Goal: Task Accomplishment & Management: Use online tool/utility

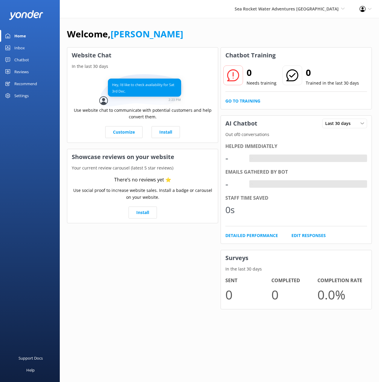
drag, startPoint x: 21, startPoint y: 59, endPoint x: 48, endPoint y: 68, distance: 28.6
click at [21, 59] on div "Chatbot" at bounding box center [21, 60] width 15 height 12
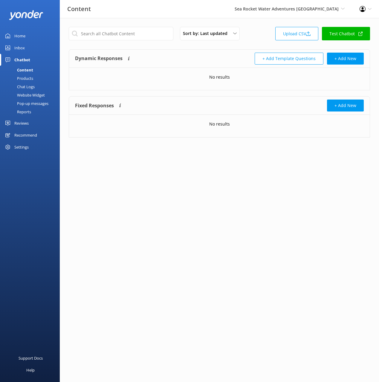
drag, startPoint x: 26, startPoint y: 80, endPoint x: 31, endPoint y: 81, distance: 4.8
click at [26, 80] on div "Products" at bounding box center [19, 78] width 30 height 8
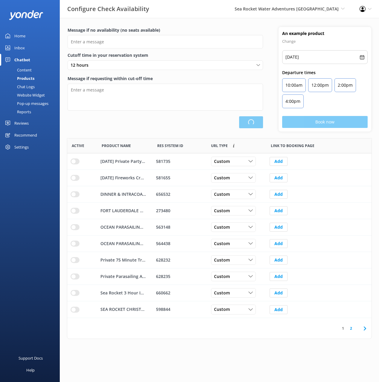
type input "There are no seats available, please check an alternative day"
type textarea "Our online booking system closes {hours} prior to departure. Please contact us …"
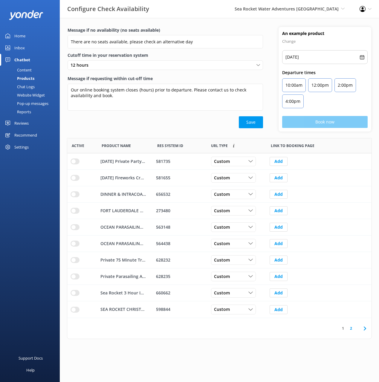
click at [151, 125] on div "Save" at bounding box center [164, 122] width 195 height 12
click at [152, 127] on div "Save" at bounding box center [164, 122] width 195 height 12
click at [364, 327] on icon at bounding box center [364, 328] width 7 height 7
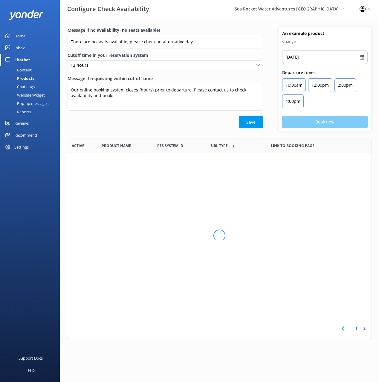
scroll to position [130, 304]
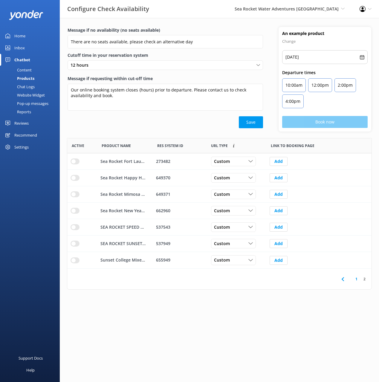
click at [356, 279] on link "1" at bounding box center [356, 279] width 8 height 6
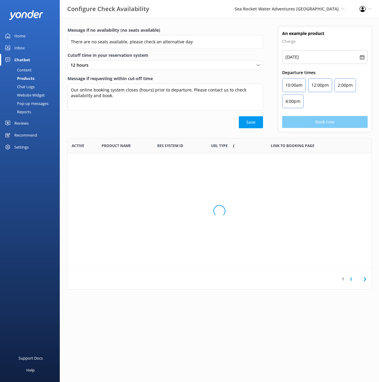
scroll to position [179, 304]
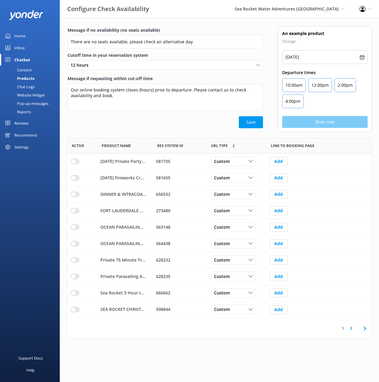
click at [100, 126] on div "Save" at bounding box center [164, 122] width 195 height 12
drag, startPoint x: 242, startPoint y: 24, endPoint x: 264, endPoint y: 8, distance: 26.7
click at [242, 24] on div "Message if no availability (no seats available) There are no seats available, p…" at bounding box center [219, 178] width 319 height 321
click at [225, 19] on div "Message if no availability (no seats available) There are no seats available, p…" at bounding box center [219, 178] width 319 height 321
click at [18, 126] on div "Reviews" at bounding box center [21, 123] width 14 height 12
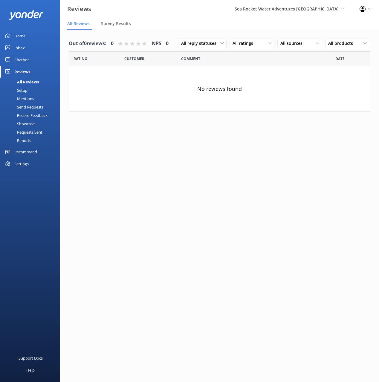
click at [22, 90] on div "Setup" at bounding box center [16, 90] width 24 height 8
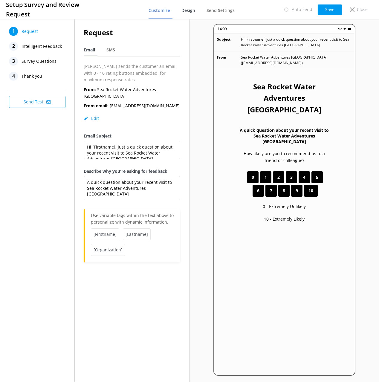
drag, startPoint x: 190, startPoint y: 12, endPoint x: 187, endPoint y: 17, distance: 6.1
click at [190, 12] on span "Design" at bounding box center [188, 10] width 14 height 6
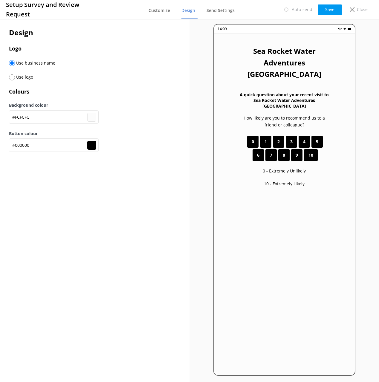
click at [13, 77] on input "radio" at bounding box center [12, 77] width 6 height 6
radio input "true"
radio input "false"
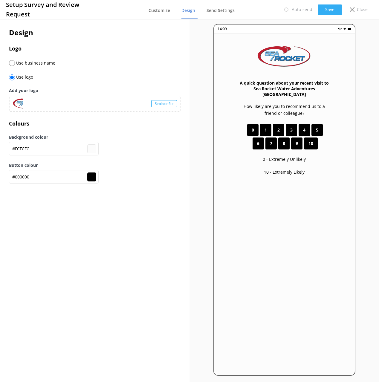
click at [327, 10] on button "Save" at bounding box center [329, 9] width 24 height 10
drag, startPoint x: 65, startPoint y: 127, endPoint x: 25, endPoint y: 61, distance: 77.3
click at [64, 125] on h3 "Colours" at bounding box center [94, 123] width 171 height 9
click at [39, 173] on input "#000000" at bounding box center [54, 176] width 90 height 13
paste input "C0202E"
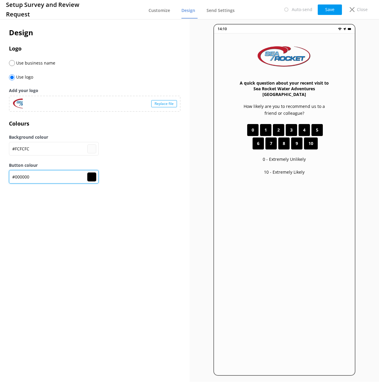
type input "#fcfcfc"
type input "#C0202E"
type input "#c0202e"
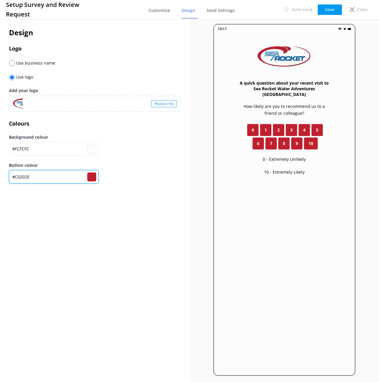
type input "#fcfcfc"
type input "#c0202e"
type input "#C0202E"
click at [327, 12] on button "Save" at bounding box center [329, 9] width 24 height 10
type input "#fcfcfc"
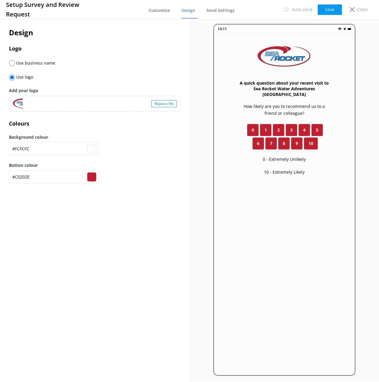
type input "#c0202e"
type input "#fcfcfc"
type input "#c0202e"
click at [359, 11] on p "Close" at bounding box center [362, 9] width 11 height 7
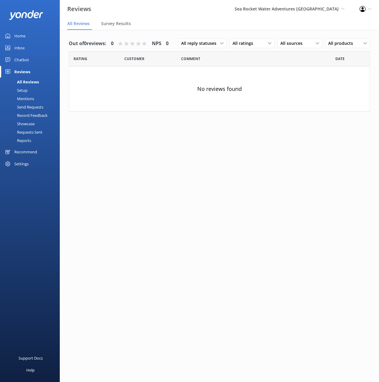
click at [18, 57] on div "Chatbot" at bounding box center [21, 60] width 15 height 12
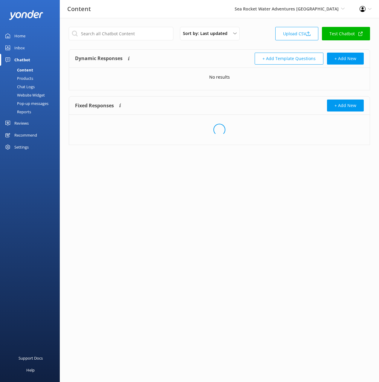
click at [167, 51] on div "Dynamic Responses The chatbot will generate a response based on the content inf…" at bounding box center [219, 59] width 300 height 18
drag, startPoint x: 94, startPoint y: 191, endPoint x: 70, endPoint y: 125, distance: 69.7
click at [93, 190] on html "Content Sea Rocket Water Adventures [GEOGRAPHIC_DATA] Black Cat Cruises [GEOGRA…" at bounding box center [189, 191] width 379 height 382
click at [235, 54] on div "+ Add Template Questions + Add New" at bounding box center [291, 59] width 144 height 12
click at [290, 33] on link "Upload CSV" at bounding box center [296, 33] width 43 height 13
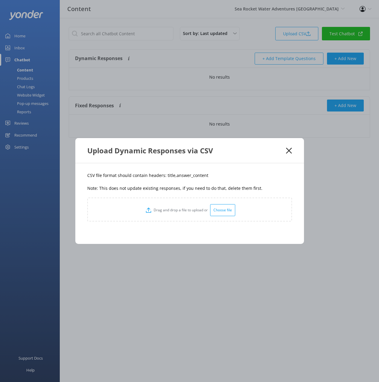
click at [198, 165] on div "CSV file format should contain headers: title,answer_content Note: This does no…" at bounding box center [189, 203] width 228 height 81
click at [169, 175] on p "CSV file format should contain headers: title,answer_content" at bounding box center [189, 175] width 205 height 7
drag, startPoint x: 169, startPoint y: 175, endPoint x: 179, endPoint y: 173, distance: 10.4
click at [169, 175] on p "CSV file format should contain headers: title,answer_content" at bounding box center [189, 175] width 205 height 7
copy p "title"
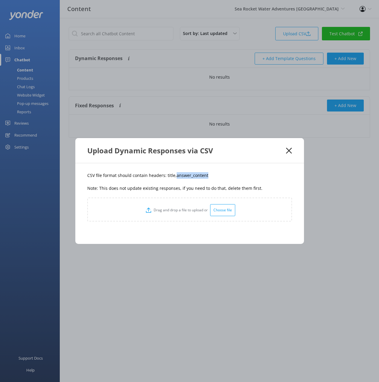
drag, startPoint x: 191, startPoint y: 176, endPoint x: 174, endPoint y: 177, distance: 17.6
click at [174, 177] on p "CSV file format should contain headers: title,answer_content" at bounding box center [189, 175] width 205 height 7
copy p "answer_content"
click at [245, 183] on div "CSV file format should contain headers: title,answer_content Note: This does no…" at bounding box center [189, 203] width 228 height 81
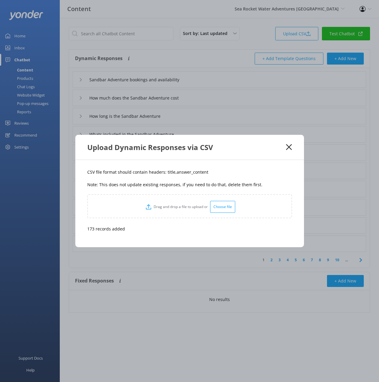
click at [281, 172] on p "CSV file format should contain headers: title,answer_content" at bounding box center [189, 172] width 205 height 7
click at [288, 144] on icon at bounding box center [289, 147] width 6 height 6
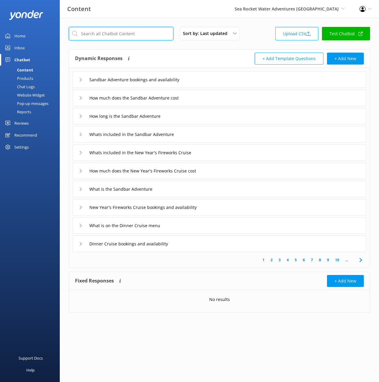
click at [115, 32] on input "text" at bounding box center [121, 33] width 105 height 13
paste input "Ocean Parasailing and Sightseeing Adventure"
type input "Ocean Parasailing and Sightseeing Adventure"
click at [213, 57] on div "Dynamic Responses The chatbot will generate a response based on the content inf…" at bounding box center [147, 59] width 144 height 12
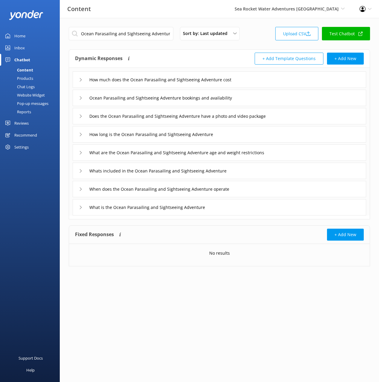
drag, startPoint x: 284, startPoint y: 78, endPoint x: 266, endPoint y: 87, distance: 20.2
click at [283, 79] on div "How much does the Ocean Parasailing and Sightseeing Adventure cost" at bounding box center [219, 79] width 293 height 16
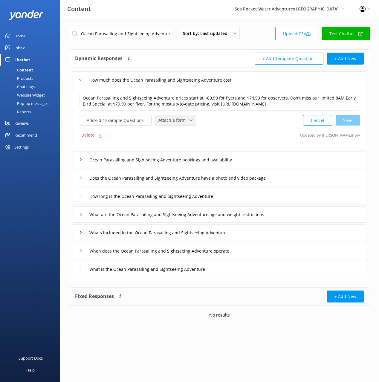
click at [163, 123] on span "Attach a form" at bounding box center [173, 120] width 31 height 7
click at [189, 151] on link "Check availability" at bounding box center [182, 145] width 53 height 12
click at [257, 163] on input "Ocean Parasailing and Sightseeing Adventure bookings and availability" at bounding box center [172, 158] width 172 height 9
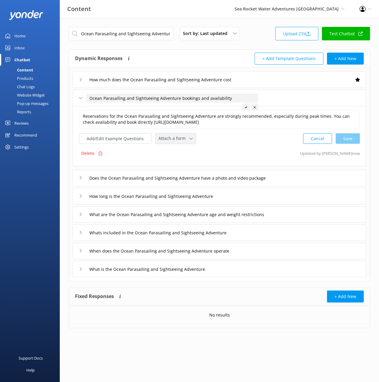
drag, startPoint x: 176, startPoint y: 140, endPoint x: 179, endPoint y: 160, distance: 20.0
click at [176, 140] on span "Attach a form" at bounding box center [173, 138] width 31 height 7
click at [179, 162] on div "Check availability" at bounding box center [174, 163] width 30 height 6
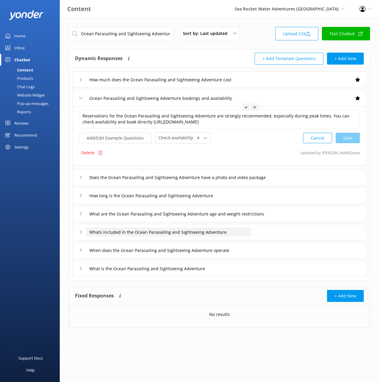
click at [250, 234] on input "Whats included in the Ocean Parasailing and Sightseeing Adventure" at bounding box center [168, 231] width 165 height 9
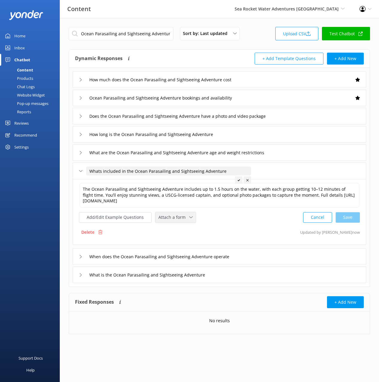
click at [175, 217] on span "Attach a form" at bounding box center [173, 217] width 31 height 7
drag, startPoint x: 178, startPoint y: 237, endPoint x: 183, endPoint y: 239, distance: 5.5
click at [178, 237] on link "Check availability" at bounding box center [182, 242] width 53 height 12
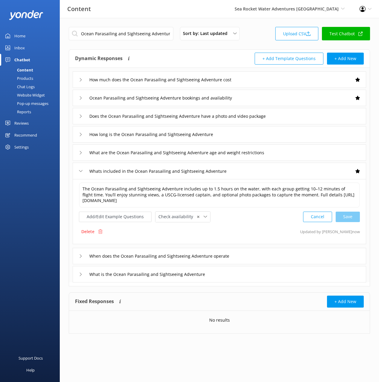
click at [272, 258] on div "When does the Ocean Parasailing and Sightseeing Adventure operate" at bounding box center [219, 256] width 293 height 16
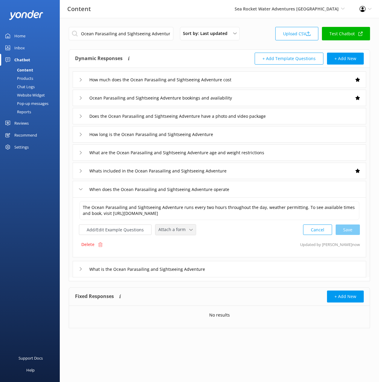
click at [183, 228] on span "Attach a form" at bounding box center [173, 229] width 31 height 7
click at [181, 254] on div "Check availability" at bounding box center [174, 254] width 30 height 6
click at [247, 270] on div "What is the Ocean Parasailing and Sightseeing Adventure" at bounding box center [219, 268] width 293 height 16
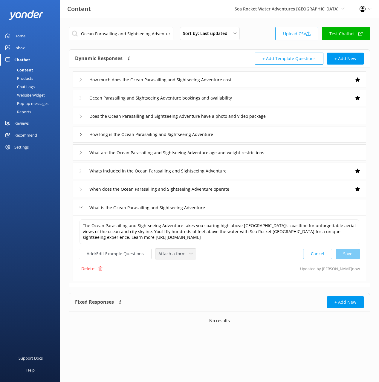
click at [172, 248] on div "Attach a form Leave contact details Check availability" at bounding box center [175, 253] width 40 height 10
click at [173, 255] on span "Attach a form" at bounding box center [173, 253] width 31 height 7
click at [179, 256] on span "Attach a form" at bounding box center [173, 253] width 31 height 7
click at [184, 277] on div "Check availability" at bounding box center [174, 278] width 30 height 6
click at [120, 253] on button "Add/Edit Example Questions" at bounding box center [115, 253] width 73 height 10
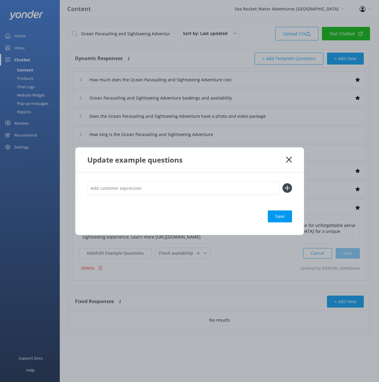
click at [221, 190] on input "text" at bounding box center [183, 187] width 192 height 13
paste input "[GEOGRAPHIC_DATA] Ocean Parasailing and Sightseeing Adventure"
type input "informatino about the [GEOGRAPHIC_DATA] Ocean Parasailing and Sightseeing Adven…"
click at [282, 183] on button at bounding box center [287, 188] width 10 height 10
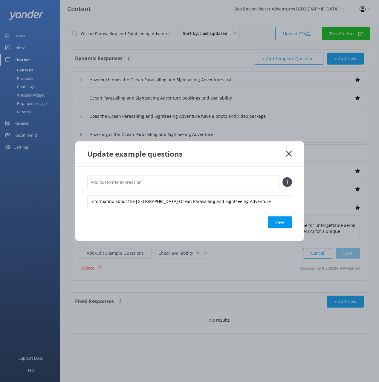
click at [282, 219] on div "Save" at bounding box center [280, 222] width 24 height 12
click at [288, 153] on use at bounding box center [289, 154] width 6 height 6
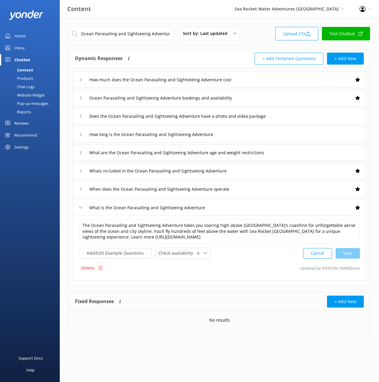
click at [43, 202] on div "Support Docs Help" at bounding box center [30, 286] width 60 height 191
drag, startPoint x: 165, startPoint y: 50, endPoint x: 158, endPoint y: 47, distance: 7.6
click at [164, 50] on div "Dynamic Responses The chatbot will generate a response based on the content inf…" at bounding box center [219, 59] width 300 height 18
drag, startPoint x: 142, startPoint y: 32, endPoint x: 151, endPoint y: 45, distance: 15.5
click at [142, 32] on input "Ocean Parasailing and Sightseeing Adventure" at bounding box center [121, 33] width 105 height 13
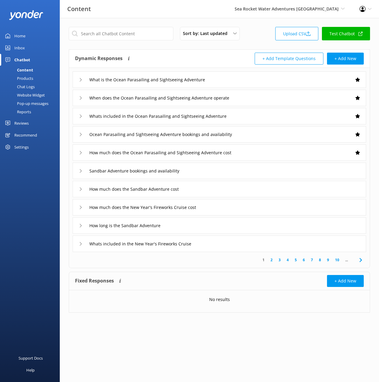
drag, startPoint x: 23, startPoint y: 79, endPoint x: 46, endPoint y: 85, distance: 23.8
click at [23, 79] on div "Products" at bounding box center [19, 78] width 30 height 8
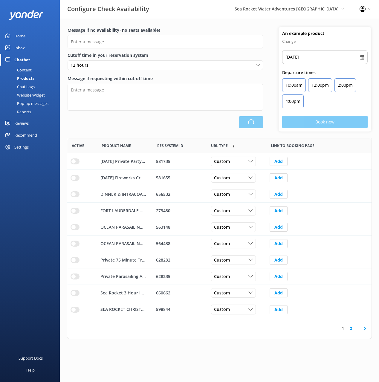
scroll to position [179, 304]
type input "There are no seats available, please check an alternative day"
type textarea "Our online booking system closes {hours} prior to departure. Please contact us …"
click at [203, 128] on div "Loading.." at bounding box center [164, 122] width 195 height 12
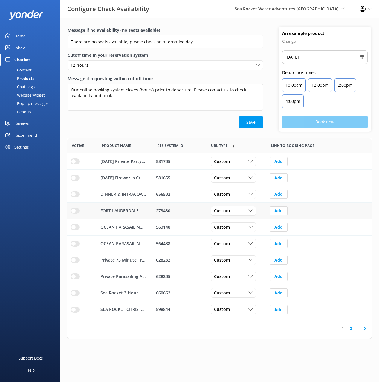
click at [73, 211] on input "row" at bounding box center [74, 211] width 9 height 6
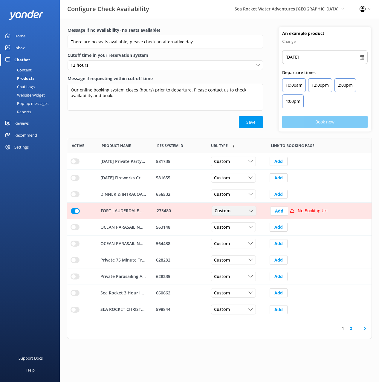
click at [238, 208] on div "Custom" at bounding box center [234, 211] width 42 height 7
click at [242, 234] on link "Dynamic" at bounding box center [238, 235] width 53 height 12
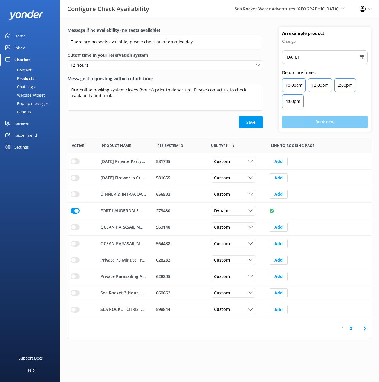
click at [178, 122] on div "Save" at bounding box center [164, 122] width 195 height 12
click at [29, 70] on div "Content" at bounding box center [18, 70] width 28 height 8
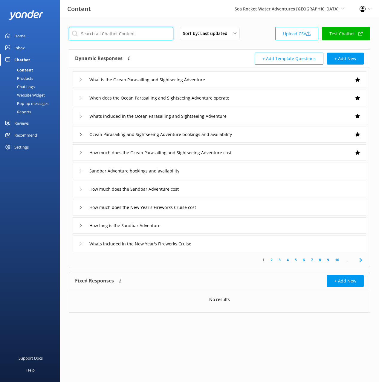
drag, startPoint x: 124, startPoint y: 32, endPoint x: 130, endPoint y: 39, distance: 8.9
click at [124, 32] on input "text" at bounding box center [121, 33] width 105 height 13
paste input "Speed Boat Sightseeing Cruises"
type input "Speed Boat Sightseeing Cruises"
click at [194, 55] on div "Dynamic Responses The chatbot will generate a response based on the content inf…" at bounding box center [147, 59] width 144 height 12
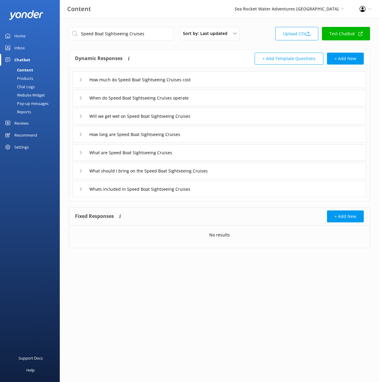
click at [226, 76] on div "How much do Speed Boat Sightseeing Cruises cost" at bounding box center [219, 79] width 293 height 16
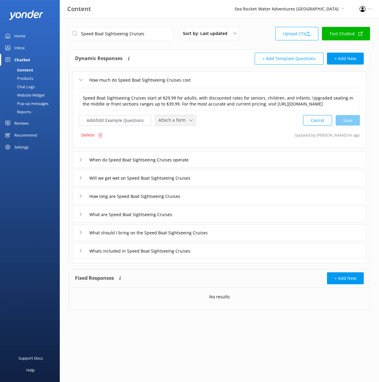
drag, startPoint x: 177, startPoint y: 128, endPoint x: 176, endPoint y: 139, distance: 10.8
click at [177, 123] on span "Attach a form" at bounding box center [173, 120] width 31 height 7
click at [175, 148] on div "Check availability" at bounding box center [174, 145] width 30 height 6
click at [214, 165] on div "When do Speed Boat Sightseeing Cruises operate" at bounding box center [219, 159] width 293 height 16
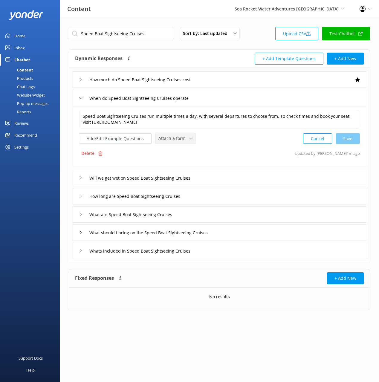
click at [170, 136] on span "Attach a form" at bounding box center [173, 138] width 31 height 7
click at [179, 162] on div "Check availability" at bounding box center [174, 163] width 30 height 6
click at [200, 214] on div "What are Speed Boat Sightseeing Cruises" at bounding box center [219, 213] width 293 height 16
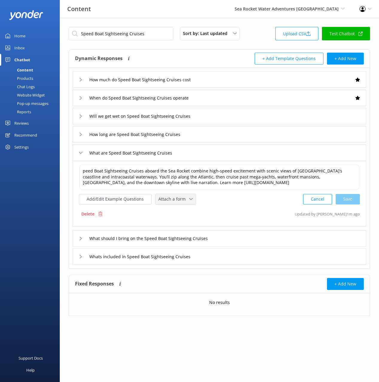
click at [163, 199] on span "Attach a form" at bounding box center [173, 199] width 31 height 7
click at [183, 225] on div "Check availability" at bounding box center [174, 224] width 30 height 6
click at [212, 257] on div "Whats included in Speed Boat Sightseeing Cruises" at bounding box center [219, 256] width 293 height 16
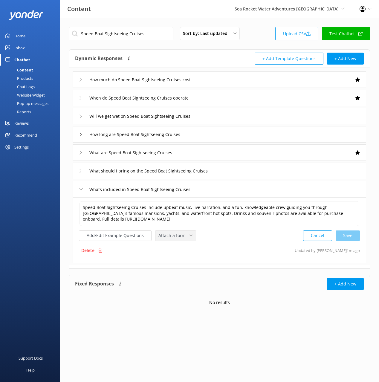
drag, startPoint x: 178, startPoint y: 228, endPoint x: 179, endPoint y: 236, distance: 8.4
click at [178, 228] on div "Speed Boat Sightseeing Cruises include upbeat music, live narration, and a fun,…" at bounding box center [219, 220] width 281 height 41
click at [179, 237] on span "Attach a form" at bounding box center [173, 235] width 31 height 7
drag, startPoint x: 180, startPoint y: 257, endPoint x: 321, endPoint y: 205, distance: 150.6
click at [180, 256] on link "Check availability" at bounding box center [182, 260] width 53 height 12
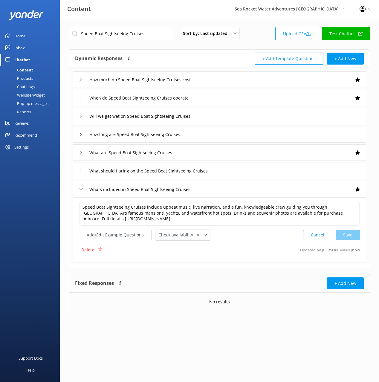
click at [199, 154] on div "What are Speed Boat Sightseeing Cruises" at bounding box center [219, 152] width 293 height 16
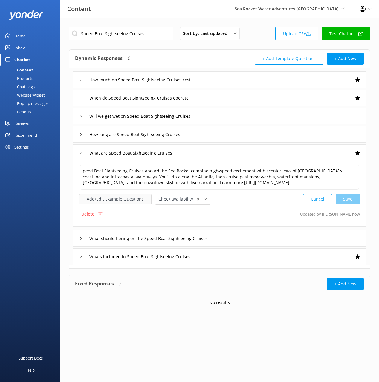
click at [131, 200] on button "Add/Edit Example Questions" at bounding box center [115, 199] width 73 height 10
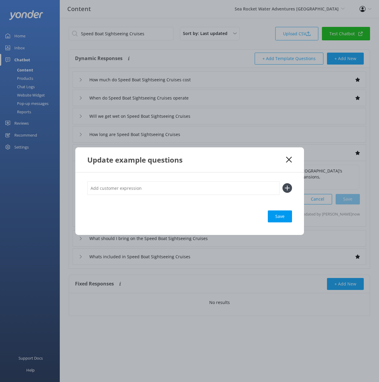
click at [226, 186] on input "text" at bounding box center [183, 187] width 192 height 13
paste input "Sea Rocket Speed Boat and Narrated Intrecoastal Sightseeing Cruises"
drag, startPoint x: 207, startPoint y: 188, endPoint x: 209, endPoint y: 191, distance: 4.2
click at [207, 189] on input "information about Sea Rocket Speed Boat and Narrated Intrecoastal Sightseeing C…" at bounding box center [183, 187] width 192 height 13
type input "information about Sea Rocket Speed Boat and Narrated Intercoastal Sightseeing C…"
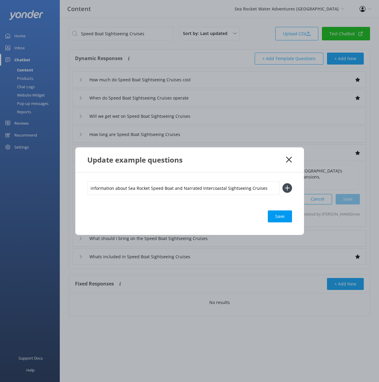
click at [283, 186] on icon at bounding box center [287, 188] width 10 height 10
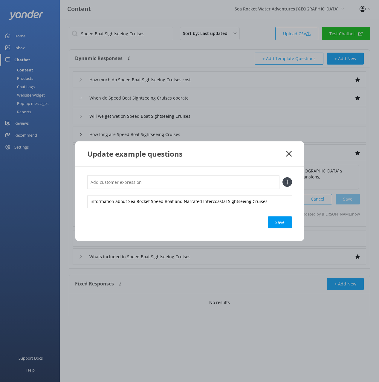
click at [275, 225] on div "Save" at bounding box center [280, 222] width 24 height 12
click at [134, 181] on input "text" at bounding box center [183, 181] width 192 height 13
paste input "Sea Rocket speed boat and sightseeing cruise"
type input "whats the Sea Rocket speed boat and sightseeing cruise"
drag, startPoint x: 283, startPoint y: 181, endPoint x: 294, endPoint y: 211, distance: 31.2
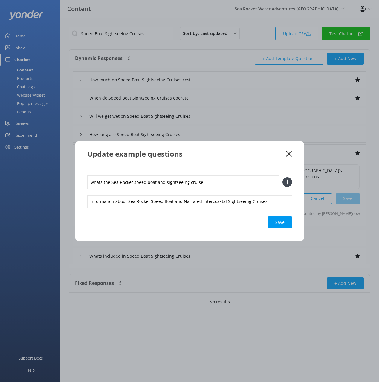
click at [284, 182] on icon at bounding box center [287, 182] width 10 height 10
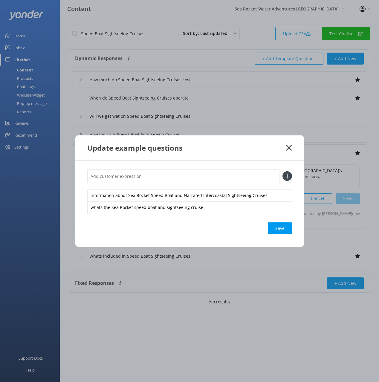
drag, startPoint x: 280, startPoint y: 228, endPoint x: 271, endPoint y: 171, distance: 58.3
click at [280, 228] on div "Save" at bounding box center [280, 228] width 24 height 12
drag, startPoint x: 263, startPoint y: 154, endPoint x: 268, endPoint y: 154, distance: 5.4
click at [263, 154] on div "Update example questions" at bounding box center [189, 147] width 228 height 25
click at [287, 146] on icon at bounding box center [289, 148] width 6 height 6
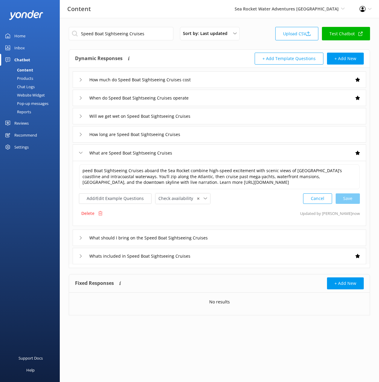
click at [268, 152] on div "What are Speed Boat Sightseeing Cruises" at bounding box center [219, 152] width 293 height 16
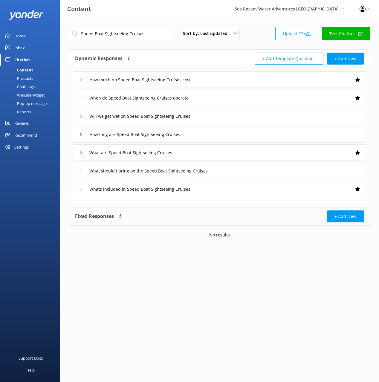
drag, startPoint x: 36, startPoint y: 78, endPoint x: 41, endPoint y: 80, distance: 5.2
click at [37, 78] on link "Products" at bounding box center [32, 78] width 56 height 8
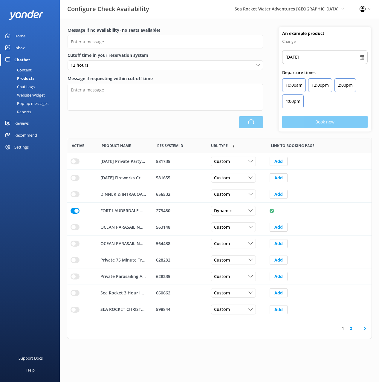
scroll to position [179, 304]
type input "There are no seats available, please check an alternative day"
type textarea "Our online booking system closes {hours} prior to departure. Please contact us …"
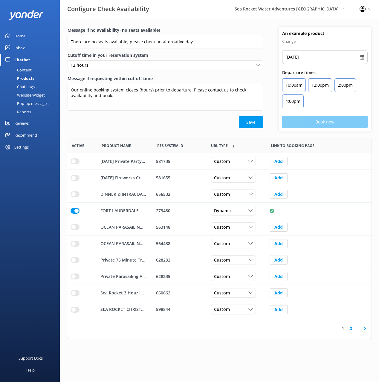
click at [134, 126] on div "Save" at bounding box center [164, 122] width 195 height 12
click at [364, 326] on icon at bounding box center [364, 328] width 7 height 7
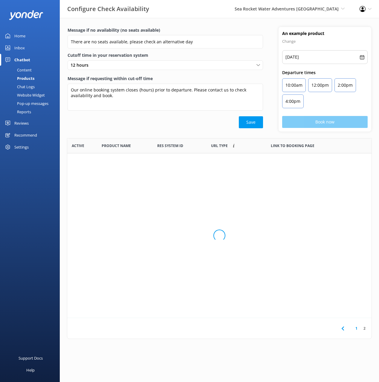
scroll to position [130, 304]
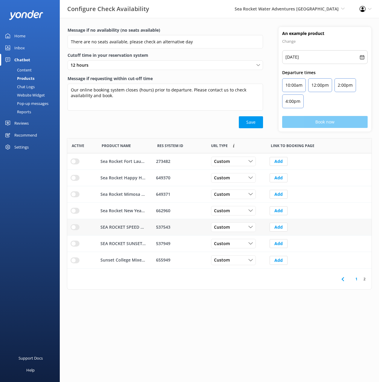
drag, startPoint x: 76, startPoint y: 228, endPoint x: 80, endPoint y: 228, distance: 3.9
click at [76, 228] on input "row" at bounding box center [74, 227] width 9 height 6
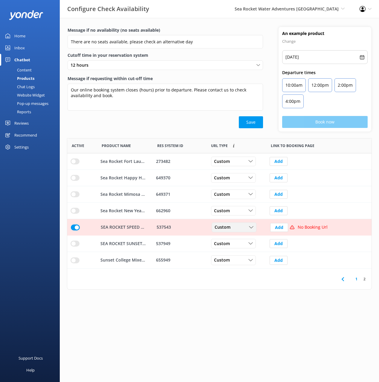
drag, startPoint x: 234, startPoint y: 230, endPoint x: 235, endPoint y: 237, distance: 6.7
click at [234, 230] on div "Custom Custom Dynamic" at bounding box center [233, 227] width 45 height 10
click at [237, 252] on link "Dynamic" at bounding box center [238, 251] width 53 height 12
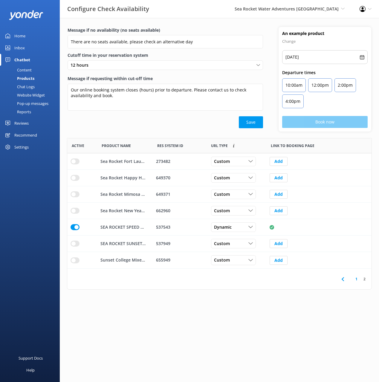
click at [41, 71] on link "Content" at bounding box center [32, 70] width 56 height 8
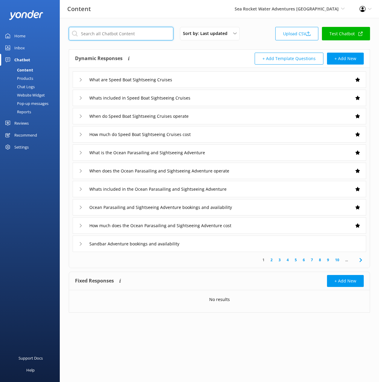
click at [129, 35] on input "text" at bounding box center [121, 33] width 105 height 13
paste input "Sunset Sightseeing Cruises"
type input "Sunset Sightseeing Cruises"
click at [229, 54] on div "+ Add Template Questions + Add New" at bounding box center [291, 59] width 144 height 12
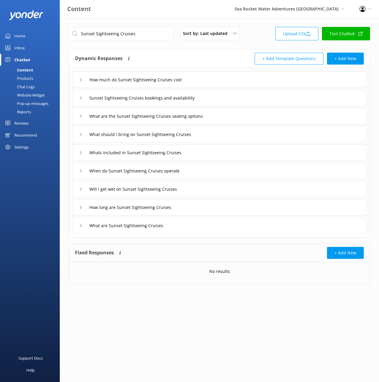
click at [253, 36] on div "Sunset Sightseeing Cruises Sort by: Last updated Title (A-Z) Last updated Uploa…" at bounding box center [219, 35] width 301 height 17
click at [230, 80] on div "How much do Sunset Sightseeing Cruises cost" at bounding box center [219, 79] width 293 height 16
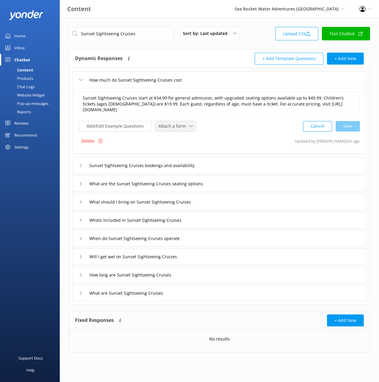
drag, startPoint x: 164, startPoint y: 125, endPoint x: 175, endPoint y: 142, distance: 20.0
click at [164, 125] on span "Attach a form" at bounding box center [173, 126] width 31 height 7
click at [176, 148] on div "Check availability" at bounding box center [174, 151] width 30 height 6
click at [222, 163] on div "Sunset Sightseeing Cruises bookings and availability" at bounding box center [219, 164] width 293 height 16
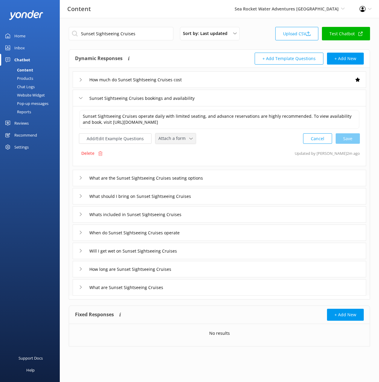
drag, startPoint x: 177, startPoint y: 139, endPoint x: 179, endPoint y: 160, distance: 20.4
click at [177, 140] on span "Attach a form" at bounding box center [173, 138] width 31 height 7
drag, startPoint x: 179, startPoint y: 162, endPoint x: 193, endPoint y: 170, distance: 16.9
click at [179, 162] on div "Check availability" at bounding box center [174, 163] width 30 height 6
click at [210, 197] on input "What should I bring on Sunset Sightseeing Cruises" at bounding box center [149, 195] width 127 height 9
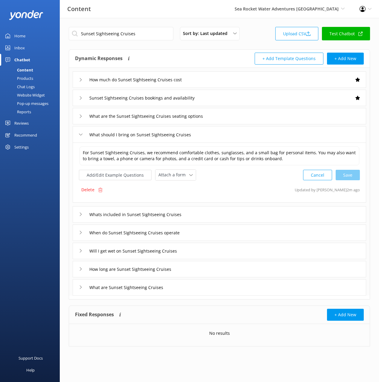
click at [202, 215] on div "Whats included in Sunset Sightseeing Cruises" at bounding box center [219, 214] width 293 height 16
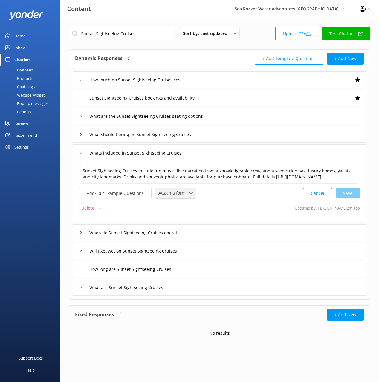
click at [167, 196] on span "Attach a form" at bounding box center [173, 193] width 31 height 7
click at [175, 221] on div "Check availability" at bounding box center [174, 218] width 30 height 6
click at [204, 235] on div "When do Sunset Sightseeing Cruises operate" at bounding box center [219, 232] width 293 height 16
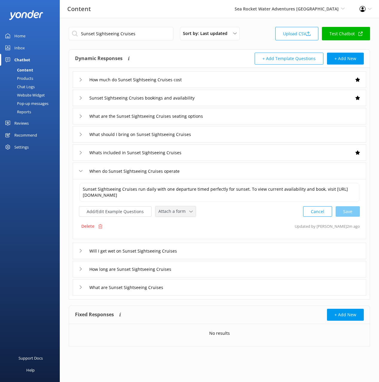
drag, startPoint x: 162, startPoint y: 211, endPoint x: 168, endPoint y: 221, distance: 11.6
click at [163, 211] on span "Attach a form" at bounding box center [173, 211] width 31 height 7
click at [176, 235] on div "Check availability" at bounding box center [174, 236] width 30 height 6
click at [184, 287] on div "What are Sunset Sightseeing Cruises" at bounding box center [219, 286] width 293 height 16
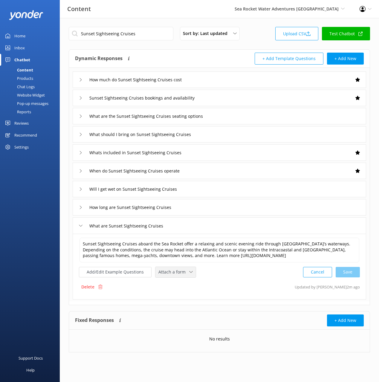
drag, startPoint x: 175, startPoint y: 274, endPoint x: 176, endPoint y: 278, distance: 4.6
click at [175, 274] on span "Attach a form" at bounding box center [173, 271] width 31 height 7
drag, startPoint x: 181, startPoint y: 294, endPoint x: 193, endPoint y: 291, distance: 12.7
click at [181, 294] on div "Check availability" at bounding box center [174, 297] width 30 height 6
click at [125, 269] on button "Add/Edit Example Questions" at bounding box center [115, 271] width 73 height 10
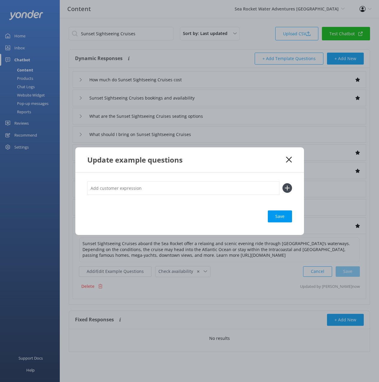
click at [188, 187] on input "text" at bounding box center [183, 187] width 192 height 13
paste input "Sea Rocket Sunset and Narrated Intracoastal Sightseeing Cruises"
type input "info about the Sea Rocket Sunset and Narrated Intracoastal Sightseeing Cruises"
click at [282, 183] on button at bounding box center [287, 188] width 10 height 10
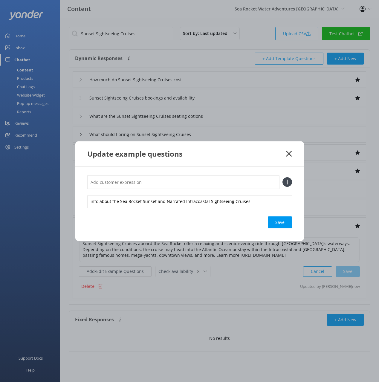
drag, startPoint x: 278, startPoint y: 223, endPoint x: 283, endPoint y: 214, distance: 10.6
click at [278, 223] on div "Save" at bounding box center [280, 222] width 24 height 12
click at [288, 153] on use at bounding box center [289, 154] width 6 height 6
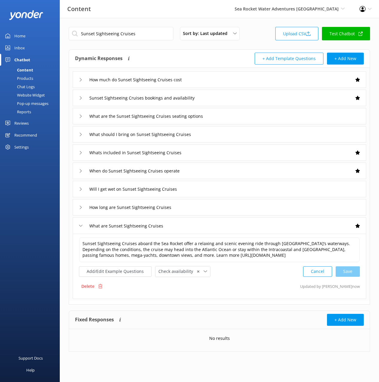
drag, startPoint x: 22, startPoint y: 78, endPoint x: 33, endPoint y: 82, distance: 11.5
click at [22, 78] on div "Products" at bounding box center [19, 78] width 30 height 8
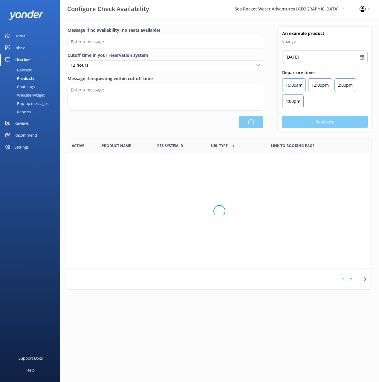
scroll to position [179, 304]
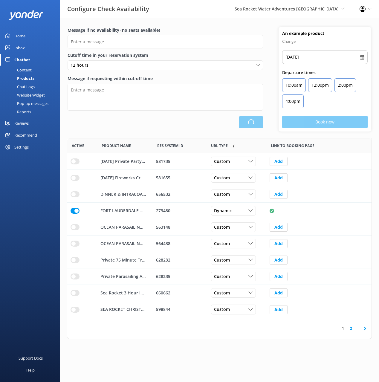
type input "There are no seats available, please check an alternative day"
type textarea "Our online booking system closes {hours} prior to departure. Please contact us …"
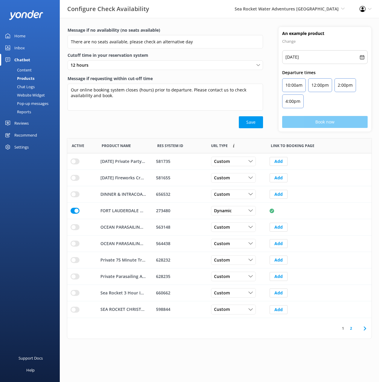
click at [216, 125] on div "Save" at bounding box center [164, 122] width 195 height 12
click at [362, 329] on icon at bounding box center [364, 328] width 7 height 7
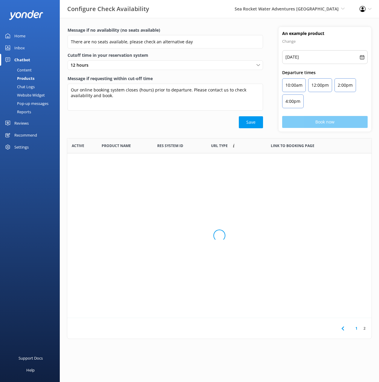
scroll to position [130, 304]
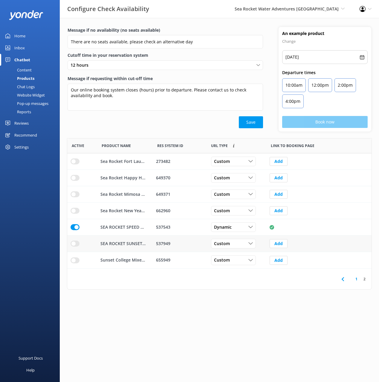
click at [75, 243] on input "row" at bounding box center [74, 243] width 9 height 6
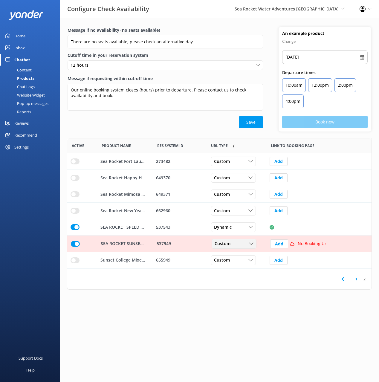
drag, startPoint x: 245, startPoint y: 245, endPoint x: 243, endPoint y: 260, distance: 15.3
click at [245, 245] on div "Custom" at bounding box center [234, 243] width 42 height 7
drag, startPoint x: 240, startPoint y: 268, endPoint x: 263, endPoint y: 266, distance: 23.7
click at [239, 268] on link "Dynamic" at bounding box center [238, 268] width 53 height 12
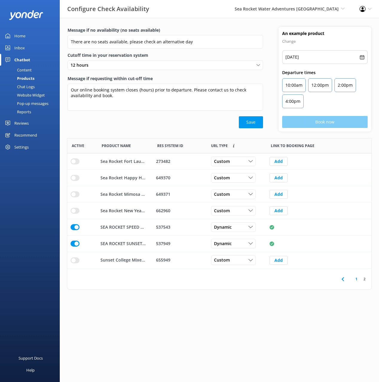
click at [30, 71] on div "Content" at bounding box center [18, 70] width 28 height 8
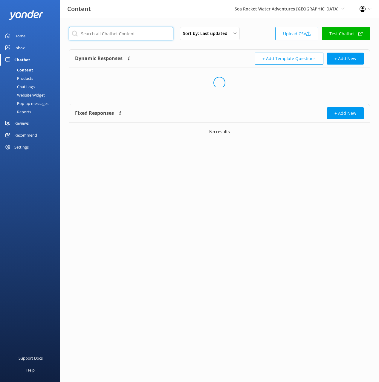
click at [108, 35] on input "text" at bounding box center [121, 33] width 105 height 13
paste input "Ocean Parasailing and Boat Cruises Combo Package"
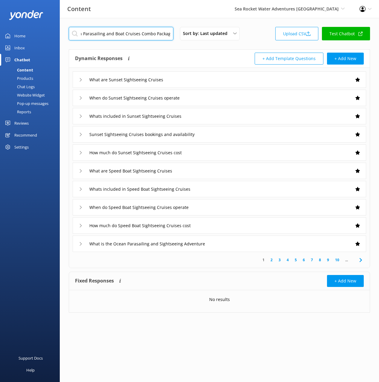
type input "Ocean Parasailing and Boat Cruises Combo Package"
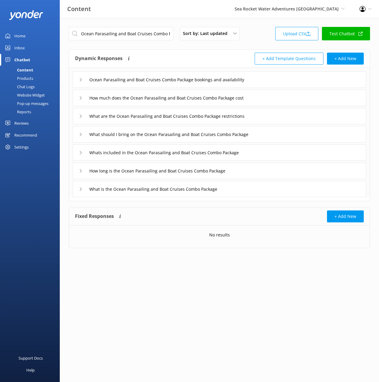
drag, startPoint x: 295, startPoint y: 85, endPoint x: 289, endPoint y: 87, distance: 6.7
click at [294, 85] on div "Ocean Parasailing and Boat Cruises Combo Package bookings and availability" at bounding box center [219, 79] width 293 height 16
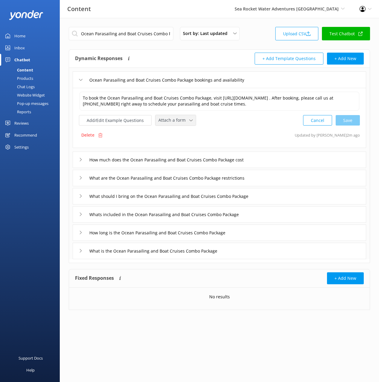
drag, startPoint x: 165, startPoint y: 129, endPoint x: 179, endPoint y: 148, distance: 24.0
click at [165, 123] on span "Attach a form" at bounding box center [173, 120] width 31 height 7
click at [182, 148] on div "Check availability" at bounding box center [174, 145] width 30 height 6
drag, startPoint x: 80, startPoint y: 103, endPoint x: 85, endPoint y: 110, distance: 9.0
click at [80, 103] on textarea "To book the Ocean Parasailing and Boat Cruises Combo Package, visit [URL][DOMAI…" at bounding box center [219, 100] width 280 height 19
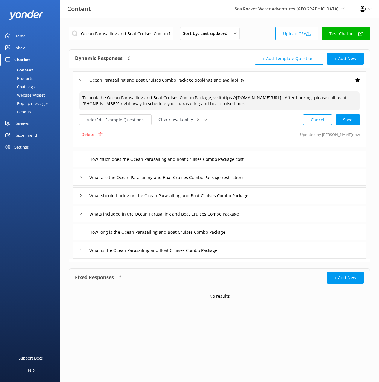
type textarea "To book the Ocean Parasailing and Boat Cruises Combo Package, visit [URL][DOMAI…"
click at [290, 162] on div "How much does the Ocean Parasailing and Boat Cruises Combo Package cost" at bounding box center [219, 159] width 293 height 16
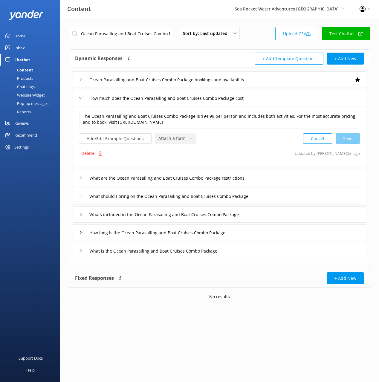
drag, startPoint x: 167, startPoint y: 138, endPoint x: 174, endPoint y: 160, distance: 23.6
click at [167, 138] on span "Attach a form" at bounding box center [173, 138] width 31 height 7
drag, startPoint x: 174, startPoint y: 162, endPoint x: 183, endPoint y: 172, distance: 13.9
click at [174, 162] on div "Check availability" at bounding box center [174, 163] width 30 height 6
click at [277, 214] on div "Whats included in the Ocean Parasailing and Boat Cruises Combo Package" at bounding box center [219, 213] width 293 height 16
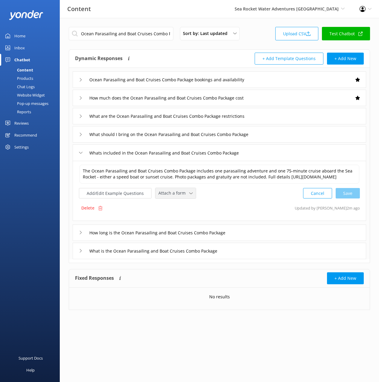
drag, startPoint x: 174, startPoint y: 202, endPoint x: 177, endPoint y: 221, distance: 19.0
click at [174, 196] on span "Attach a form" at bounding box center [173, 193] width 31 height 7
click at [178, 221] on div "Check availability" at bounding box center [174, 218] width 30 height 6
click at [238, 253] on input "What is the Ocean Parasailing and Boat Cruises Combo Package" at bounding box center [162, 249] width 153 height 9
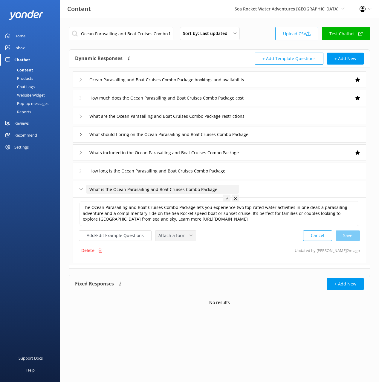
drag, startPoint x: 178, startPoint y: 235, endPoint x: 185, endPoint y: 253, distance: 19.6
click at [178, 235] on span "Attach a form" at bounding box center [173, 235] width 31 height 7
click at [184, 258] on div "Check availability" at bounding box center [174, 260] width 30 height 6
click at [131, 236] on button "Add/Edit Example Questions" at bounding box center [115, 235] width 73 height 10
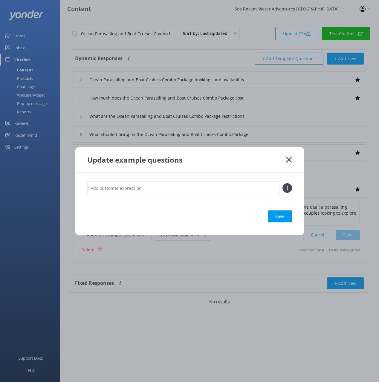
click at [210, 189] on input "text" at bounding box center [183, 187] width 192 height 13
paste input "Ocean Parasailing and Free Speed Boat Cruises Combo Package"
type input "whats the Ocean Parasailing and Free Speed Boat Cruises Combo Package"
click at [282, 183] on button at bounding box center [287, 188] width 10 height 10
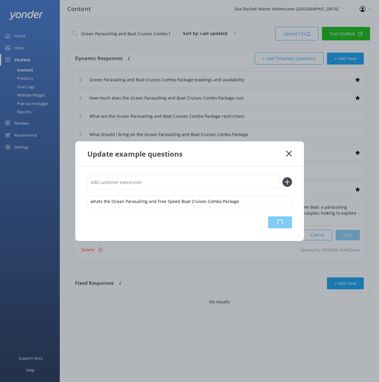
click at [280, 223] on div "Loading.." at bounding box center [280, 222] width 24 height 12
drag, startPoint x: 288, startPoint y: 152, endPoint x: 295, endPoint y: 156, distance: 7.6
click at [288, 152] on icon at bounding box center [289, 154] width 6 height 6
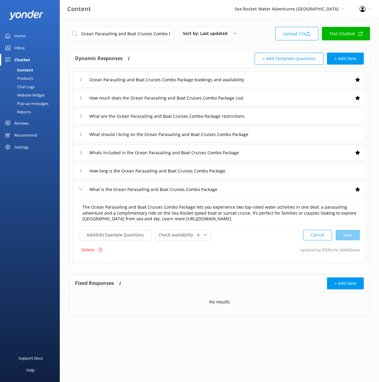
drag, startPoint x: 22, startPoint y: 78, endPoint x: 34, endPoint y: 84, distance: 13.6
click at [22, 78] on div "Products" at bounding box center [19, 78] width 30 height 8
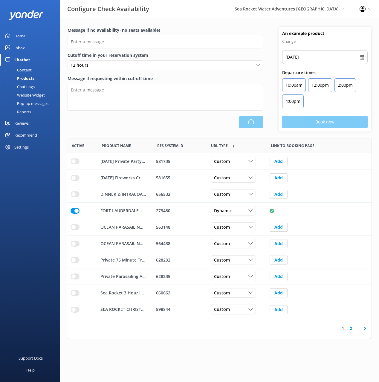
scroll to position [179, 304]
type input "There are no seats available, please check an alternative day"
type textarea "Our online booking system closes {hours} prior to departure. Please contact us …"
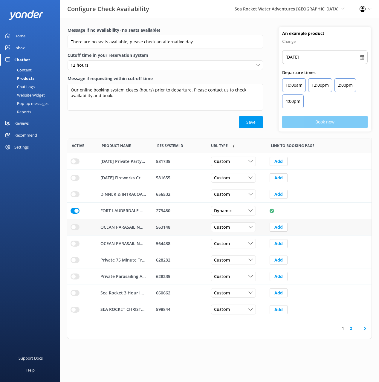
click at [74, 225] on input "row" at bounding box center [74, 227] width 9 height 6
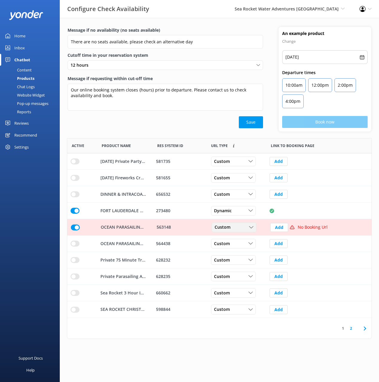
drag, startPoint x: 224, startPoint y: 227, endPoint x: 233, endPoint y: 233, distance: 11.1
click at [225, 227] on span "Custom" at bounding box center [223, 227] width 19 height 7
click at [243, 251] on link "Dynamic" at bounding box center [238, 251] width 53 height 12
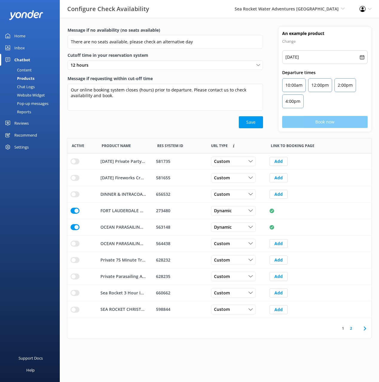
click at [24, 68] on div "Content" at bounding box center [18, 70] width 28 height 8
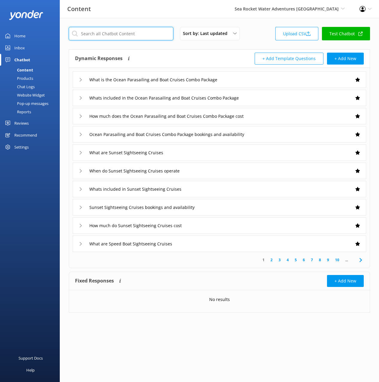
click at [110, 34] on input "text" at bounding box center [121, 33] width 105 height 13
paste input "Ocean Parasailing and Sunset Cruise Combo Package"
type input "Ocean Parasailing and Sunset Cruise Combo Package"
drag, startPoint x: 202, startPoint y: 59, endPoint x: 258, endPoint y: 2, distance: 79.4
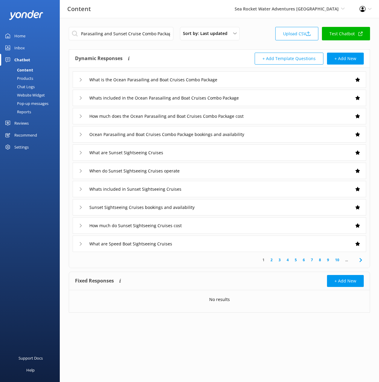
click at [202, 58] on div "Dynamic Responses The chatbot will generate a response based on the content inf…" at bounding box center [147, 59] width 144 height 12
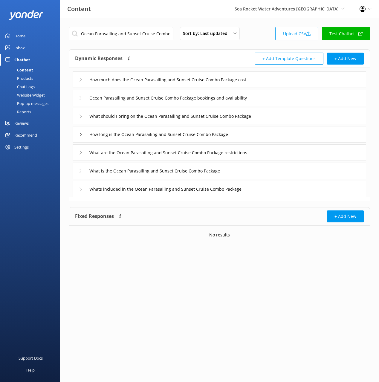
click at [278, 81] on div "How much does the Ocean Parasailing and Sunset Cruise Combo Package cost" at bounding box center [219, 79] width 293 height 16
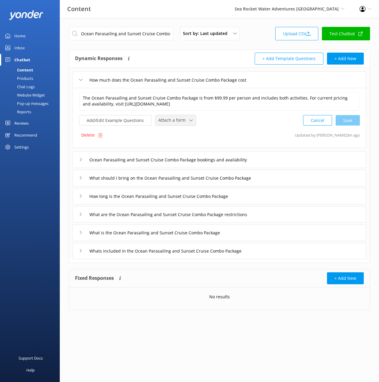
click at [165, 119] on span "Attach a form" at bounding box center [173, 120] width 31 height 7
drag, startPoint x: 167, startPoint y: 143, endPoint x: 188, endPoint y: 155, distance: 24.5
click at [167, 143] on div "Check availability" at bounding box center [174, 145] width 30 height 6
click at [267, 157] on input "Ocean Parasailing and Sunset Cruise Combo Package bookings and availability" at bounding box center [179, 158] width 186 height 9
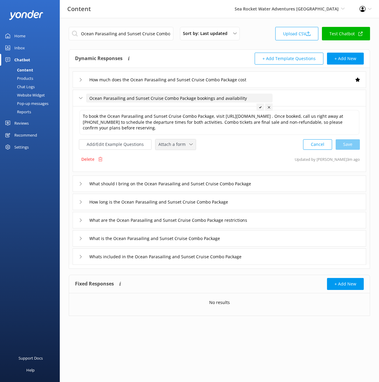
click at [174, 148] on span "Attach a form" at bounding box center [173, 144] width 31 height 7
drag, startPoint x: 179, startPoint y: 176, endPoint x: 195, endPoint y: 182, distance: 16.5
click at [179, 172] on div "Check availability" at bounding box center [174, 169] width 30 height 6
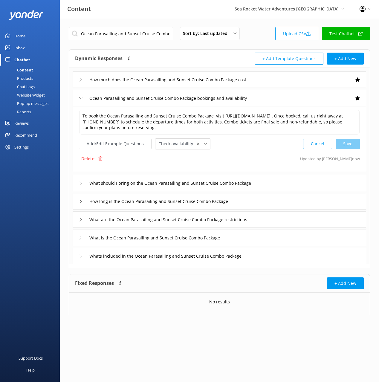
click at [251, 244] on div "What is the Ocean Parasailing and Sunset Cruise Combo Package" at bounding box center [219, 237] width 293 height 16
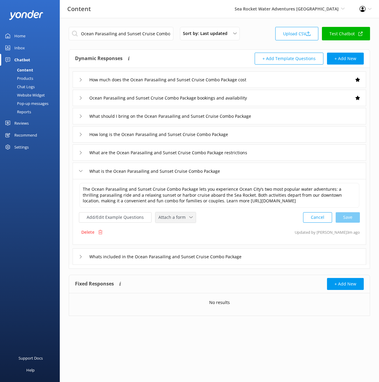
drag, startPoint x: 186, startPoint y: 220, endPoint x: 181, endPoint y: 251, distance: 31.4
click at [186, 220] on span "Attach a form" at bounding box center [173, 217] width 31 height 7
click at [180, 245] on div "Check availability" at bounding box center [174, 242] width 30 height 6
click at [290, 261] on div "Whats included in the Ocean Parasailing and Sunset Cruise Combo Package" at bounding box center [219, 256] width 293 height 16
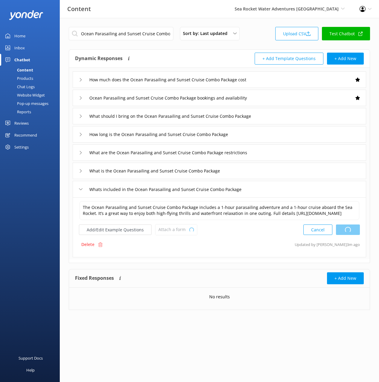
type textarea "The Ocean Parasailing and Sunset Cruise Combo Package lets you experience Ocean…"
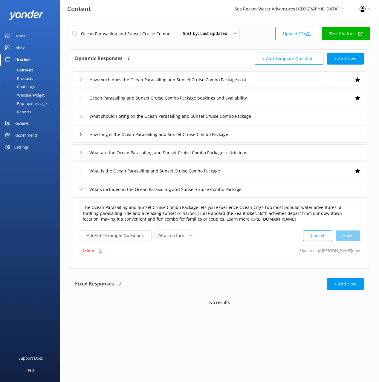
click at [244, 175] on div "What is the Ocean Parasailing and Sunset Cruise Combo Package" at bounding box center [219, 170] width 293 height 16
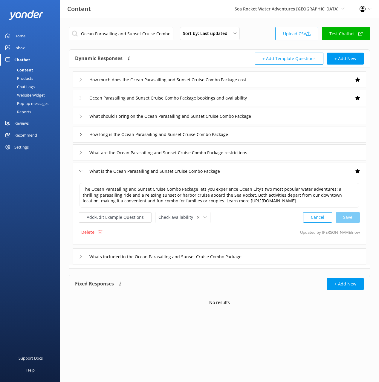
click at [265, 259] on div "Whats included in the Ocean Parasailing and Sunset Cruise Combo Package" at bounding box center [219, 256] width 293 height 16
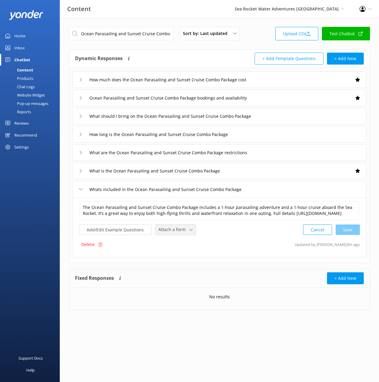
click at [175, 233] on span "Attach a form" at bounding box center [173, 229] width 31 height 7
click at [180, 257] on div "Check availability" at bounding box center [174, 254] width 30 height 6
click at [126, 234] on button "Add/Edit Example Questions" at bounding box center [115, 229] width 73 height 10
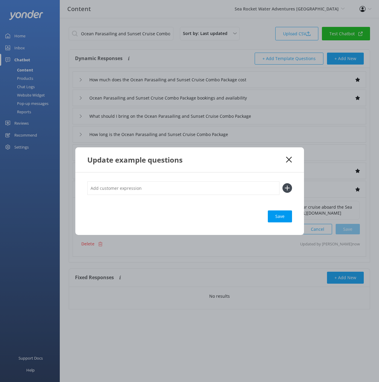
click at [191, 191] on input "text" at bounding box center [183, 187] width 192 height 13
paste input "Ocean Parasailing and Sea Rocket Sunset Cruise Combo Package"
type input "whats the Ocean Parasailing and Sea Rocket Sunset Cruise Combo Package"
click at [282, 183] on button at bounding box center [287, 188] width 10 height 10
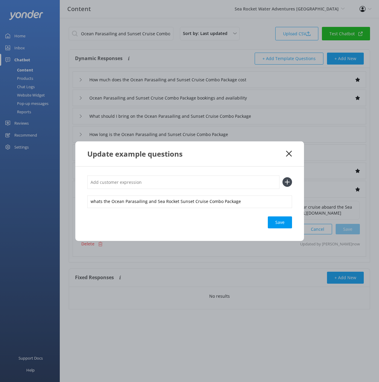
click at [163, 180] on input "text" at bounding box center [183, 181] width 192 height 13
paste input "Ocean Parasailing and Free Sunset Cruise Combo Package"
type input "information about the Ocean Parasailing and Free Sunset Cruise Combo Package"
click at [282, 177] on button at bounding box center [287, 182] width 10 height 10
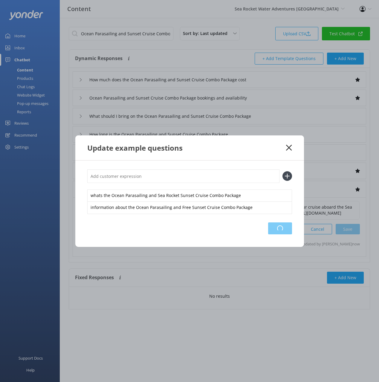
click at [290, 226] on div "Loading.." at bounding box center [280, 228] width 24 height 12
drag, startPoint x: 273, startPoint y: 151, endPoint x: 287, endPoint y: 147, distance: 14.5
click at [273, 151] on div "Update example questions" at bounding box center [186, 148] width 199 height 10
drag, startPoint x: 286, startPoint y: 147, endPoint x: 318, endPoint y: 163, distance: 35.8
click at [286, 147] on icon at bounding box center [289, 148] width 6 height 6
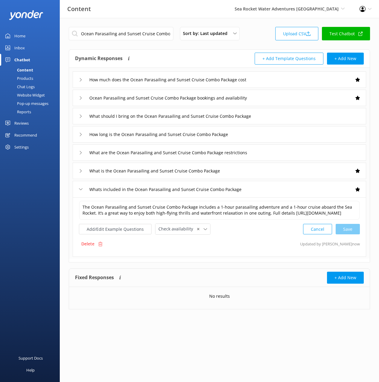
click at [27, 83] on div "Chat Logs" at bounding box center [19, 86] width 31 height 8
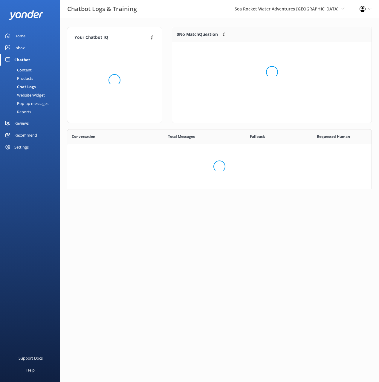
scroll to position [60, 305]
click at [31, 79] on div "Products" at bounding box center [19, 78] width 30 height 8
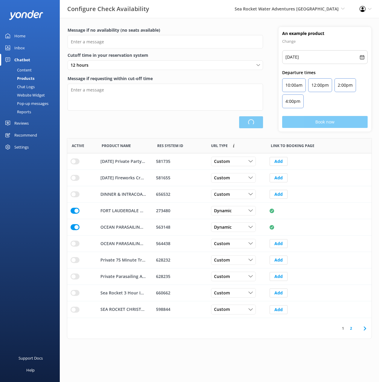
type input "There are no seats available, please check an alternative day"
type textarea "Our online booking system closes {hours} prior to departure. Please contact us …"
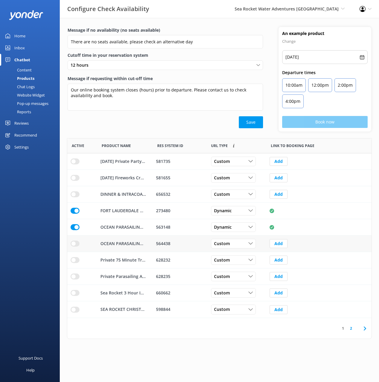
click at [70, 242] on input "row" at bounding box center [74, 243] width 9 height 6
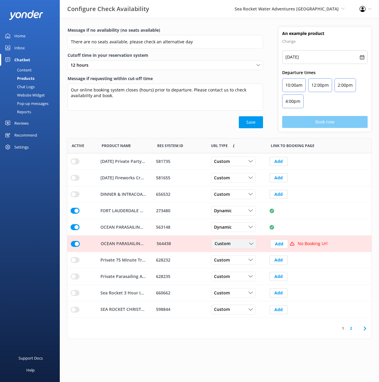
click at [235, 245] on div "Custom" at bounding box center [234, 243] width 42 height 7
click at [237, 267] on link "Dynamic" at bounding box center [238, 268] width 53 height 12
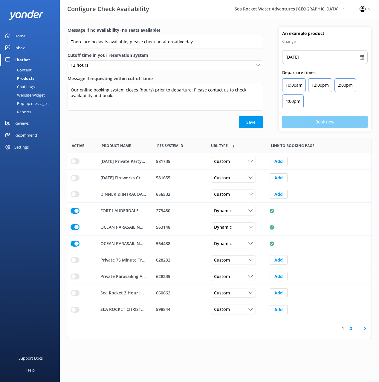
click at [25, 69] on div "Content" at bounding box center [18, 70] width 28 height 8
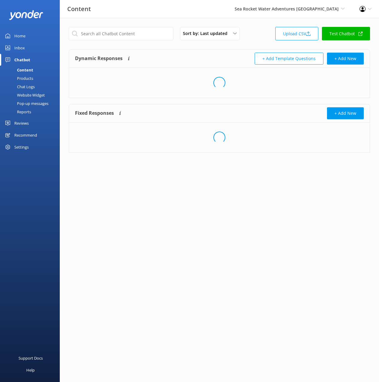
drag, startPoint x: 234, startPoint y: 65, endPoint x: 205, endPoint y: 56, distance: 30.1
click at [233, 64] on div "Dynamic Responses The chatbot will generate a response based on the content inf…" at bounding box center [219, 59] width 300 height 18
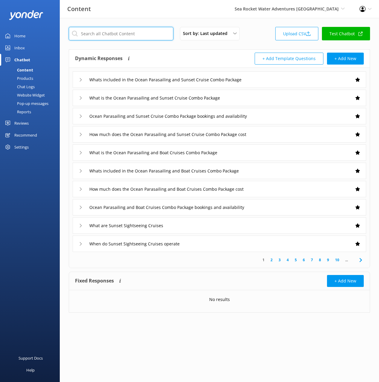
click at [115, 33] on input "text" at bounding box center [121, 33] width 105 height 13
paste input "Happy Hour Cruise"
type input "Happy Hour Cruise"
click at [204, 50] on div "Dynamic Responses The chatbot will generate a response based on the content inf…" at bounding box center [219, 59] width 300 height 18
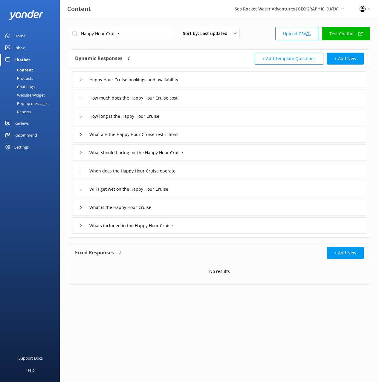
click at [212, 78] on div "Happy Hour Cruise bookings and availability" at bounding box center [219, 79] width 293 height 16
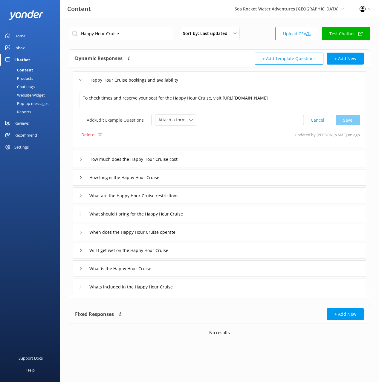
click at [178, 123] on span "Attach a form" at bounding box center [173, 119] width 31 height 7
click at [178, 143] on div "Check availability" at bounding box center [174, 145] width 30 height 6
click at [225, 159] on div "How much does the Happy Hour Cruise cost" at bounding box center [219, 158] width 293 height 16
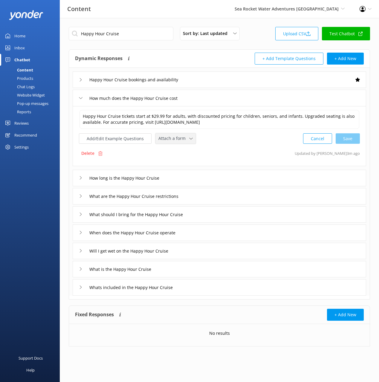
click at [165, 137] on span "Attach a form" at bounding box center [173, 138] width 31 height 7
click at [179, 162] on div "Check availability" at bounding box center [174, 163] width 30 height 6
click at [196, 232] on div "When does the Happy Hour Cruise operate" at bounding box center [219, 232] width 293 height 16
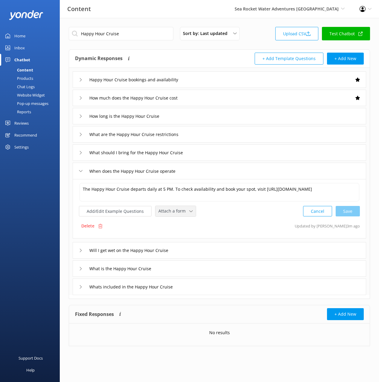
drag, startPoint x: 164, startPoint y: 209, endPoint x: 171, endPoint y: 225, distance: 17.7
click at [164, 209] on span "Attach a form" at bounding box center [173, 211] width 31 height 7
drag, startPoint x: 175, startPoint y: 235, endPoint x: 179, endPoint y: 239, distance: 6.5
click at [175, 235] on div "Check availability" at bounding box center [174, 236] width 30 height 6
click at [177, 270] on div "What is the Happy Hour Cruise" at bounding box center [219, 268] width 293 height 16
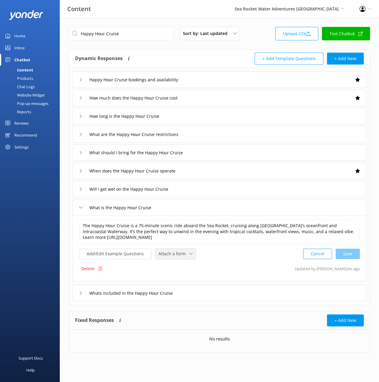
drag, startPoint x: 176, startPoint y: 254, endPoint x: 179, endPoint y: 273, distance: 18.7
click at [176, 254] on span "Attach a form" at bounding box center [173, 253] width 31 height 7
click at [179, 281] on div "Check availability" at bounding box center [174, 278] width 30 height 6
click at [204, 295] on div "Whats included in the Happy Hour Cruise" at bounding box center [219, 292] width 293 height 16
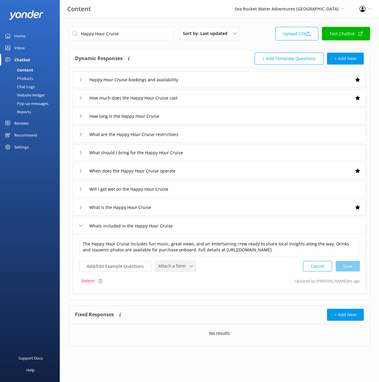
drag, startPoint x: 172, startPoint y: 273, endPoint x: 178, endPoint y: 292, distance: 19.4
click at [172, 269] on span "Attach a form" at bounding box center [173, 265] width 31 height 7
click at [178, 294] on div "Check availability" at bounding box center [174, 291] width 30 height 6
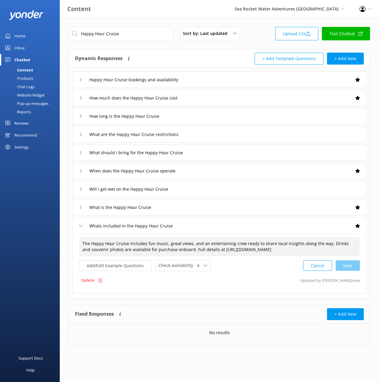
drag, startPoint x: 128, startPoint y: 243, endPoint x: 91, endPoint y: 242, distance: 36.4
click at [91, 242] on textarea "The Happy Hour Cruise includes fun music, great views, and an entertaining crew…" at bounding box center [219, 246] width 280 height 19
paste textarea "Sea Rocket Happy Hour Ocean and Intracoastal"
click at [356, 271] on div "Cancel Save" at bounding box center [331, 265] width 57 height 11
type textarea "The Sea Rocket Happy Hour Ocean and Intracoastal Cruise includes fun music, gre…"
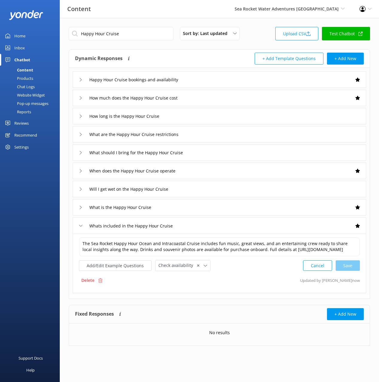
click at [29, 76] on div "Products" at bounding box center [19, 78] width 30 height 8
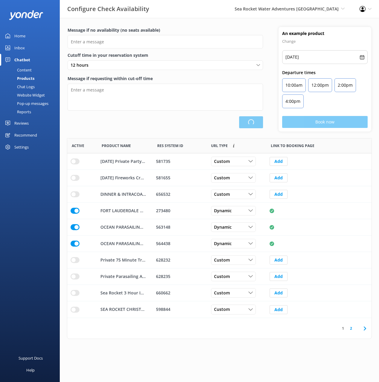
scroll to position [179, 304]
type input "There are no seats available, please check an alternative day"
type textarea "Our online booking system closes {hours} prior to departure. Please contact us …"
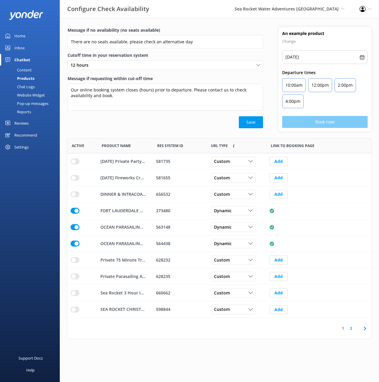
click at [362, 329] on icon at bounding box center [364, 328] width 7 height 7
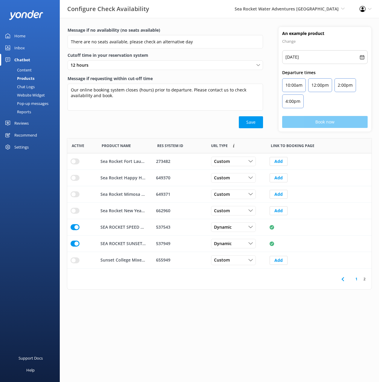
scroll to position [130, 304]
drag, startPoint x: 76, startPoint y: 180, endPoint x: 87, endPoint y: 179, distance: 11.1
click at [76, 180] on input "row" at bounding box center [74, 178] width 9 height 6
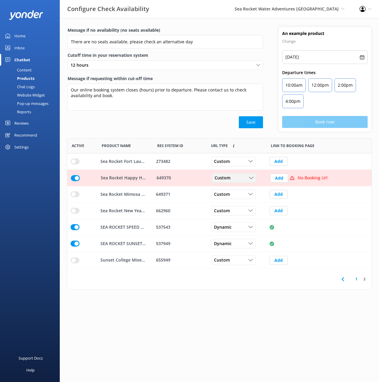
click at [222, 180] on span "Custom" at bounding box center [223, 178] width 19 height 7
click at [237, 202] on link "Dynamic" at bounding box center [238, 202] width 53 height 12
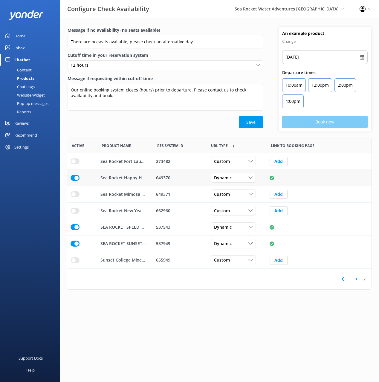
drag, startPoint x: 196, startPoint y: 127, endPoint x: 328, endPoint y: 182, distance: 143.6
click at [196, 126] on div "Save" at bounding box center [164, 122] width 195 height 12
click at [30, 70] on div "Content" at bounding box center [18, 70] width 28 height 8
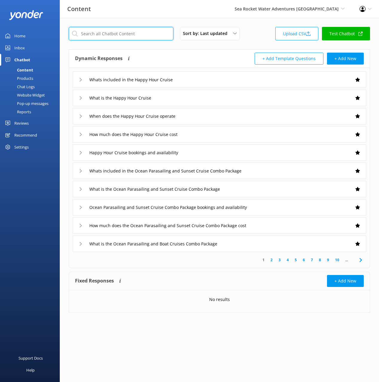
drag, startPoint x: 93, startPoint y: 30, endPoint x: 133, endPoint y: 45, distance: 42.9
click at [93, 30] on input "text" at bounding box center [121, 33] width 105 height 13
paste input "Mimosa Cruise"
type input "Mimosa Cruise"
drag, startPoint x: 199, startPoint y: 57, endPoint x: 224, endPoint y: 57, distance: 24.5
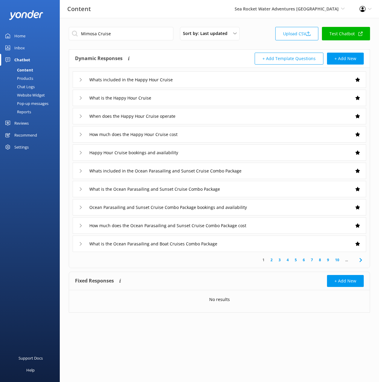
click at [199, 57] on div "Dynamic Responses The chatbot will generate a response based on the content inf…" at bounding box center [147, 59] width 144 height 12
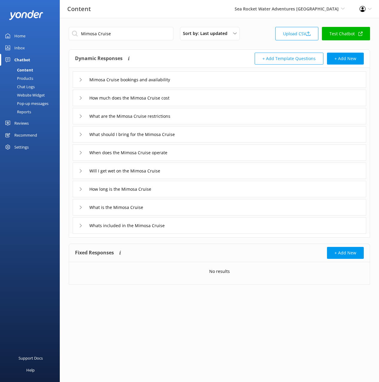
drag, startPoint x: 238, startPoint y: 79, endPoint x: 233, endPoint y: 85, distance: 8.2
click at [238, 79] on div "Mimosa Cruise bookings and availability" at bounding box center [219, 79] width 293 height 16
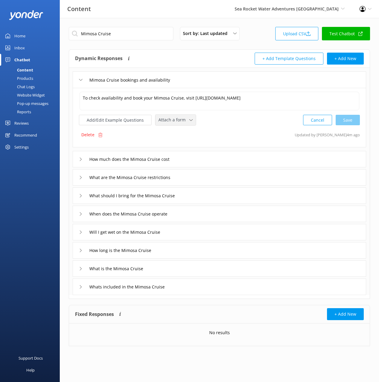
click at [173, 126] on div "To check availability and book your Mimosa Cruise, visit [URL][DOMAIN_NAME] To …" at bounding box center [219, 117] width 293 height 59
drag, startPoint x: 172, startPoint y: 118, endPoint x: 181, endPoint y: 140, distance: 23.6
click at [172, 118] on span "Attach a form" at bounding box center [173, 119] width 31 height 7
click at [180, 145] on div "Check availability" at bounding box center [174, 145] width 30 height 6
click at [217, 165] on div "How much does the Mimosa Cruise cost" at bounding box center [219, 158] width 293 height 16
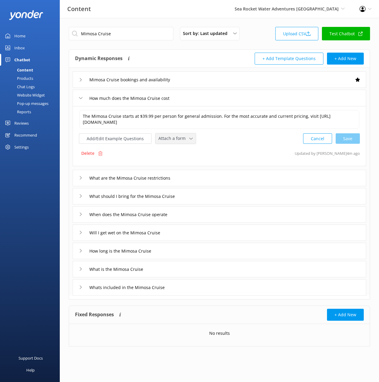
drag, startPoint x: 165, startPoint y: 141, endPoint x: 172, endPoint y: 152, distance: 13.7
click at [165, 141] on span "Attach a form" at bounding box center [173, 138] width 31 height 7
drag, startPoint x: 177, startPoint y: 163, endPoint x: 183, endPoint y: 176, distance: 14.4
click at [177, 163] on div "Check availability" at bounding box center [174, 163] width 30 height 6
click at [188, 217] on div "When does the Mimosa Cruise operate" at bounding box center [219, 213] width 293 height 16
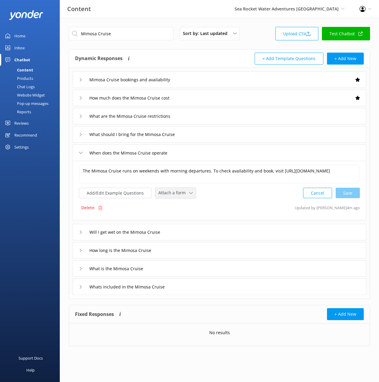
drag, startPoint x: 171, startPoint y: 194, endPoint x: 173, endPoint y: 196, distance: 3.2
click at [171, 194] on span "Attach a form" at bounding box center [173, 192] width 31 height 7
click at [182, 217] on div "Check availability" at bounding box center [174, 217] width 30 height 6
click at [170, 267] on div "What is the Mimosa Cruise" at bounding box center [219, 268] width 293 height 16
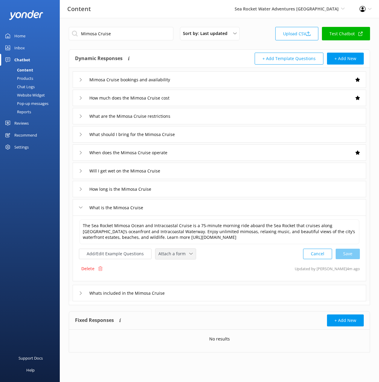
click at [173, 251] on span "Attach a form" at bounding box center [173, 253] width 31 height 7
click at [177, 274] on link "Check availability" at bounding box center [182, 278] width 53 height 12
click at [196, 291] on div "Whats included in the Mimosa Cruise" at bounding box center [219, 292] width 293 height 16
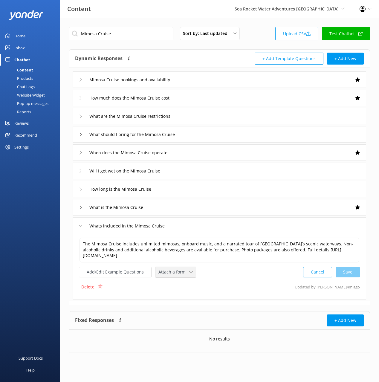
drag, startPoint x: 177, startPoint y: 270, endPoint x: 178, endPoint y: 281, distance: 11.4
click at [177, 270] on span "Attach a form" at bounding box center [173, 271] width 31 height 7
drag, startPoint x: 179, startPoint y: 294, endPoint x: 182, endPoint y: 292, distance: 4.1
click at [179, 294] on div "Check availability" at bounding box center [174, 297] width 30 height 6
drag, startPoint x: 166, startPoint y: 208, endPoint x: 159, endPoint y: 212, distance: 8.8
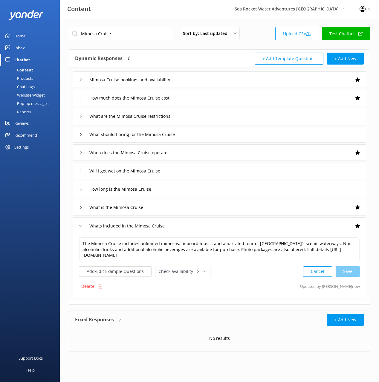
click at [166, 208] on div "What is the Mimosa Cruise" at bounding box center [219, 207] width 293 height 16
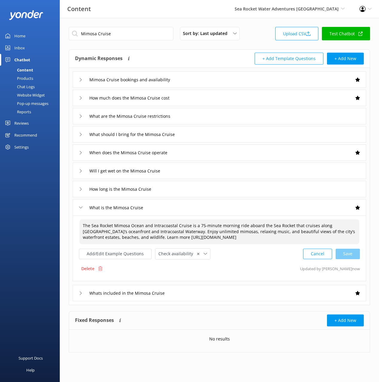
drag, startPoint x: 112, startPoint y: 228, endPoint x: 119, endPoint y: 227, distance: 6.9
click at [112, 228] on textarea "The Sea Rocket Mimosa Ocean and Intracoastal Cruise is a 75-minute morning ride…" at bounding box center [219, 231] width 280 height 25
click at [137, 229] on textarea "The Sea Rocket Mimosa Ocean and Intracoastal Cruise is a 75-minute morning ride…" at bounding box center [219, 231] width 280 height 25
click at [290, 236] on textarea "The Sea Rocket Mimosa Ocean and Intracoastal Cruise is a 75-minute morning ride…" at bounding box center [219, 231] width 280 height 25
drag, startPoint x: 33, startPoint y: 78, endPoint x: 41, endPoint y: 80, distance: 8.8
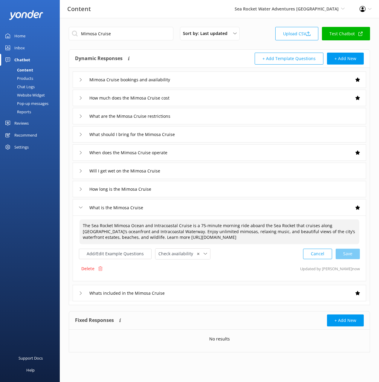
click at [33, 78] on link "Products" at bounding box center [32, 78] width 56 height 8
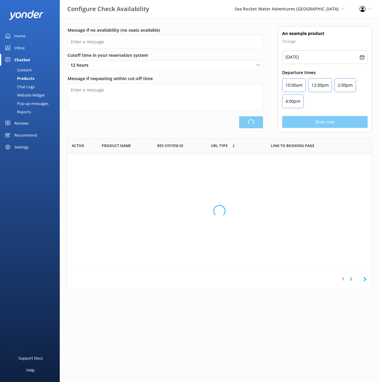
scroll to position [179, 304]
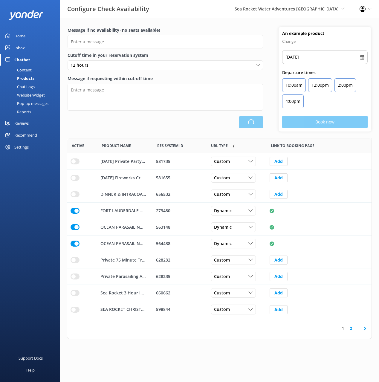
type input "There are no seats available, please check an alternative day"
type textarea "Our online booking system closes {hours} prior to departure. Please contact us …"
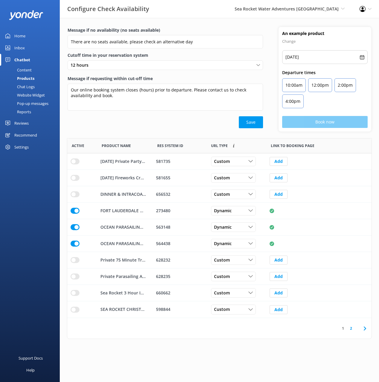
click at [366, 329] on icon at bounding box center [364, 328] width 7 height 7
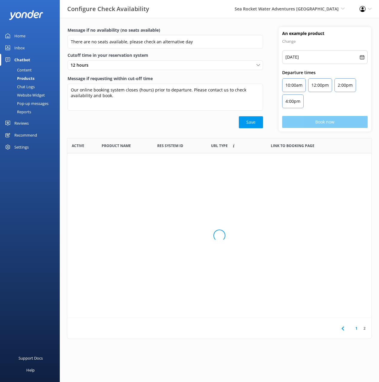
scroll to position [130, 304]
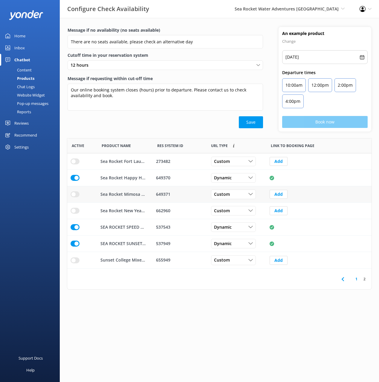
click at [76, 193] on input "row" at bounding box center [74, 194] width 9 height 6
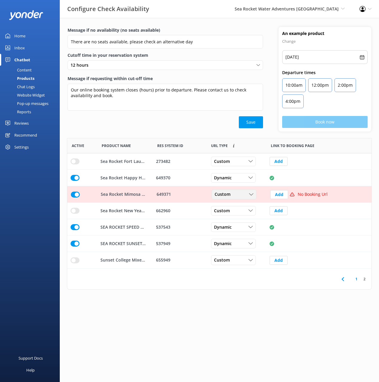
click at [236, 193] on div "Custom" at bounding box center [234, 194] width 42 height 7
click at [237, 216] on link "Dynamic" at bounding box center [238, 219] width 53 height 12
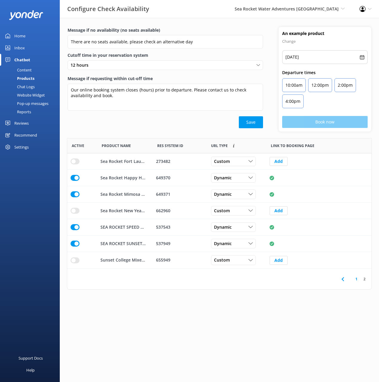
drag, startPoint x: 24, startPoint y: 68, endPoint x: 38, endPoint y: 71, distance: 14.2
click at [24, 68] on div "Content" at bounding box center [18, 70] width 28 height 8
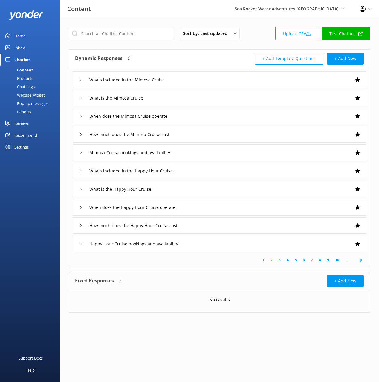
click at [179, 58] on div "Dynamic Responses The chatbot will generate a response based on the content inf…" at bounding box center [147, 59] width 144 height 12
click at [138, 30] on input "text" at bounding box center [121, 33] width 105 height 13
paste input "Sunset College Mixer Cruise"
type input "Sunset College Mixer Cruise"
drag, startPoint x: 181, startPoint y: 46, endPoint x: 216, endPoint y: 87, distance: 54.3
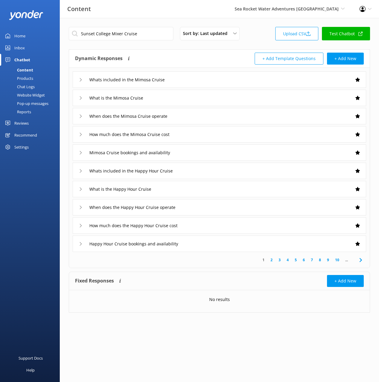
click at [181, 46] on div "Sunset College Mixer Cruise Sort by: Last updated Title (A-Z) Last updated Uplo…" at bounding box center [219, 174] width 319 height 312
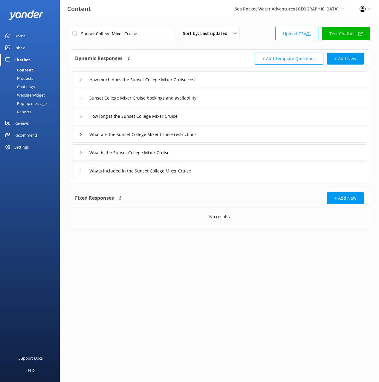
click at [254, 85] on div "How much does the Sunset College Mixer Cruise cost" at bounding box center [219, 79] width 293 height 16
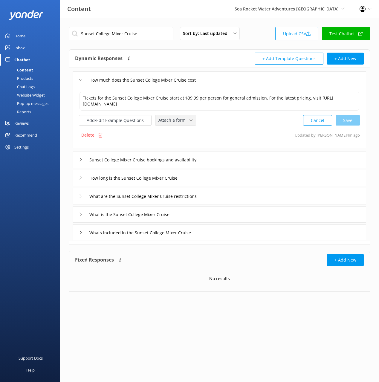
drag, startPoint x: 174, startPoint y: 121, endPoint x: 173, endPoint y: 127, distance: 5.8
click at [174, 122] on span "Attach a form" at bounding box center [173, 120] width 31 height 7
click at [176, 146] on div "Check availability" at bounding box center [174, 145] width 30 height 6
click at [245, 165] on div "Sunset College Mixer Cruise bookings and availability" at bounding box center [219, 159] width 293 height 16
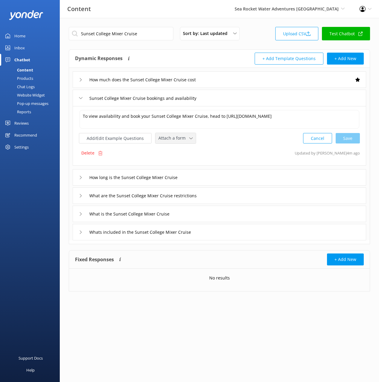
drag, startPoint x: 173, startPoint y: 136, endPoint x: 174, endPoint y: 139, distance: 3.3
click at [174, 136] on span "Attach a form" at bounding box center [173, 138] width 31 height 7
click at [174, 161] on div "Check availability" at bounding box center [174, 163] width 30 height 6
click at [205, 217] on div "What is the Sunset College Mixer Cruise" at bounding box center [219, 213] width 293 height 16
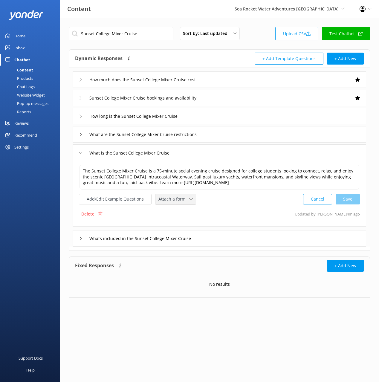
drag, startPoint x: 169, startPoint y: 200, endPoint x: 172, endPoint y: 210, distance: 10.7
click at [169, 200] on span "Attach a form" at bounding box center [173, 199] width 31 height 7
click at [177, 223] on div "Check availability" at bounding box center [174, 224] width 30 height 6
drag, startPoint x: 226, startPoint y: 242, endPoint x: 217, endPoint y: 240, distance: 9.1
click at [226, 242] on div "Whats included in the Sunset College Mixer Cruise" at bounding box center [219, 237] width 293 height 16
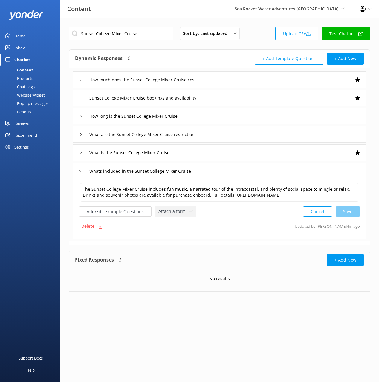
click at [176, 213] on span "Attach a form" at bounding box center [173, 211] width 31 height 7
drag, startPoint x: 180, startPoint y: 239, endPoint x: 187, endPoint y: 237, distance: 6.8
click at [180, 238] on div "Check availability" at bounding box center [174, 236] width 30 height 6
drag, startPoint x: 20, startPoint y: 78, endPoint x: 42, endPoint y: 81, distance: 21.6
click at [20, 78] on div "Products" at bounding box center [19, 78] width 30 height 8
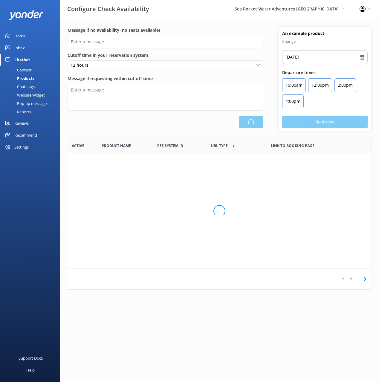
scroll to position [179, 304]
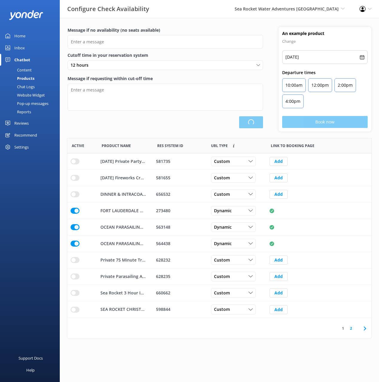
type input "There are no seats available, please check an alternative day"
type textarea "Our online booking system closes {hours} prior to departure. Please contact us …"
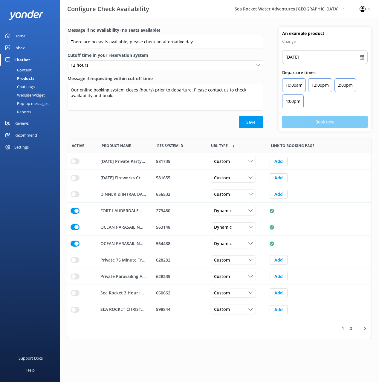
click at [170, 133] on div "Message if no availability (no seats available) There are no seats available, p…" at bounding box center [219, 82] width 319 height 111
click at [363, 326] on icon at bounding box center [364, 328] width 7 height 7
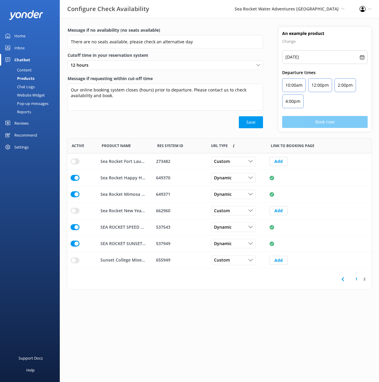
scroll to position [130, 304]
drag, startPoint x: 73, startPoint y: 258, endPoint x: 126, endPoint y: 267, distance: 54.2
click at [73, 258] on input "row" at bounding box center [74, 260] width 9 height 6
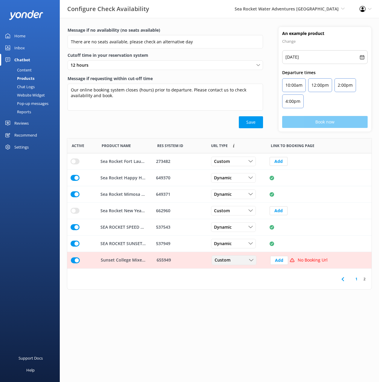
drag, startPoint x: 225, startPoint y: 260, endPoint x: 230, endPoint y: 272, distance: 13.4
click at [225, 260] on span "Custom" at bounding box center [223, 260] width 19 height 7
drag, startPoint x: 233, startPoint y: 283, endPoint x: 261, endPoint y: 277, distance: 28.7
click at [233, 283] on link "Dynamic" at bounding box center [238, 284] width 53 height 12
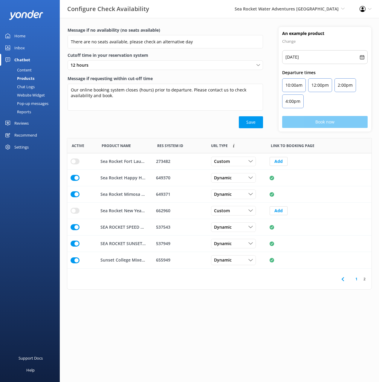
drag, startPoint x: 34, startPoint y: 69, endPoint x: 39, endPoint y: 70, distance: 4.6
click at [34, 69] on link "Content" at bounding box center [32, 70] width 56 height 8
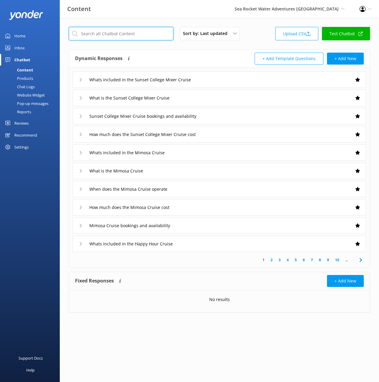
drag, startPoint x: 105, startPoint y: 32, endPoint x: 120, endPoint y: 38, distance: 15.7
click at [106, 32] on input "text" at bounding box center [121, 33] width 105 height 13
paste input "[DATE] Fireworks Cruise"
type input "[DATE] Fireworks Cruise"
drag, startPoint x: 253, startPoint y: 44, endPoint x: 284, endPoint y: 69, distance: 39.5
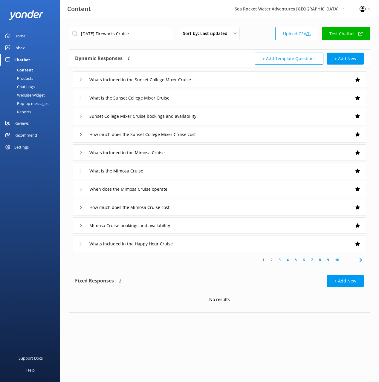
click at [253, 44] on div "[DATE] Fireworks Cruise Sort by: Last updated Title (A-Z) Last updated Upload C…" at bounding box center [219, 174] width 319 height 312
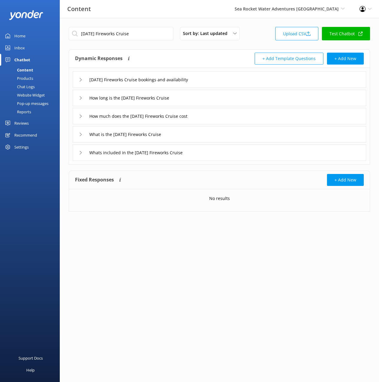
click at [221, 135] on div "What is the [DATE] Fireworks Cruise" at bounding box center [219, 134] width 293 height 16
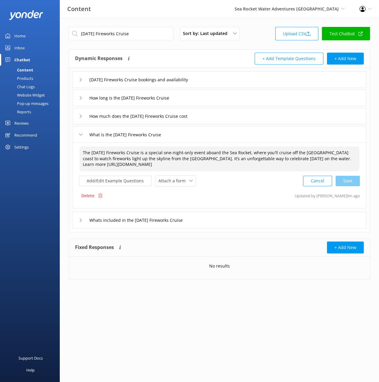
drag, startPoint x: 118, startPoint y: 153, endPoint x: 139, endPoint y: 154, distance: 21.2
click at [118, 153] on textarea "The [DATE] Fireworks Cruise is a special one-night-only event aboard the Sea Ro…" at bounding box center [219, 158] width 280 height 25
drag, startPoint x: 137, startPoint y: 152, endPoint x: 91, endPoint y: 151, distance: 45.7
click at [91, 151] on textarea "The [DATE] Fireworks Cruise is a special one-night-only event aboard the Sea Ro…" at bounding box center [219, 158] width 280 height 25
paste textarea "n the Ocean i"
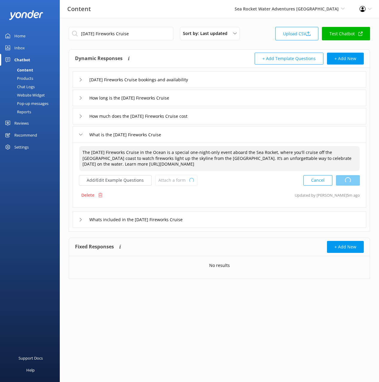
click at [347, 181] on div "Cancel Loading.." at bounding box center [331, 180] width 56 height 11
type textarea "The [DATE] Fireworks Cruise in the Ocean is a special one-night-only event aboa…"
drag, startPoint x: 232, startPoint y: 82, endPoint x: 220, endPoint y: 87, distance: 12.5
click at [232, 82] on div "[DATE] Fireworks Cruise bookings and availability" at bounding box center [219, 79] width 293 height 16
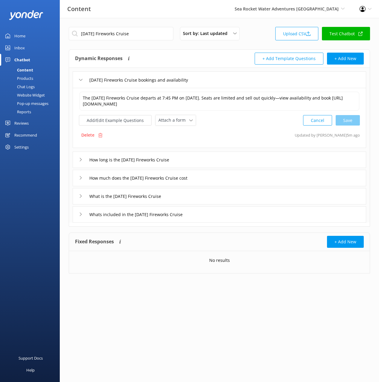
click at [175, 127] on div "The [DATE] Fireworks Cruise departs at 7:45 PM on [DATE]. Seats are limited and…" at bounding box center [219, 118] width 293 height 60
drag, startPoint x: 172, startPoint y: 121, endPoint x: 178, endPoint y: 146, distance: 25.5
click at [173, 122] on span "Attach a form" at bounding box center [173, 120] width 31 height 7
click at [177, 144] on div "Check availability" at bounding box center [174, 145] width 30 height 6
click at [235, 175] on div "How much does the [DATE] Fireworks Cruise cost" at bounding box center [219, 177] width 293 height 16
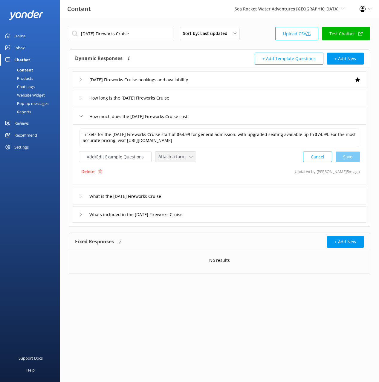
click at [176, 157] on span "Attach a form" at bounding box center [173, 156] width 31 height 7
drag, startPoint x: 185, startPoint y: 179, endPoint x: 187, endPoint y: 182, distance: 3.5
click at [185, 179] on div "Check availability" at bounding box center [174, 182] width 30 height 6
click at [201, 197] on div "What is the [DATE] Fireworks Cruise" at bounding box center [219, 195] width 293 height 16
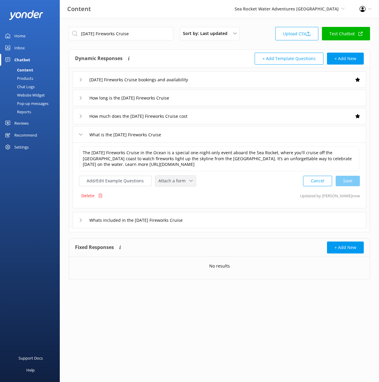
click at [179, 173] on div "The [DATE] Fireworks Cruise in the Ocean is a special one-night-only event aboa…" at bounding box center [219, 166] width 281 height 41
click at [179, 179] on span "Attach a form" at bounding box center [173, 180] width 31 height 7
drag, startPoint x: 181, startPoint y: 199, endPoint x: 184, endPoint y: 206, distance: 7.5
click at [181, 199] on link "Check availability" at bounding box center [182, 205] width 53 height 12
click at [234, 220] on div "Whats included in the [DATE] Fireworks Cruise" at bounding box center [219, 219] width 293 height 16
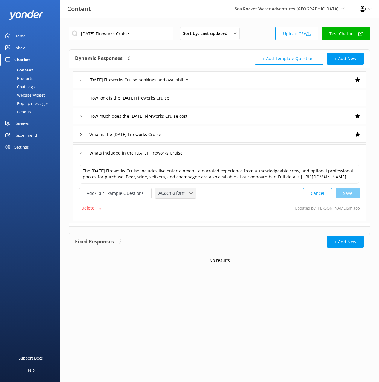
drag, startPoint x: 178, startPoint y: 201, endPoint x: 182, endPoint y: 215, distance: 15.1
click at [178, 196] on span "Attach a form" at bounding box center [173, 193] width 31 height 7
drag, startPoint x: 182, startPoint y: 223, endPoint x: 219, endPoint y: 212, distance: 38.5
click at [182, 221] on div "Check availability" at bounding box center [174, 218] width 30 height 6
click at [31, 76] on div "Products" at bounding box center [19, 78] width 30 height 8
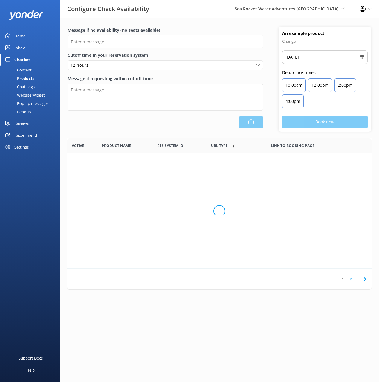
type input "There are no seats available, please check an alternative day"
type textarea "Our online booking system closes {hours} prior to departure. Please contact us …"
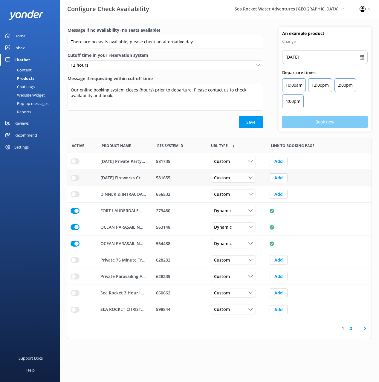
click at [73, 177] on input "row" at bounding box center [74, 178] width 9 height 6
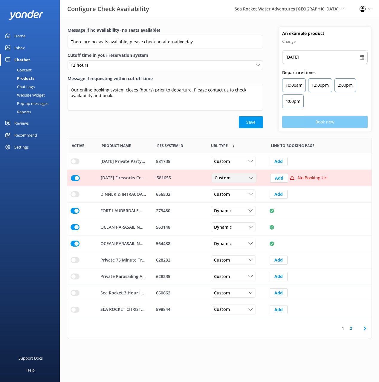
click at [227, 177] on span "Custom" at bounding box center [223, 178] width 19 height 7
click at [243, 202] on link "Dynamic" at bounding box center [238, 202] width 53 height 12
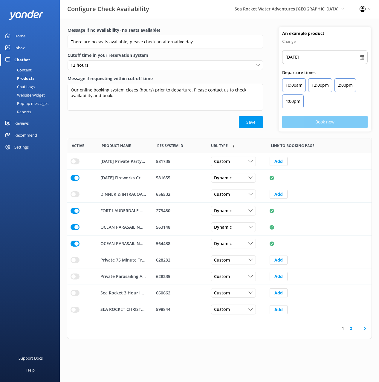
drag, startPoint x: 198, startPoint y: 138, endPoint x: 214, endPoint y: 140, distance: 16.5
click at [198, 138] on div "Res System ID" at bounding box center [180, 145] width 54 height 15
click at [26, 67] on div "Content" at bounding box center [18, 70] width 28 height 8
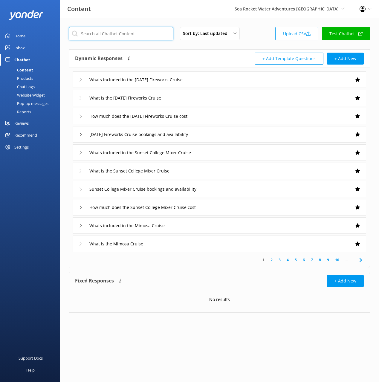
click at [121, 35] on input "text" at bounding box center [121, 33] width 105 height 13
paste input "[DATE] Private Party Fireworks Cruise"
type input "[DATE] Private Party Fireworks Cruise"
click at [245, 42] on div "[DATE] Private Party Fireworks Cruise Sort by: Last updated Title (A-Z) Last up…" at bounding box center [219, 35] width 301 height 17
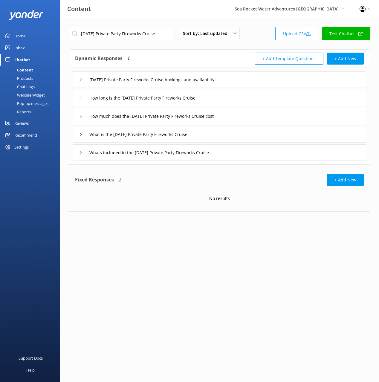
drag, startPoint x: 258, startPoint y: 81, endPoint x: 254, endPoint y: 85, distance: 5.5
click at [257, 82] on div "[DATE] Private Party Fireworks Cruise bookings and availability" at bounding box center [219, 79] width 293 height 16
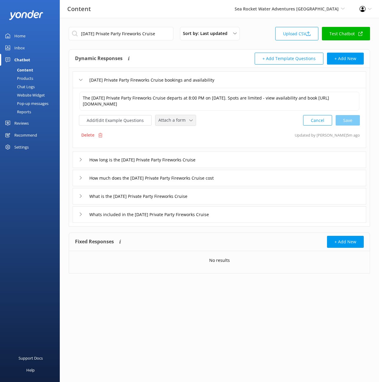
click at [176, 124] on div "Attach a form Leave contact details Check availability" at bounding box center [175, 120] width 40 height 10
click at [176, 144] on div "Check availability" at bounding box center [174, 145] width 30 height 6
click at [252, 181] on div "How much does the [DATE] Private Party Fireworks Cruise cost" at bounding box center [219, 177] width 293 height 16
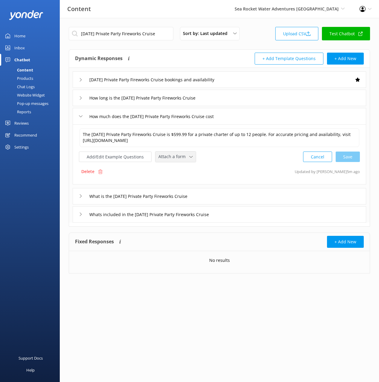
drag, startPoint x: 180, startPoint y: 155, endPoint x: 184, endPoint y: 175, distance: 20.0
click at [180, 156] on span "Attach a form" at bounding box center [173, 156] width 31 height 7
click at [183, 179] on div "Check availability" at bounding box center [174, 182] width 30 height 6
click at [225, 194] on div "What is the [DATE] Private Party Fireworks Cruise" at bounding box center [219, 195] width 293 height 16
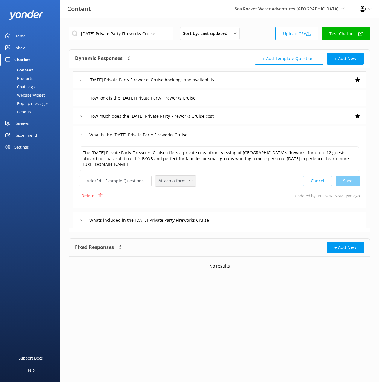
drag, startPoint x: 171, startPoint y: 179, endPoint x: 183, endPoint y: 209, distance: 32.9
click at [171, 179] on span "Attach a form" at bounding box center [173, 180] width 31 height 7
click at [181, 204] on div "Check availability" at bounding box center [174, 205] width 30 height 6
click at [264, 220] on div "Whats included in the [DATE] Private Party Fireworks Cruise" at bounding box center [219, 219] width 293 height 16
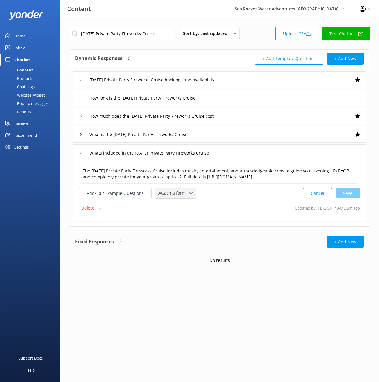
click at [177, 196] on span "Attach a form" at bounding box center [173, 193] width 31 height 7
click at [183, 221] on div "Check availability" at bounding box center [174, 218] width 30 height 6
click at [34, 76] on link "Products" at bounding box center [32, 78] width 56 height 8
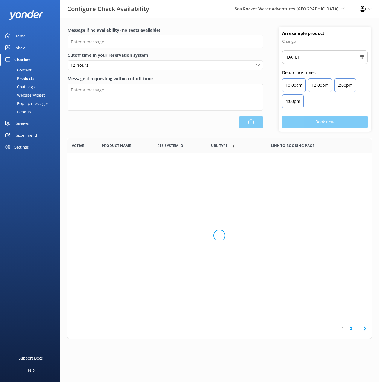
scroll to position [179, 304]
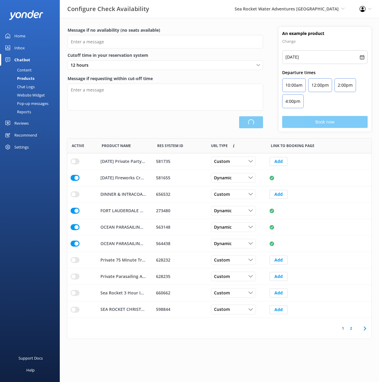
type input "There are no seats available, please check an alternative day"
type textarea "Our online booking system closes {hours} prior to departure. Please contact us …"
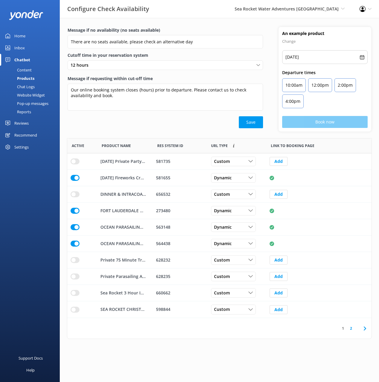
click at [178, 130] on div "Message if no availability (no seats available) There are no seats available, p…" at bounding box center [165, 79] width 211 height 105
click at [75, 161] on input "row" at bounding box center [74, 161] width 9 height 6
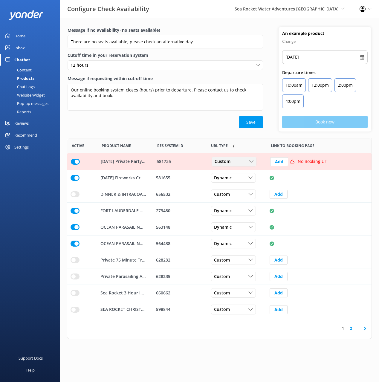
click at [245, 159] on div "Custom" at bounding box center [234, 161] width 42 height 7
click at [240, 187] on link "Dynamic" at bounding box center [238, 186] width 53 height 12
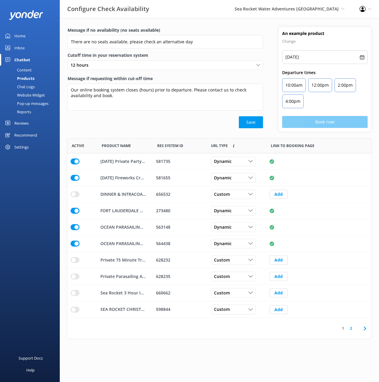
click at [123, 122] on div "Save" at bounding box center [164, 122] width 195 height 12
click at [135, 118] on div "Save" at bounding box center [164, 122] width 195 height 12
click at [141, 116] on div "Message if requesting within cut-off time Our online booking system closes {hou…" at bounding box center [164, 95] width 195 height 41
click at [74, 179] on input "row" at bounding box center [74, 178] width 9 height 6
click at [74, 160] on input "row" at bounding box center [74, 161] width 9 height 6
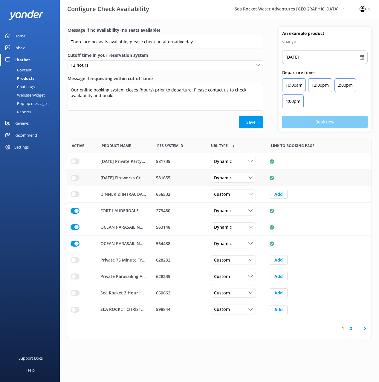
click at [93, 130] on div "Message if no availability (no seats available) There are no seats available, p…" at bounding box center [165, 79] width 211 height 105
click at [24, 69] on div "Content" at bounding box center [18, 70] width 28 height 8
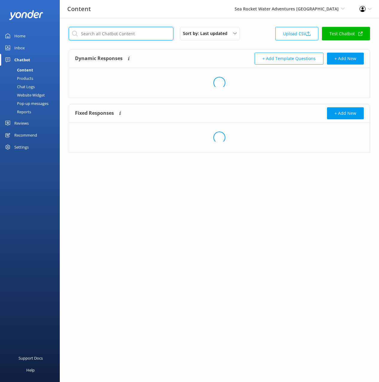
click at [130, 38] on input "text" at bounding box center [121, 33] width 105 height 13
paste input "Nighttime Holiday Lights Cruise"
type input "Nighttime Holiday Lights Cruise"
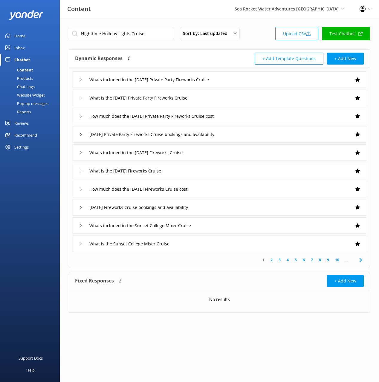
click at [254, 47] on div "Nighttime Holiday Lights Cruise Sort by: Last updated Title (A-Z) Last updated …" at bounding box center [219, 174] width 319 height 312
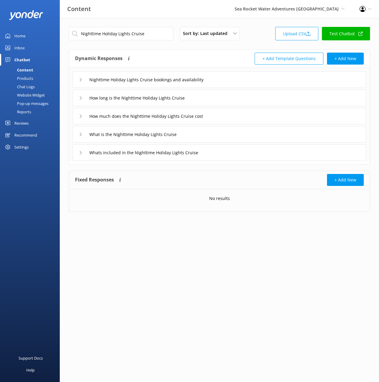
drag, startPoint x: 184, startPoint y: 56, endPoint x: 191, endPoint y: 61, distance: 9.4
click at [184, 56] on div "Dynamic Responses The chatbot will generate a response based on the content inf…" at bounding box center [147, 59] width 144 height 12
click at [241, 79] on div "Nighttime Holiday Lights Cruise bookings and availability" at bounding box center [219, 79] width 293 height 16
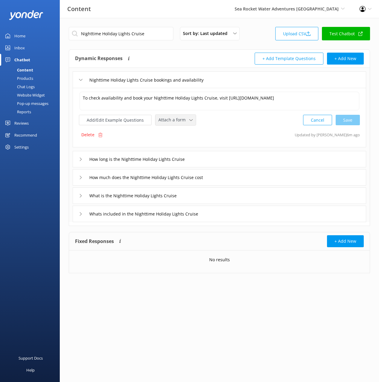
drag, startPoint x: 179, startPoint y: 121, endPoint x: 181, endPoint y: 128, distance: 7.6
click at [179, 121] on span "Attach a form" at bounding box center [173, 119] width 31 height 7
drag, startPoint x: 182, startPoint y: 144, endPoint x: 197, endPoint y: 156, distance: 19.1
click at [182, 144] on div "Check availability" at bounding box center [174, 145] width 30 height 6
click at [234, 175] on div "How much does the Nighttime Holiday Lights Cruise cost" at bounding box center [219, 176] width 293 height 16
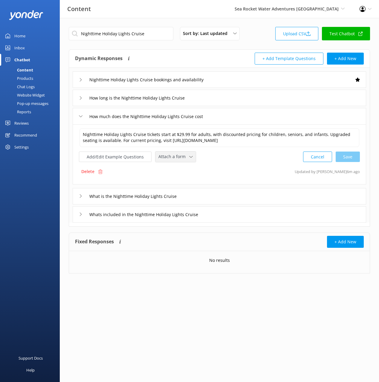
click at [174, 157] on span "Attach a form" at bounding box center [173, 156] width 31 height 7
click at [182, 179] on div "Check availability" at bounding box center [174, 182] width 30 height 6
click at [214, 195] on div "What is the Nighttime Holiday Lights Cruise" at bounding box center [219, 195] width 293 height 16
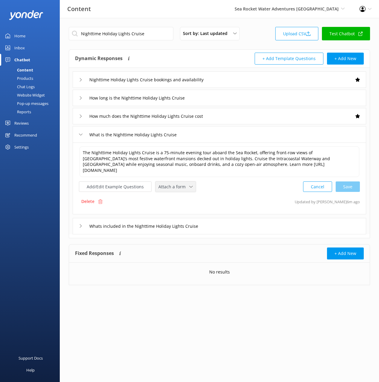
click at [175, 188] on span "Attach a form" at bounding box center [173, 186] width 31 height 7
click at [183, 210] on div "Check availability" at bounding box center [174, 211] width 30 height 6
drag, startPoint x: 243, startPoint y: 227, endPoint x: 233, endPoint y: 226, distance: 10.5
click at [243, 227] on div "Whats included in the Nighttime Holiday Lights Cruise" at bounding box center [219, 225] width 293 height 16
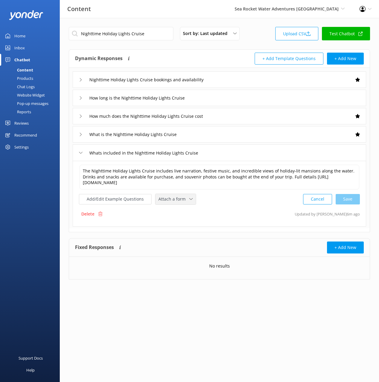
drag, startPoint x: 179, startPoint y: 203, endPoint x: 188, endPoint y: 220, distance: 18.3
click at [179, 203] on div "Attach a form Leave contact details Check availability" at bounding box center [175, 199] width 40 height 10
click at [188, 220] on link "Check availability" at bounding box center [182, 224] width 53 height 12
click at [39, 78] on link "Products" at bounding box center [32, 78] width 56 height 8
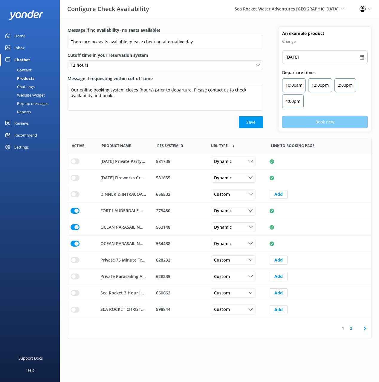
scroll to position [179, 304]
click at [73, 310] on input "row" at bounding box center [74, 309] width 9 height 6
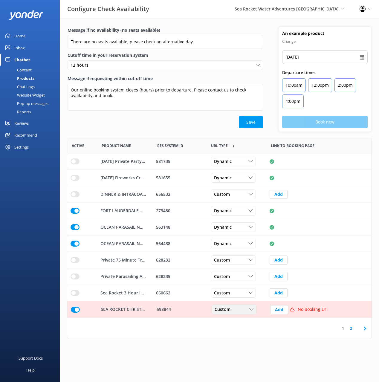
drag, startPoint x: 222, startPoint y: 309, endPoint x: 229, endPoint y: 318, distance: 11.2
click at [223, 309] on span "Custom" at bounding box center [223, 309] width 19 height 7
click at [233, 333] on link "Dynamic" at bounding box center [238, 334] width 53 height 12
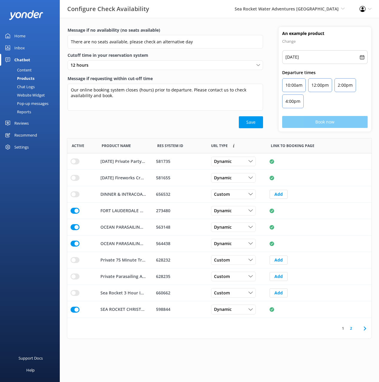
drag, startPoint x: 274, startPoint y: 345, endPoint x: 331, endPoint y: 324, distance: 61.2
click at [276, 345] on html "Configure Check Availability Sea Rocket Water Adventures [GEOGRAPHIC_DATA] Blac…" at bounding box center [189, 191] width 379 height 382
drag, startPoint x: 29, startPoint y: 68, endPoint x: 40, endPoint y: 71, distance: 10.9
click at [29, 68] on div "Content" at bounding box center [18, 70] width 28 height 8
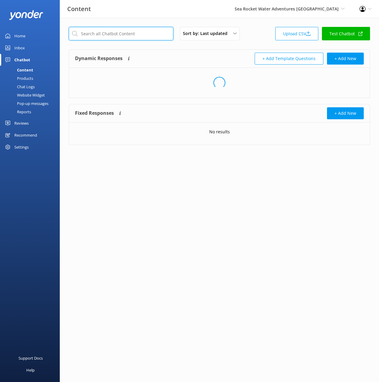
click at [115, 33] on input "text" at bounding box center [121, 33] width 105 height 13
paste input "Dinner Cruise"
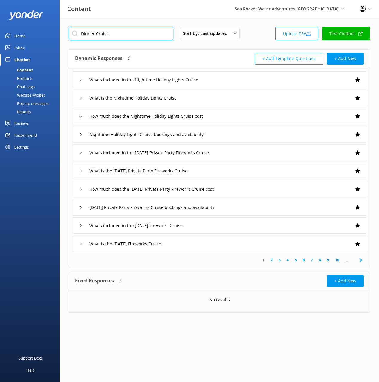
type input "Dinner Cruise"
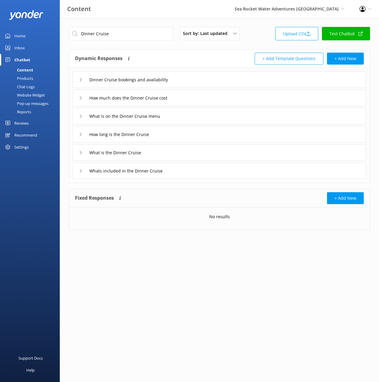
click at [214, 79] on div "Dinner Cruise bookings and availability" at bounding box center [219, 79] width 293 height 16
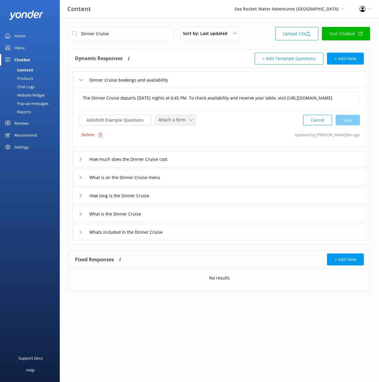
click at [174, 118] on span "Attach a form" at bounding box center [173, 119] width 31 height 7
click at [176, 144] on div "Check availability" at bounding box center [174, 145] width 30 height 6
click at [210, 157] on div "How much does the Dinner Cruise cost" at bounding box center [219, 158] width 293 height 16
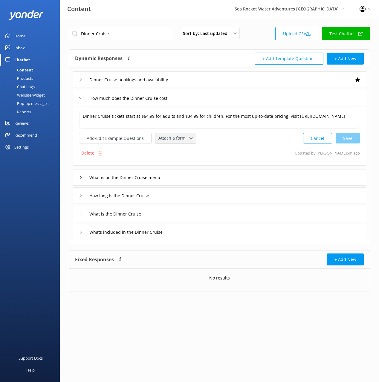
drag, startPoint x: 179, startPoint y: 138, endPoint x: 182, endPoint y: 155, distance: 17.3
click at [179, 138] on span "Attach a form" at bounding box center [173, 138] width 31 height 7
drag, startPoint x: 181, startPoint y: 163, endPoint x: 183, endPoint y: 165, distance: 3.2
click at [181, 163] on div "Check availability" at bounding box center [174, 163] width 30 height 6
click at [196, 177] on div "What is on the Dinner Cruise menu" at bounding box center [219, 176] width 293 height 16
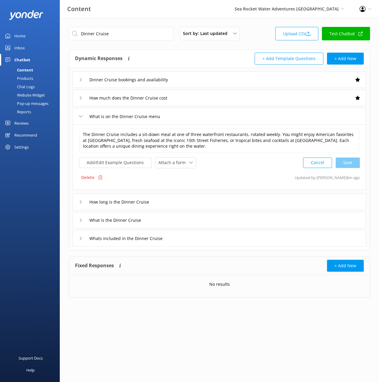
click at [168, 223] on div "What is the Dinner Cruise" at bounding box center [219, 220] width 293 height 16
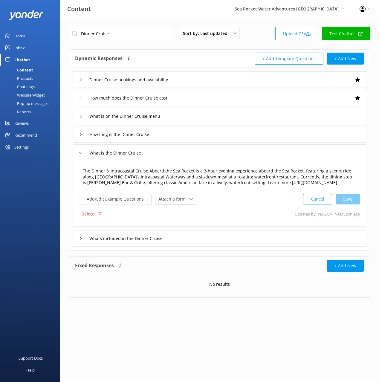
click at [119, 178] on textarea "The Dinner & Intracoastal Cruise Aboard the Sea Rocket is a 3-hour evening expe…" at bounding box center [219, 177] width 280 height 25
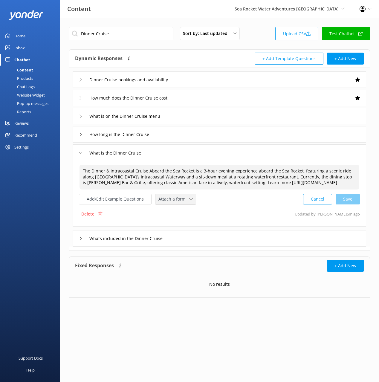
drag, startPoint x: 173, startPoint y: 206, endPoint x: 177, endPoint y: 223, distance: 18.0
click at [173, 202] on span "Attach a form" at bounding box center [173, 199] width 31 height 7
click at [177, 218] on link "Leave contact details" at bounding box center [182, 212] width 53 height 12
drag, startPoint x: 200, startPoint y: 204, endPoint x: 188, endPoint y: 205, distance: 12.6
click at [200, 202] on span "Leave contact details" at bounding box center [180, 198] width 45 height 7
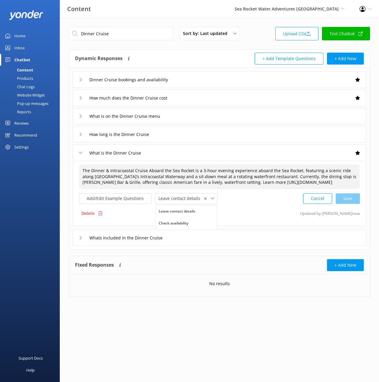
drag, startPoint x: 176, startPoint y: 229, endPoint x: 217, endPoint y: 224, distance: 40.6
click at [177, 226] on div "Check availability" at bounding box center [174, 223] width 30 height 6
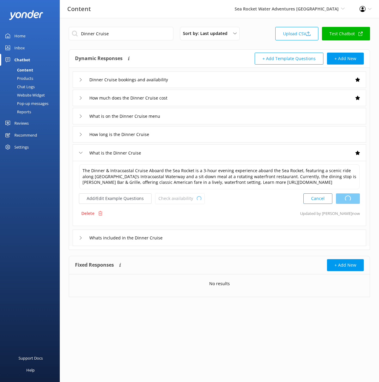
click at [244, 214] on div "Delete Updated by Yonder now" at bounding box center [219, 213] width 281 height 11
click at [195, 246] on div "Whats included in the Dinner Cruise" at bounding box center [219, 237] width 293 height 16
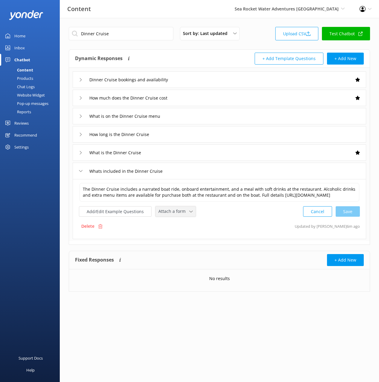
click at [168, 214] on span "Attach a form" at bounding box center [173, 211] width 31 height 7
click at [179, 239] on div "Check availability" at bounding box center [174, 236] width 30 height 6
click at [25, 76] on div "Products" at bounding box center [19, 78] width 30 height 8
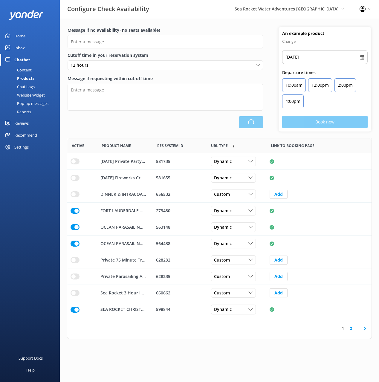
scroll to position [179, 304]
type input "There are no seats available, please check an alternative day"
type textarea "Our online booking system closes {hours} prior to departure. Please contact us …"
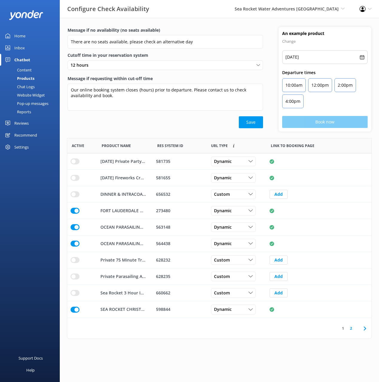
click at [179, 116] on div "Message if requesting within cut-off time Our online booking system closes {hou…" at bounding box center [164, 95] width 195 height 41
click at [74, 195] on input "row" at bounding box center [74, 194] width 9 height 6
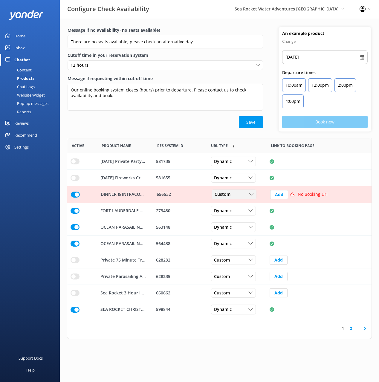
click at [249, 196] on icon "row" at bounding box center [251, 194] width 4 height 4
click at [235, 217] on link "Dynamic" at bounding box center [238, 219] width 53 height 12
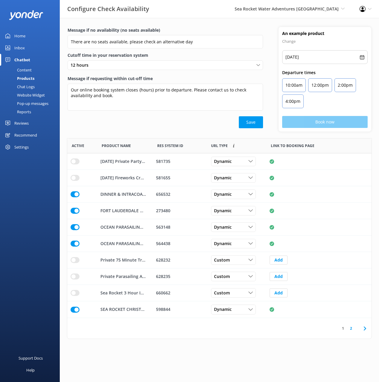
drag, startPoint x: 194, startPoint y: 128, endPoint x: 375, endPoint y: 194, distance: 192.6
click at [194, 128] on div "Message if no availability (no seats available) There are no seats available, p…" at bounding box center [165, 79] width 211 height 105
drag, startPoint x: 24, startPoint y: 67, endPoint x: 57, endPoint y: 67, distance: 33.8
click at [24, 67] on div "Content" at bounding box center [18, 70] width 28 height 8
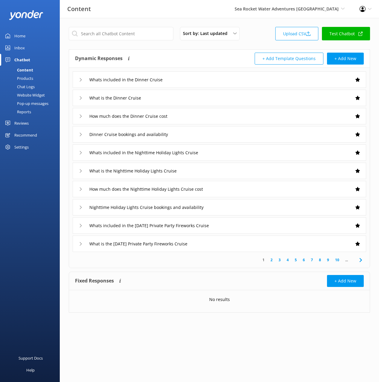
drag, startPoint x: 167, startPoint y: 60, endPoint x: 153, endPoint y: 44, distance: 21.4
click at [166, 59] on div "Dynamic Responses The chatbot will generate a response based on the content inf…" at bounding box center [147, 59] width 144 height 12
click at [151, 39] on input "text" at bounding box center [121, 33] width 105 height 13
paste input "New Year's Fireworks Cruise"
type input "New Year's Fireworks Cruise"
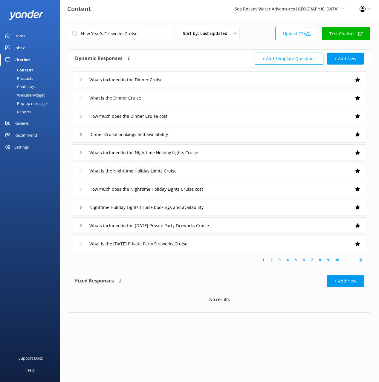
drag, startPoint x: 182, startPoint y: 52, endPoint x: 198, endPoint y: 59, distance: 17.4
click at [182, 53] on div "Dynamic Responses The chatbot will generate a response based on the content inf…" at bounding box center [147, 59] width 144 height 12
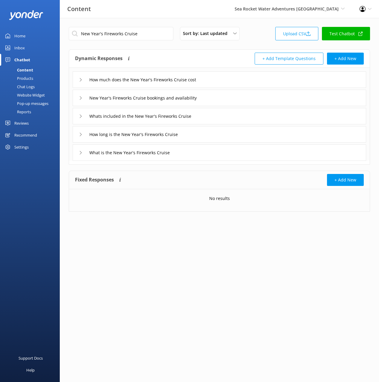
drag, startPoint x: 161, startPoint y: 56, endPoint x: 263, endPoint y: 98, distance: 110.7
click at [161, 56] on div "Dynamic Responses The chatbot will generate a response based on the content inf…" at bounding box center [147, 59] width 144 height 12
click at [203, 93] on input "New Year's Fireworks Cruise bookings and availability" at bounding box center [153, 97] width 134 height 9
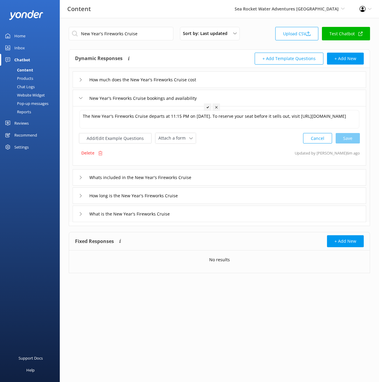
click at [241, 77] on div "How much does the New Year's Fireworks Cruise cost" at bounding box center [219, 79] width 293 height 16
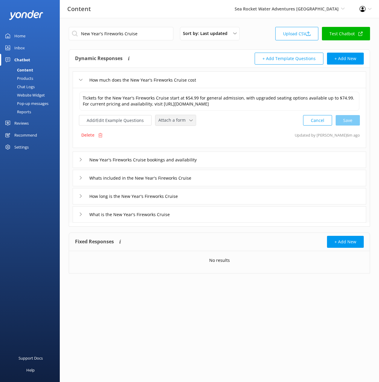
drag, startPoint x: 177, startPoint y: 124, endPoint x: 171, endPoint y: 136, distance: 13.6
click at [177, 124] on div "Attach a form Leave contact details Check availability" at bounding box center [175, 120] width 40 height 10
click at [174, 145] on div "Check availability" at bounding box center [174, 145] width 30 height 6
click at [240, 159] on div "New Year's Fireworks Cruise bookings and availability" at bounding box center [219, 159] width 293 height 16
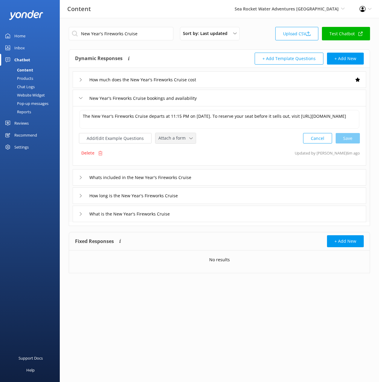
drag, startPoint x: 174, startPoint y: 137, endPoint x: 174, endPoint y: 143, distance: 5.7
click at [174, 137] on span "Attach a form" at bounding box center [173, 138] width 31 height 7
click at [182, 164] on div "Check availability" at bounding box center [174, 163] width 30 height 6
click at [191, 211] on div "What is the New Year's Fireworks Cruise" at bounding box center [219, 213] width 293 height 16
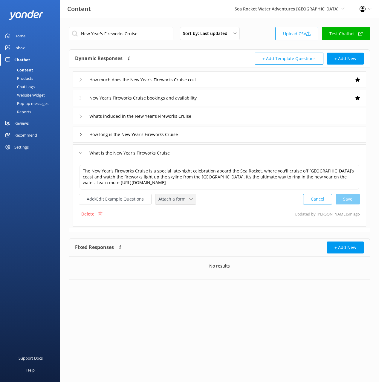
click at [172, 199] on span "Attach a form" at bounding box center [173, 199] width 31 height 7
click at [179, 224] on div "Check availability" at bounding box center [174, 224] width 30 height 6
drag, startPoint x: 225, startPoint y: 116, endPoint x: 217, endPoint y: 123, distance: 10.8
click at [224, 116] on div "Whats included in the New Year's Fireworks Cruise" at bounding box center [219, 116] width 293 height 16
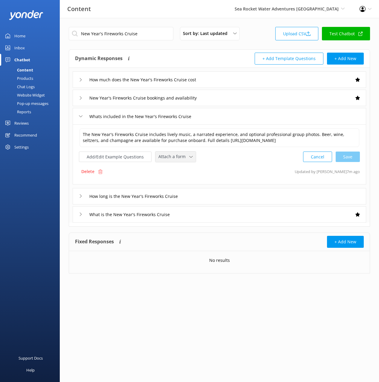
click at [178, 160] on span "Attach a form" at bounding box center [173, 156] width 31 height 7
click at [179, 185] on div "Check availability" at bounding box center [174, 182] width 30 height 6
drag, startPoint x: 27, startPoint y: 77, endPoint x: 40, endPoint y: 86, distance: 15.7
click at [27, 77] on div "Products" at bounding box center [19, 78] width 30 height 8
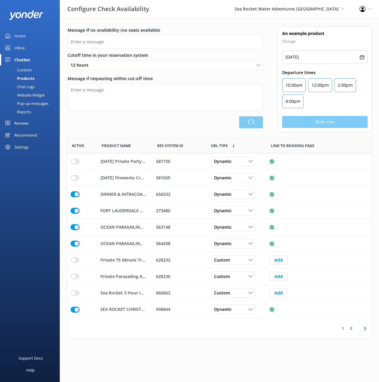
scroll to position [179, 304]
type input "There are no seats available, please check an alternative day"
type textarea "Our online booking system closes {hours} prior to departure. Please contact us …"
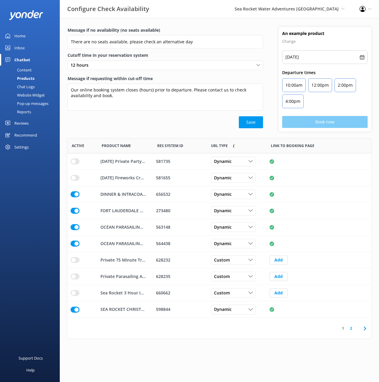
drag, startPoint x: 163, startPoint y: 127, endPoint x: 166, endPoint y: 129, distance: 4.1
click at [162, 127] on div "Save" at bounding box center [164, 122] width 195 height 12
drag, startPoint x: 292, startPoint y: 369, endPoint x: 298, endPoint y: 366, distance: 6.1
click at [293, 368] on html "Configure Check Availability Sea Rocket Water Adventures [GEOGRAPHIC_DATA] Blac…" at bounding box center [189, 191] width 379 height 382
click at [363, 327] on icon at bounding box center [364, 328] width 7 height 7
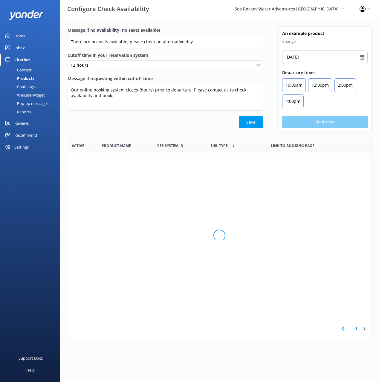
scroll to position [130, 304]
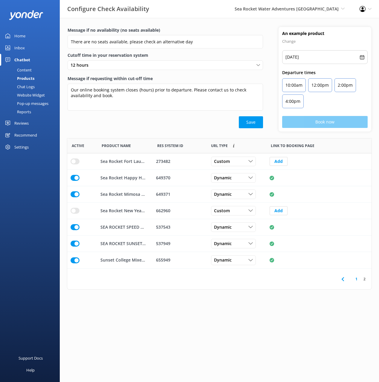
click at [240, 321] on html "Configure Check Availability Sea Rocket Water Adventures [GEOGRAPHIC_DATA] Blac…" at bounding box center [189, 191] width 379 height 382
drag, startPoint x: 183, startPoint y: 306, endPoint x: 285, endPoint y: 287, distance: 104.1
click at [183, 306] on html "Configure Check Availability Sea Rocket Water Adventures [GEOGRAPHIC_DATA] Blac…" at bounding box center [189, 191] width 379 height 382
drag, startPoint x: 243, startPoint y: 211, endPoint x: 238, endPoint y: 228, distance: 17.8
click at [242, 211] on div "Custom" at bounding box center [233, 210] width 42 height 7
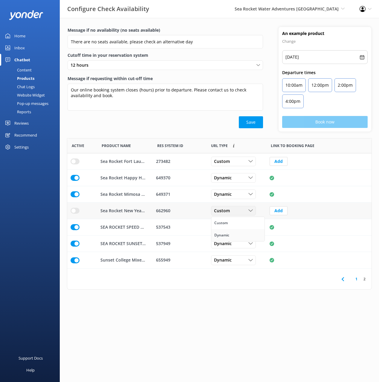
click at [227, 239] on link "Dynamic" at bounding box center [237, 235] width 53 height 12
drag, startPoint x: 285, startPoint y: 310, endPoint x: 276, endPoint y: 303, distance: 11.9
click at [283, 309] on html "Configure Check Availability Sea Rocket Water Adventures [GEOGRAPHIC_DATA] Blac…" at bounding box center [189, 191] width 379 height 382
click at [357, 279] on link "1" at bounding box center [356, 279] width 8 height 6
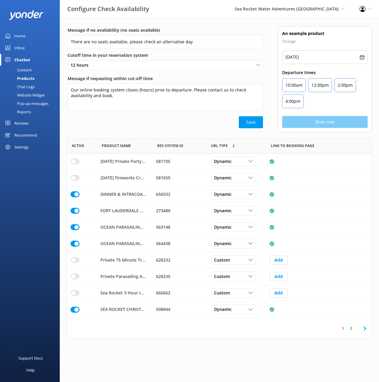
scroll to position [179, 304]
click at [33, 69] on link "Content" at bounding box center [32, 70] width 56 height 8
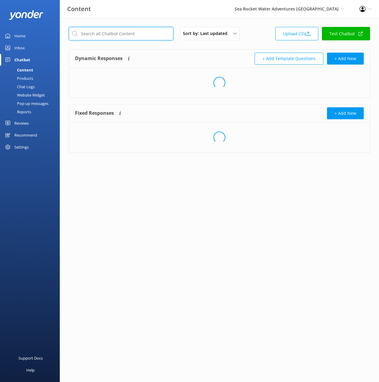
click at [110, 39] on input "text" at bounding box center [121, 33] width 105 height 13
paste input "Sandbar Adventure"
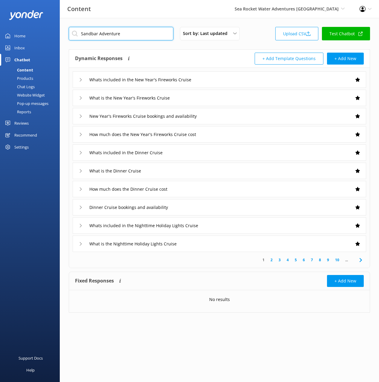
type input "Sandbar Adventure"
click at [183, 51] on div "Dynamic Responses The chatbot will generate a response based on the content inf…" at bounding box center [219, 59] width 300 height 18
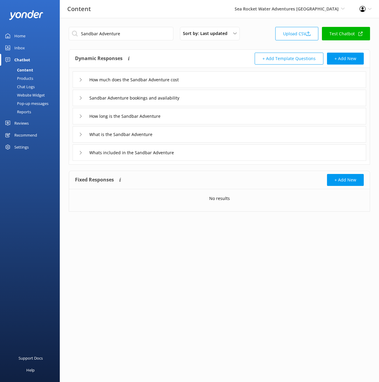
click at [188, 55] on div "Dynamic Responses The chatbot will generate a response based on the content inf…" at bounding box center [147, 59] width 144 height 12
drag, startPoint x: 238, startPoint y: 79, endPoint x: 221, endPoint y: 86, distance: 18.6
click at [236, 79] on div "How much does the Sandbar Adventure cost" at bounding box center [219, 79] width 293 height 16
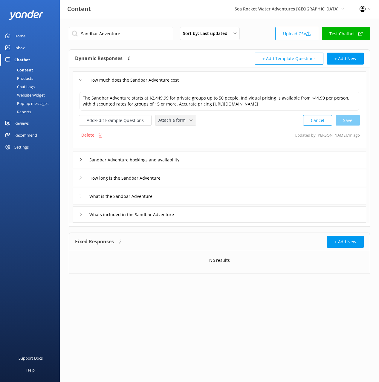
drag, startPoint x: 172, startPoint y: 124, endPoint x: 173, endPoint y: 130, distance: 6.0
click at [172, 123] on span "Attach a form" at bounding box center [173, 120] width 31 height 7
click at [177, 151] on link "Check availability" at bounding box center [182, 145] width 53 height 12
click at [215, 165] on div "Sandbar Adventure bookings and availability" at bounding box center [219, 159] width 293 height 16
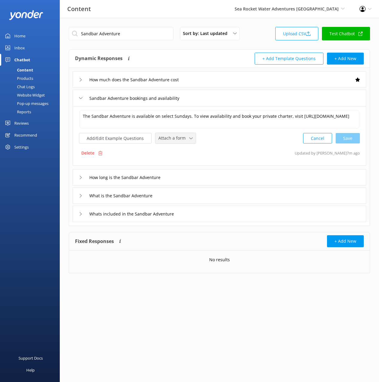
drag, startPoint x: 175, startPoint y: 136, endPoint x: 176, endPoint y: 153, distance: 17.4
click at [175, 136] on span "Attach a form" at bounding box center [173, 138] width 31 height 7
click at [177, 162] on div "Check availability" at bounding box center [174, 163] width 30 height 6
click at [179, 198] on div "What is the Sandbar Adventure" at bounding box center [219, 195] width 293 height 16
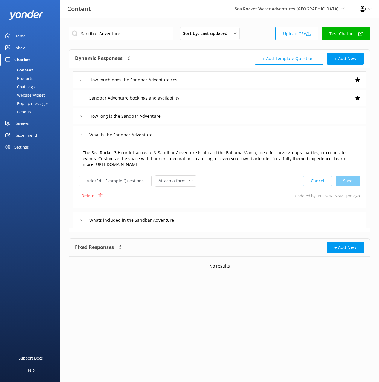
click at [114, 156] on textarea "The Sea Rocket 3 Hour Intracoastal & Sandbar Adventure is aboard the Bahama Mam…" at bounding box center [219, 158] width 280 height 25
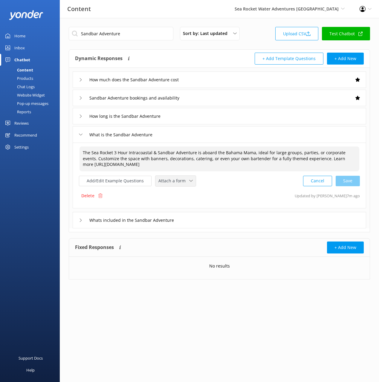
drag, startPoint x: 178, startPoint y: 182, endPoint x: 174, endPoint y: 195, distance: 14.0
click at [177, 183] on span "Attach a form" at bounding box center [173, 180] width 31 height 7
click at [176, 203] on div "Check availability" at bounding box center [174, 205] width 30 height 6
click at [218, 222] on div "Whats included in the Sandbar Adventure" at bounding box center [219, 219] width 293 height 16
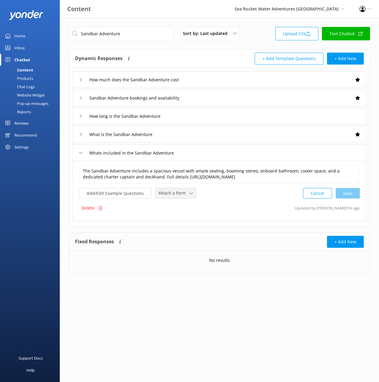
click at [179, 196] on span "Attach a form" at bounding box center [173, 193] width 31 height 7
click at [182, 218] on div "Check availability" at bounding box center [174, 218] width 30 height 6
drag, startPoint x: 32, startPoint y: 78, endPoint x: 43, endPoint y: 83, distance: 12.7
click at [32, 78] on div "Products" at bounding box center [19, 78] width 30 height 8
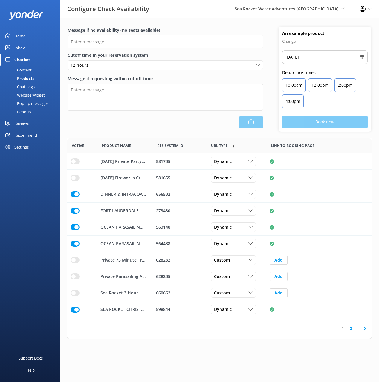
scroll to position [179, 304]
type input "There are no seats available, please check an alternative day"
type textarea "Our online booking system closes {hours} prior to departure. Please contact us …"
click at [162, 129] on div "Message if no availability (no seats available) There are no seats available, p…" at bounding box center [165, 79] width 211 height 105
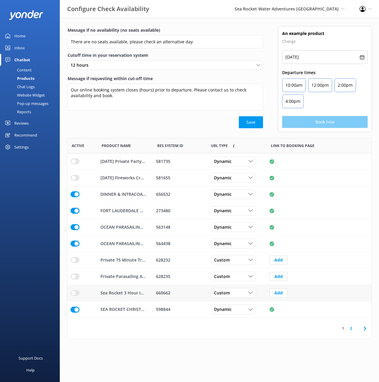
click at [76, 294] on input "row" at bounding box center [74, 293] width 9 height 6
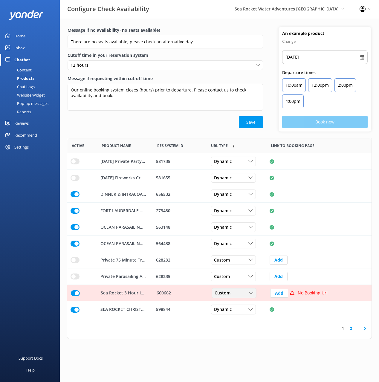
drag, startPoint x: 248, startPoint y: 294, endPoint x: 246, endPoint y: 308, distance: 13.9
click at [248, 295] on div "Custom" at bounding box center [234, 293] width 42 height 7
click at [241, 315] on link "Dynamic" at bounding box center [238, 317] width 53 height 12
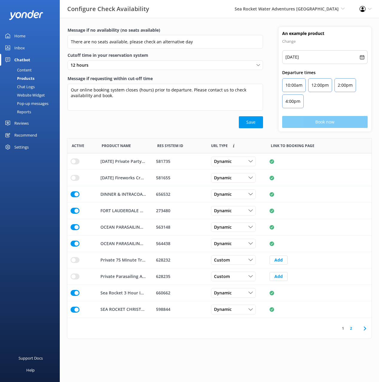
drag, startPoint x: 297, startPoint y: 341, endPoint x: 325, endPoint y: 346, distance: 27.6
click at [297, 341] on html "Configure Check Availability Sea Rocket Water Adventures [GEOGRAPHIC_DATA] Blac…" at bounding box center [189, 191] width 379 height 382
click at [350, 327] on link "2" at bounding box center [351, 328] width 8 height 6
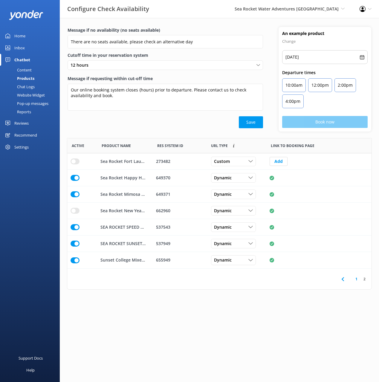
scroll to position [130, 304]
click at [353, 279] on link "1" at bounding box center [356, 279] width 8 height 6
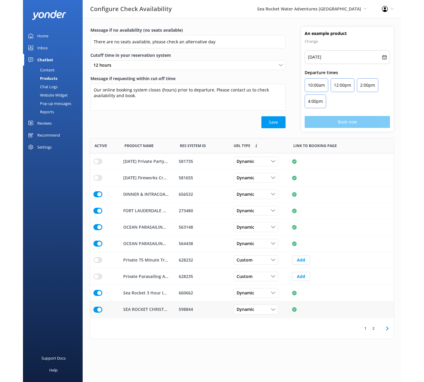
scroll to position [179, 304]
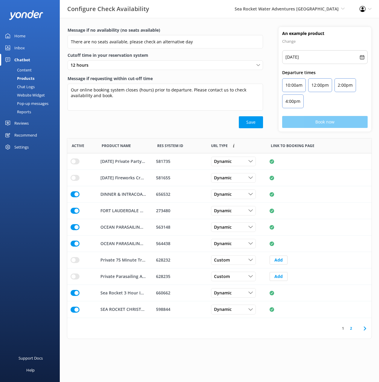
drag, startPoint x: 134, startPoint y: 132, endPoint x: 157, endPoint y: 136, distance: 22.7
click at [135, 132] on div "Message if no availability (no seats available) There are no seats available, p…" at bounding box center [219, 82] width 319 height 111
drag, startPoint x: 133, startPoint y: 116, endPoint x: 168, endPoint y: 207, distance: 98.1
click at [133, 116] on div "Message if requesting within cut-off time Our online booking system closes {hou…" at bounding box center [164, 95] width 195 height 41
click at [170, 334] on div "1 2" at bounding box center [219, 328] width 304 height 21
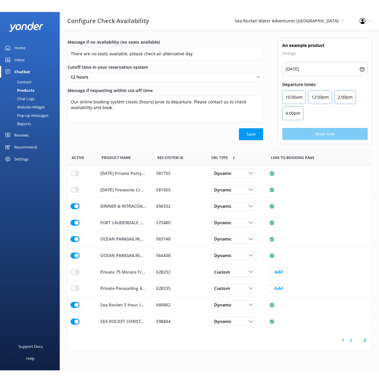
scroll to position [179, 304]
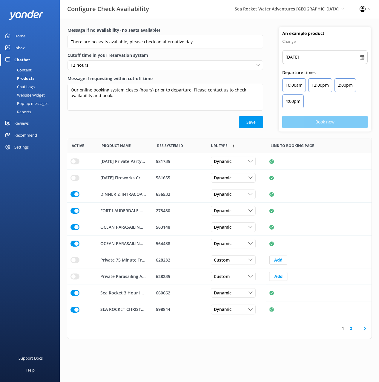
click at [96, 122] on div "Save" at bounding box center [165, 122] width 196 height 12
click at [27, 67] on div "Content" at bounding box center [18, 70] width 28 height 8
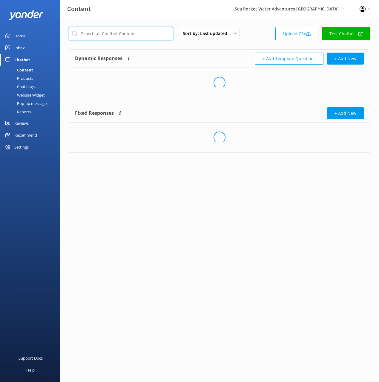
click at [120, 35] on input "text" at bounding box center [121, 33] width 105 height 13
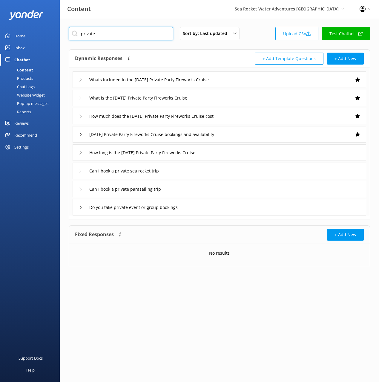
type input "private"
click at [184, 169] on div "Can I book a private sea rocket trip" at bounding box center [220, 170] width 294 height 16
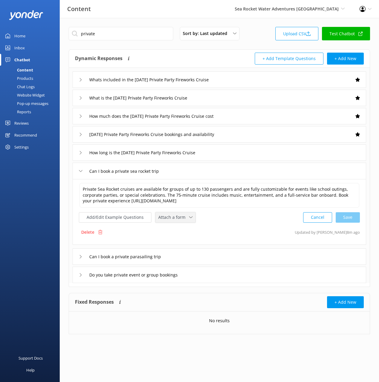
click at [171, 217] on span "Attach a form" at bounding box center [173, 217] width 31 height 7
click at [178, 229] on div "Leave contact details" at bounding box center [177, 230] width 36 height 6
click at [190, 258] on div "Can I book a private parasailing trip" at bounding box center [220, 256] width 294 height 16
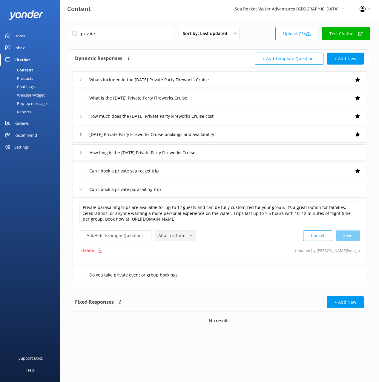
drag, startPoint x: 174, startPoint y: 236, endPoint x: 179, endPoint y: 245, distance: 9.8
click at [174, 237] on span "Attach a form" at bounding box center [173, 235] width 31 height 7
click at [181, 246] on div "Leave contact details" at bounding box center [177, 248] width 36 height 6
click at [212, 277] on div "Do you take private event or group bookings" at bounding box center [220, 274] width 294 height 16
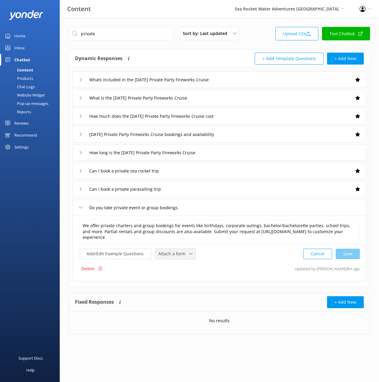
click at [181, 254] on span "Attach a form" at bounding box center [173, 253] width 31 height 7
click at [184, 265] on div "Leave contact details" at bounding box center [177, 266] width 36 height 6
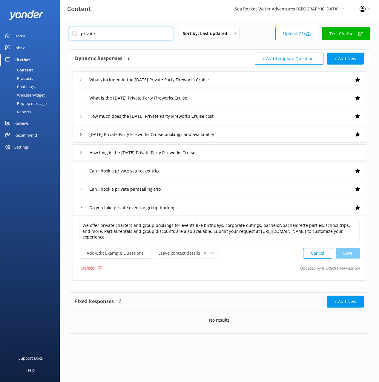
click at [112, 33] on input "private" at bounding box center [121, 33] width 105 height 13
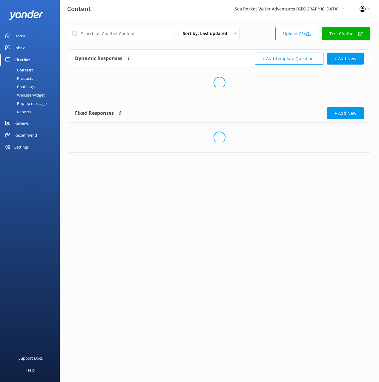
drag, startPoint x: 201, startPoint y: 51, endPoint x: 205, endPoint y: 63, distance: 12.8
click at [201, 52] on div "Dynamic Responses The chatbot will generate a response based on the content inf…" at bounding box center [219, 59] width 301 height 18
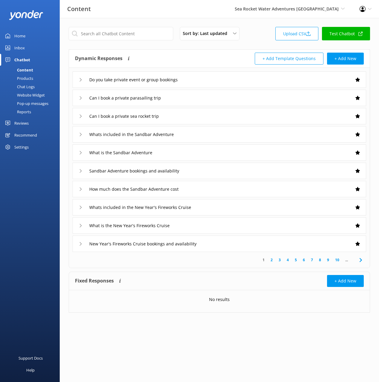
click at [280, 260] on link "3" at bounding box center [280, 260] width 8 height 6
click at [363, 260] on icon at bounding box center [360, 259] width 7 height 7
click at [362, 260] on icon at bounding box center [360, 259] width 7 height 7
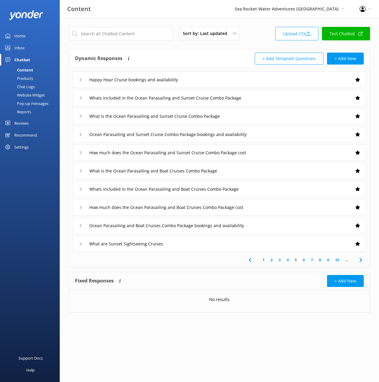
click at [362, 260] on icon at bounding box center [360, 259] width 7 height 7
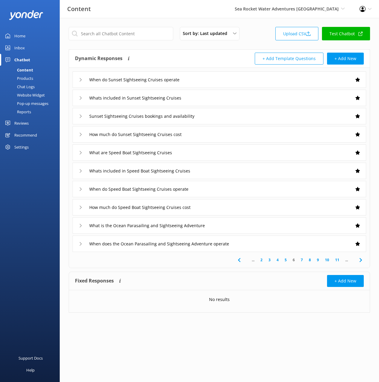
click at [362, 260] on icon at bounding box center [360, 259] width 7 height 7
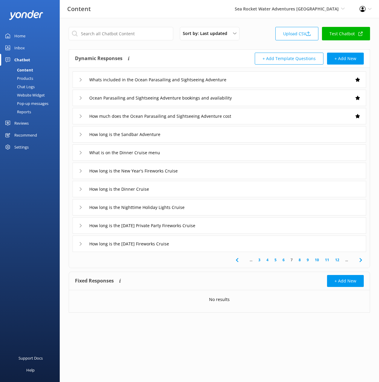
click at [363, 259] on icon at bounding box center [360, 259] width 7 height 7
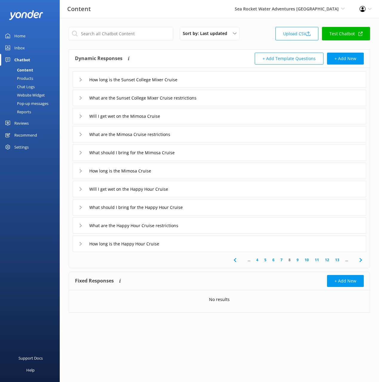
click at [362, 259] on icon at bounding box center [360, 259] width 7 height 7
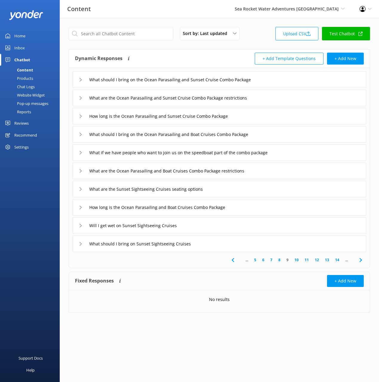
click at [360, 259] on use at bounding box center [360, 260] width 2 height 4
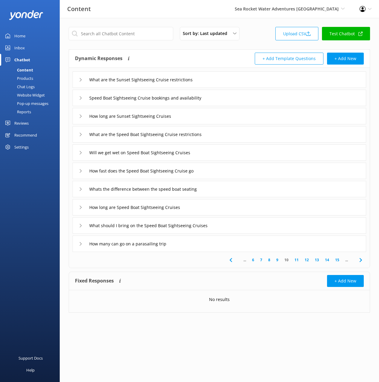
click at [360, 259] on use at bounding box center [360, 260] width 2 height 4
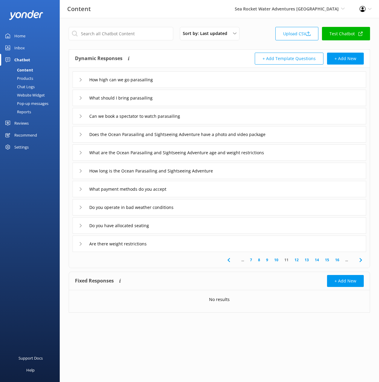
click at [360, 259] on use at bounding box center [360, 260] width 2 height 4
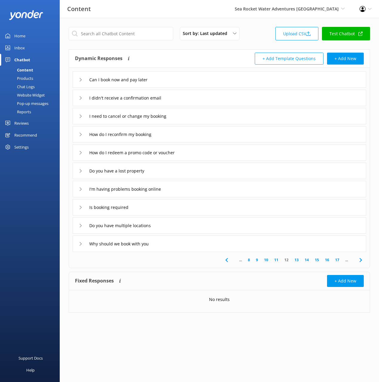
drag, startPoint x: 187, startPoint y: 98, endPoint x: 187, endPoint y: 104, distance: 5.7
click at [187, 98] on div "I didn't receive a confirmation email" at bounding box center [220, 98] width 294 height 16
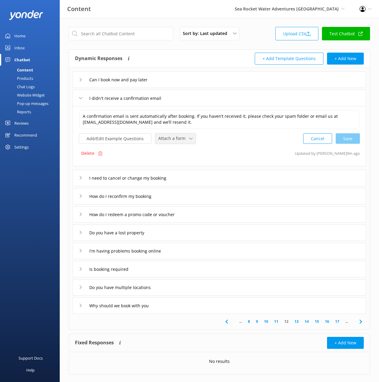
click at [178, 136] on span "Attach a form" at bounding box center [173, 138] width 31 height 7
click at [179, 151] on div "Leave contact details" at bounding box center [177, 151] width 36 height 6
click at [205, 176] on div "I need to cancel or change my booking" at bounding box center [220, 177] width 294 height 16
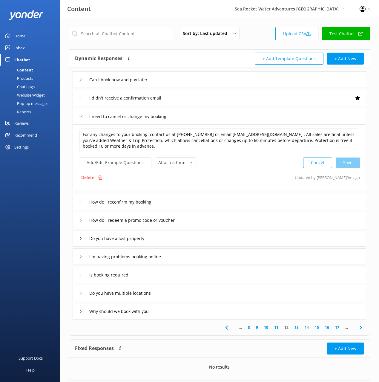
drag, startPoint x: 184, startPoint y: 160, endPoint x: 185, endPoint y: 168, distance: 8.8
click at [184, 160] on span "Attach a form" at bounding box center [173, 162] width 31 height 7
click at [188, 177] on div "Leave contact details" at bounding box center [177, 175] width 36 height 6
click at [205, 201] on div "How do I reconfirm my booking" at bounding box center [220, 201] width 294 height 16
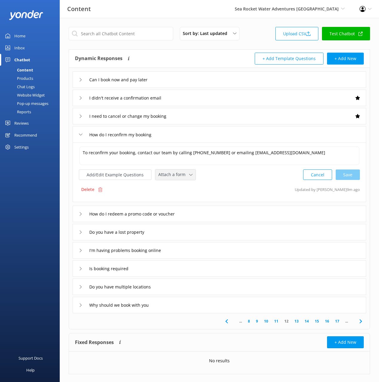
drag, startPoint x: 175, startPoint y: 177, endPoint x: 178, endPoint y: 184, distance: 7.1
click at [175, 178] on span "Attach a form" at bounding box center [173, 174] width 31 height 7
drag, startPoint x: 182, startPoint y: 187, endPoint x: 184, endPoint y: 190, distance: 4.0
click at [181, 187] on div "Leave contact details" at bounding box center [177, 187] width 36 height 6
click at [219, 230] on div "Do you have a lost property" at bounding box center [220, 231] width 294 height 16
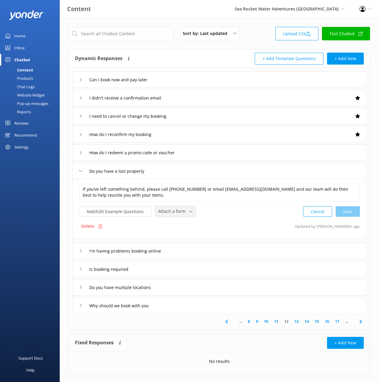
drag, startPoint x: 185, startPoint y: 210, endPoint x: 187, endPoint y: 214, distance: 4.0
click at [185, 210] on span "Attach a form" at bounding box center [173, 211] width 31 height 7
click at [190, 219] on link "Leave contact details" at bounding box center [182, 224] width 53 height 12
click at [210, 249] on div "I'm having problems booking online" at bounding box center [220, 250] width 294 height 16
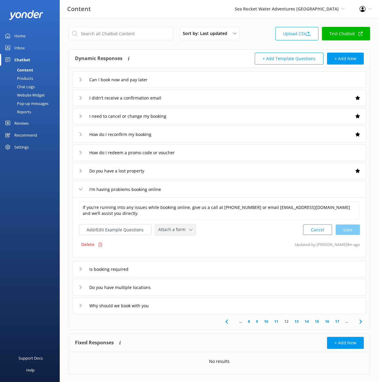
drag, startPoint x: 180, startPoint y: 231, endPoint x: 186, endPoint y: 238, distance: 9.7
click at [180, 231] on span "Attach a form" at bounding box center [173, 229] width 31 height 7
click at [188, 239] on link "Leave contact details" at bounding box center [182, 242] width 53 height 12
click at [179, 268] on div "Is booking required" at bounding box center [220, 268] width 294 height 16
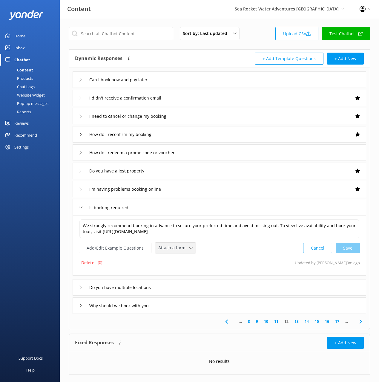
click at [174, 248] on span "Attach a form" at bounding box center [173, 247] width 31 height 7
drag, startPoint x: 181, startPoint y: 273, endPoint x: 184, endPoint y: 276, distance: 3.8
click at [181, 273] on div "Check availability" at bounding box center [174, 273] width 30 height 6
click at [181, 308] on div "Why should we book with you" at bounding box center [220, 305] width 294 height 16
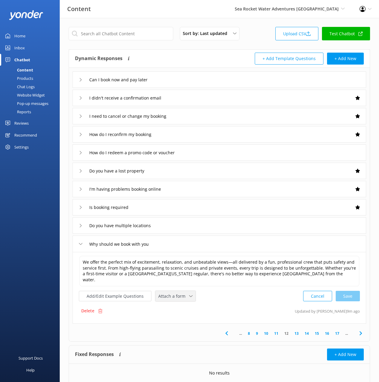
drag, startPoint x: 178, startPoint y: 291, endPoint x: 181, endPoint y: 308, distance: 16.9
click at [179, 293] on span "Attach a form" at bounding box center [173, 296] width 31 height 7
click at [181, 318] on div "Check availability" at bounding box center [174, 321] width 30 height 6
click at [362, 329] on icon at bounding box center [360, 332] width 7 height 7
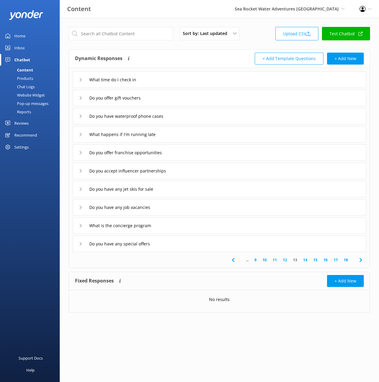
click at [190, 155] on div "Do you offer franchise opportunities" at bounding box center [220, 152] width 294 height 16
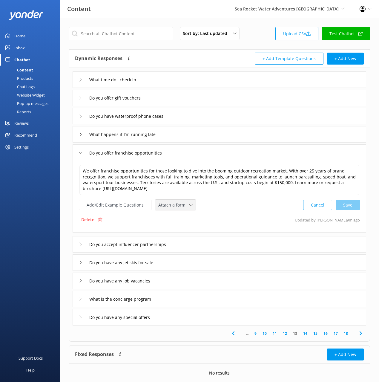
click at [172, 206] on span "Attach a form" at bounding box center [173, 205] width 31 height 7
click at [190, 217] on div "Leave contact details" at bounding box center [177, 217] width 36 height 6
click at [204, 245] on div "Do you accept influencer partnerships" at bounding box center [220, 243] width 294 height 16
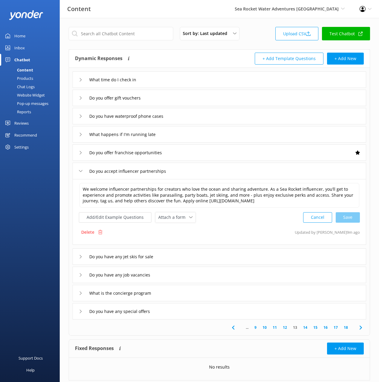
drag, startPoint x: 168, startPoint y: 219, endPoint x: 175, endPoint y: 223, distance: 7.6
click at [168, 219] on span "Attach a form" at bounding box center [173, 217] width 31 height 7
click at [183, 229] on div "Leave contact details" at bounding box center [177, 230] width 36 height 6
click at [171, 277] on div "Do you have any job vacancies" at bounding box center [220, 274] width 294 height 16
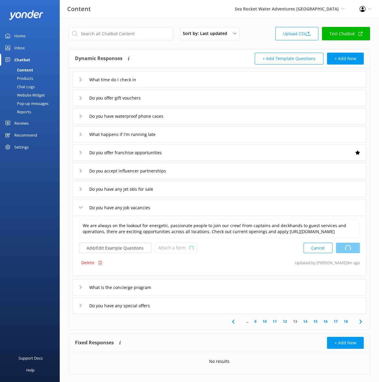
type textarea "We welcome influencer partnerships for creators who love the ocean and sharing …"
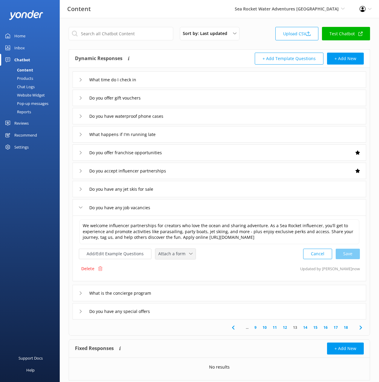
click at [177, 253] on span "Attach a form" at bounding box center [173, 253] width 31 height 7
click at [187, 266] on div "Leave contact details" at bounding box center [177, 266] width 36 height 6
click at [197, 313] on div "Do you have any special offers" at bounding box center [220, 310] width 294 height 16
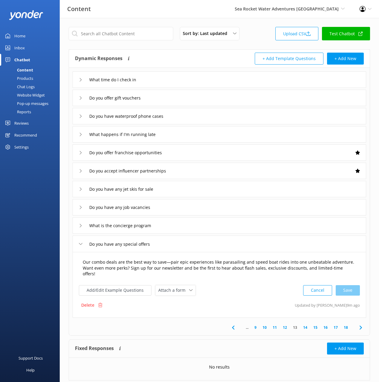
click at [168, 262] on textarea "Our combo deals are the best way to save—pair epic experiences like parasailing…" at bounding box center [219, 268] width 280 height 25
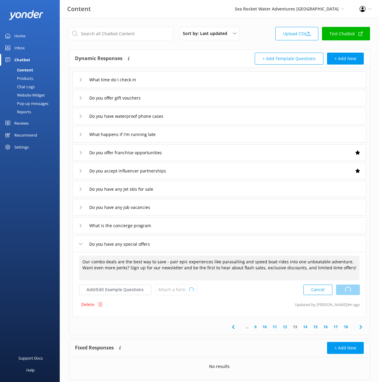
click at [351, 287] on div "Cancel Loading.." at bounding box center [331, 289] width 56 height 11
type textarea "Our combo deals are the best way to save - pair epic experiences like parasaili…"
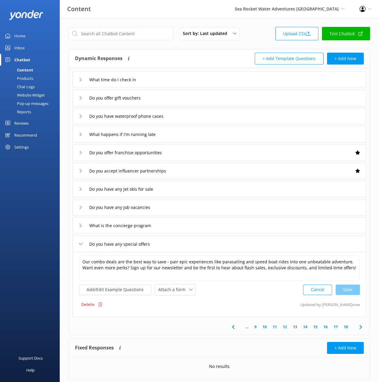
click at [360, 325] on use at bounding box center [360, 327] width 2 height 4
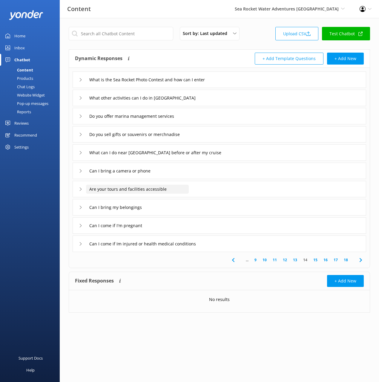
click at [185, 189] on input "Are your tours and facilities accessible" at bounding box center [137, 189] width 103 height 9
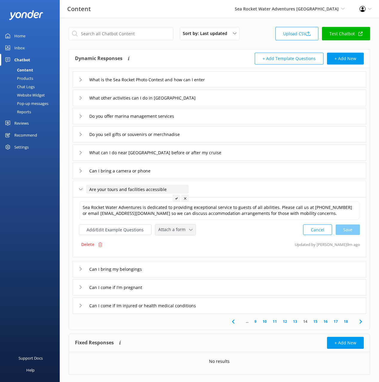
drag, startPoint x: 165, startPoint y: 230, endPoint x: 177, endPoint y: 245, distance: 19.3
click at [165, 231] on span "Attach a form" at bounding box center [173, 229] width 31 height 7
drag, startPoint x: 181, startPoint y: 246, endPoint x: 188, endPoint y: 251, distance: 8.8
click at [181, 246] on link "Leave contact details" at bounding box center [182, 242] width 53 height 12
click at [190, 289] on div "Can I come if I'm pregnant" at bounding box center [220, 286] width 294 height 16
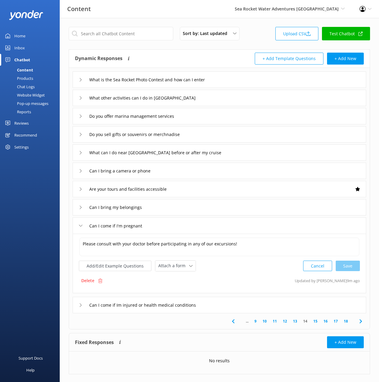
click at [360, 319] on icon at bounding box center [360, 320] width 7 height 7
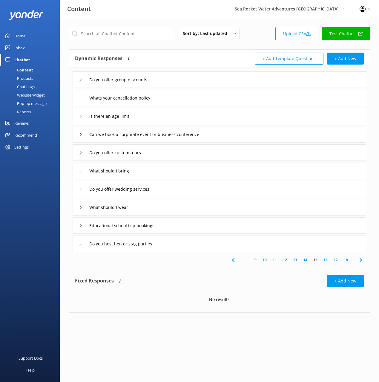
click at [191, 78] on div "Do you offer group discounts" at bounding box center [220, 79] width 294 height 16
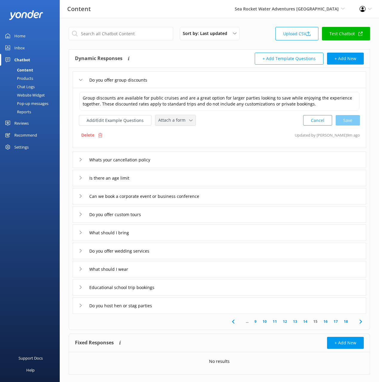
drag, startPoint x: 178, startPoint y: 121, endPoint x: 187, endPoint y: 131, distance: 13.9
click at [178, 121] on span "Attach a form" at bounding box center [173, 120] width 31 height 7
click at [187, 131] on div "Leave contact details" at bounding box center [177, 133] width 36 height 6
click at [149, 156] on input "Whats your cancellation policy" at bounding box center [125, 158] width 79 height 9
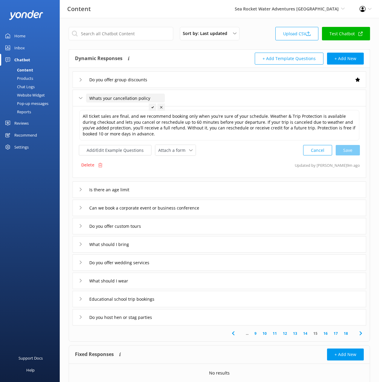
click at [139, 97] on input "Whats your cancellation policy" at bounding box center [125, 97] width 79 height 9
type input "Whats your cancellation and refund policy"
click at [176, 105] on div at bounding box center [178, 106] width 7 height 7
drag, startPoint x: 233, startPoint y: 209, endPoint x: 222, endPoint y: 209, distance: 10.8
click at [233, 209] on div "Can we book a corporate event or business conference" at bounding box center [220, 207] width 294 height 16
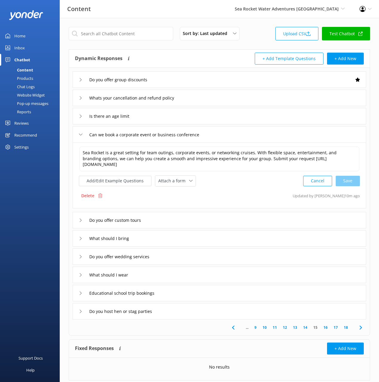
click at [172, 188] on div "Sea Rocket is a great setting for team outings, corporate events, or networking…" at bounding box center [220, 175] width 294 height 66
click at [173, 183] on span "Attach a form" at bounding box center [173, 180] width 31 height 7
click at [191, 192] on div "Leave contact details" at bounding box center [177, 194] width 36 height 6
click at [187, 221] on div "Do you offer custom tours" at bounding box center [220, 219] width 294 height 16
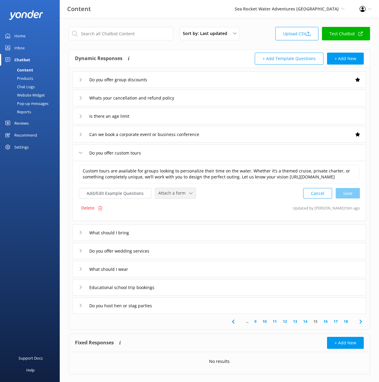
click at [174, 195] on div "Attach a form Leave contact details Check availability" at bounding box center [175, 193] width 40 height 10
click at [177, 209] on div "Leave contact details" at bounding box center [177, 206] width 36 height 6
click at [189, 258] on div "Do you offer wedding services" at bounding box center [220, 250] width 294 height 16
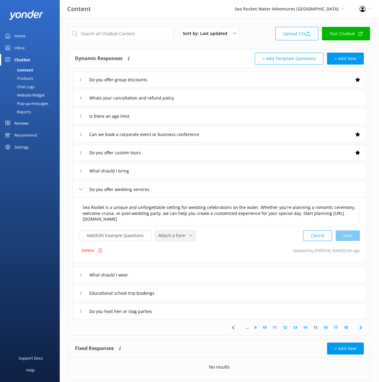
drag, startPoint x: 177, startPoint y: 233, endPoint x: 183, endPoint y: 245, distance: 13.5
click at [177, 233] on span "Attach a form" at bounding box center [173, 235] width 31 height 7
click at [185, 248] on div "Leave contact details" at bounding box center [177, 248] width 36 height 6
click at [185, 291] on div "Educational school trip bookings" at bounding box center [220, 292] width 294 height 16
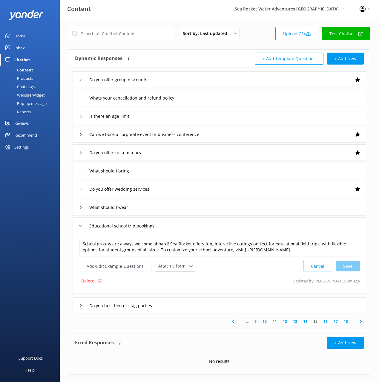
click at [175, 270] on div "Attach a form Leave contact details Check availability" at bounding box center [175, 266] width 40 height 10
click at [182, 281] on div "Leave contact details" at bounding box center [177, 279] width 36 height 6
click at [182, 307] on div "Do you host hen or stag parties" at bounding box center [220, 305] width 294 height 16
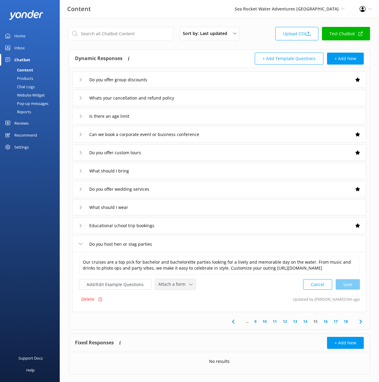
click at [177, 281] on span "Attach a form" at bounding box center [173, 284] width 31 height 7
drag, startPoint x: 183, startPoint y: 297, endPoint x: 248, endPoint y: 320, distance: 69.0
click at [183, 297] on div "Leave contact details" at bounding box center [177, 297] width 36 height 6
click at [362, 319] on icon at bounding box center [360, 320] width 7 height 7
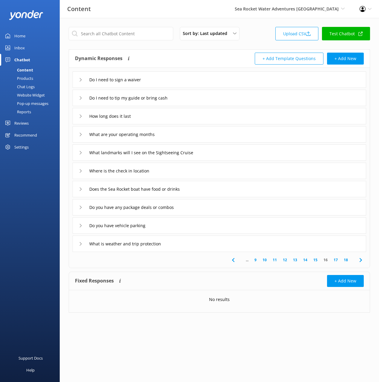
click at [177, 134] on div "What are your operating months" at bounding box center [220, 134] width 294 height 16
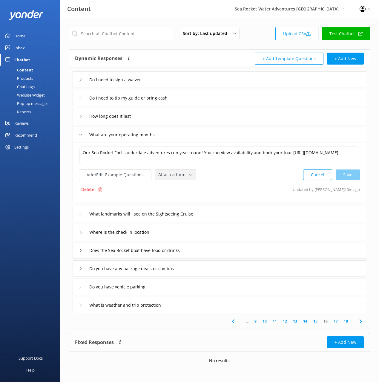
drag, startPoint x: 171, startPoint y: 170, endPoint x: 171, endPoint y: 176, distance: 5.4
click at [171, 171] on div "Attach a form Leave contact details Check availability" at bounding box center [175, 174] width 40 height 10
click at [174, 197] on div "Check availability" at bounding box center [174, 199] width 30 height 6
click at [361, 320] on use at bounding box center [360, 320] width 2 height 4
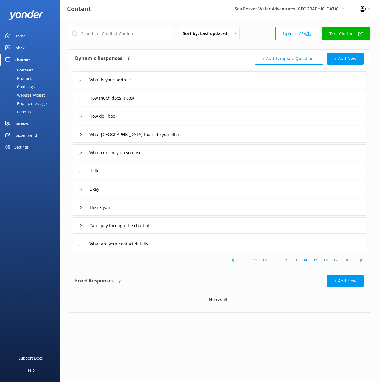
click at [161, 100] on div "How much does it cost" at bounding box center [220, 98] width 294 height 16
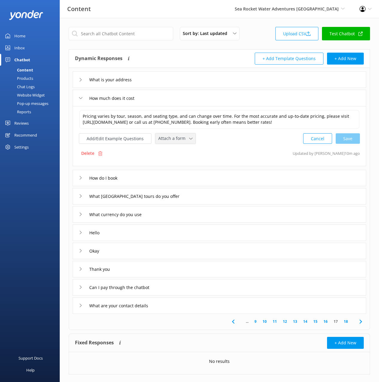
click at [177, 142] on span "Attach a form" at bounding box center [173, 138] width 31 height 7
click at [183, 166] on div "Check availability" at bounding box center [174, 163] width 30 height 6
click at [177, 180] on div "How do I book" at bounding box center [220, 177] width 294 height 16
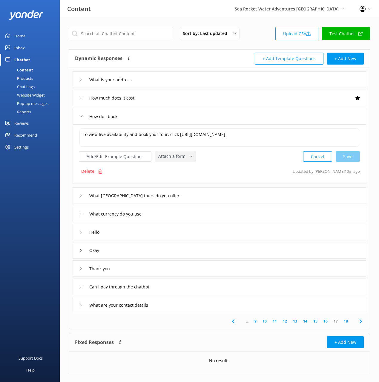
drag, startPoint x: 172, startPoint y: 161, endPoint x: 172, endPoint y: 170, distance: 8.7
click at [172, 161] on div "Attach a form Leave contact details Check availability" at bounding box center [175, 156] width 40 height 10
click at [176, 185] on link "Check availability" at bounding box center [182, 181] width 53 height 12
click at [126, 157] on button "Add/Edit Example Questions" at bounding box center [115, 156] width 73 height 10
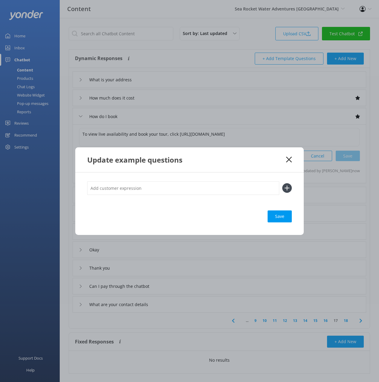
click at [197, 186] on input "text" at bounding box center [183, 187] width 192 height 13
type input "check availability"
click at [282, 183] on button at bounding box center [287, 188] width 10 height 10
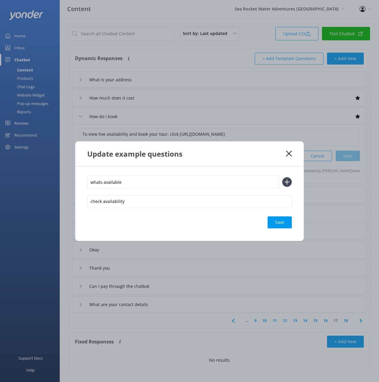
type input "whats available"
click at [282, 177] on button at bounding box center [287, 182] width 10 height 10
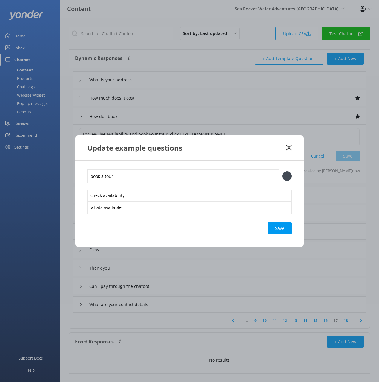
type input "book a tour"
click at [282, 171] on button at bounding box center [287, 176] width 10 height 10
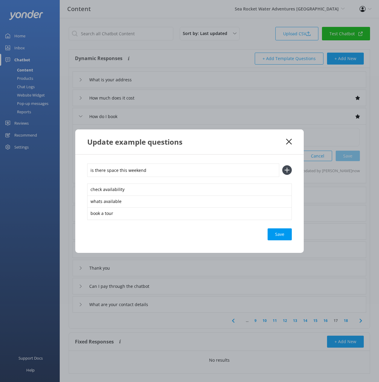
type input "is there space this weekend"
click at [282, 165] on button at bounding box center [287, 170] width 10 height 10
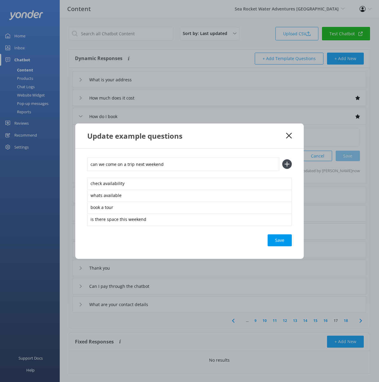
type input "can we come on a trip next weekend"
click at [282, 159] on button at bounding box center [287, 164] width 10 height 10
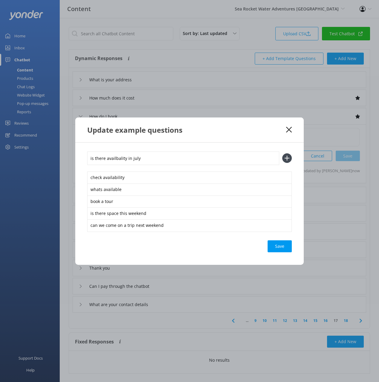
type input "is there availbality in july"
click at [282, 153] on button at bounding box center [287, 158] width 10 height 10
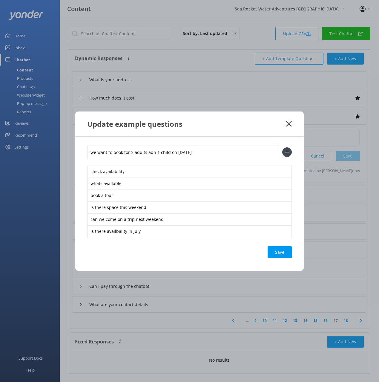
type input "we want to book for 3 adults adn 1 child on [DATE]"
click at [282, 147] on button at bounding box center [287, 152] width 10 height 10
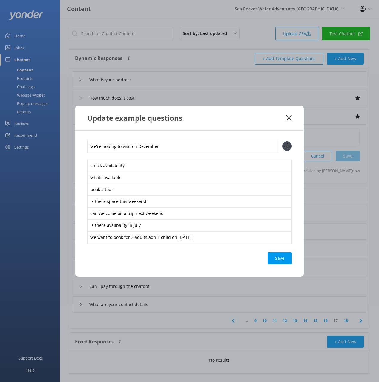
type input "we're hoping to visit on December"
click at [282, 141] on button at bounding box center [287, 146] width 10 height 10
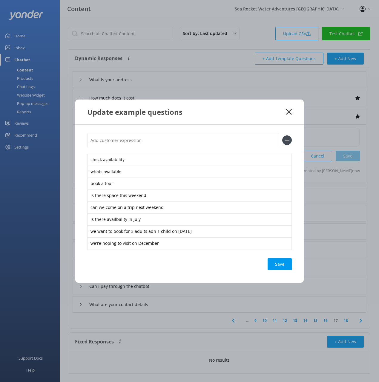
type input "b"
type input "purchase tickets"
click at [282, 135] on button at bounding box center [287, 140] width 10 height 10
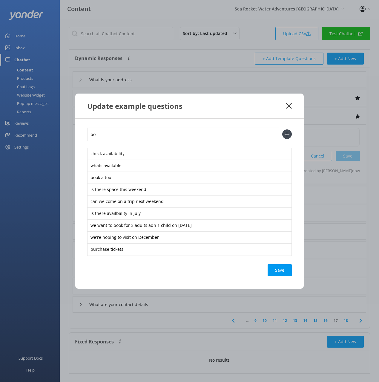
type input "b"
type input "how do i make a reservation"
click at [282, 129] on button at bounding box center [287, 134] width 10 height 10
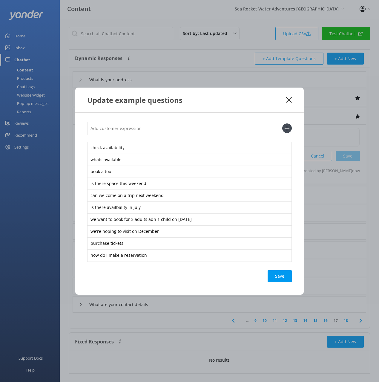
click at [280, 279] on div "Save" at bounding box center [280, 276] width 24 height 12
click at [264, 100] on div "Update example questions" at bounding box center [186, 100] width 199 height 10
click at [287, 99] on icon at bounding box center [289, 100] width 6 height 6
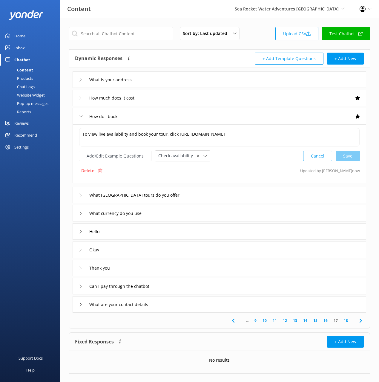
click at [211, 194] on div "What [GEOGRAPHIC_DATA] tours do you offer" at bounding box center [220, 195] width 294 height 16
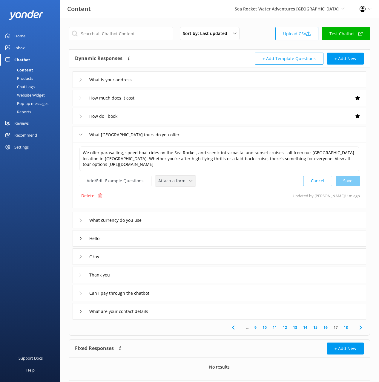
click at [167, 182] on span "Attach a form" at bounding box center [173, 180] width 31 height 7
click at [180, 205] on div "Check availability" at bounding box center [174, 205] width 30 height 6
click at [181, 313] on div "What are your contact details" at bounding box center [220, 310] width 294 height 16
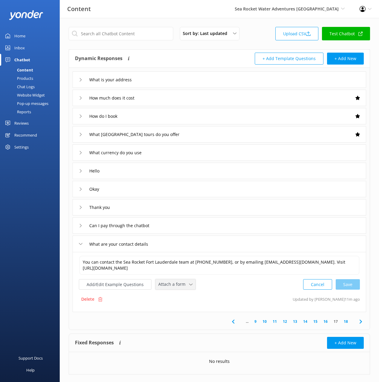
click at [173, 282] on span "Attach a form" at bounding box center [173, 284] width 31 height 7
drag, startPoint x: 180, startPoint y: 306, endPoint x: 216, endPoint y: 315, distance: 37.2
click at [180, 306] on div "Check availability" at bounding box center [174, 309] width 30 height 6
click at [360, 320] on icon at bounding box center [360, 320] width 7 height 7
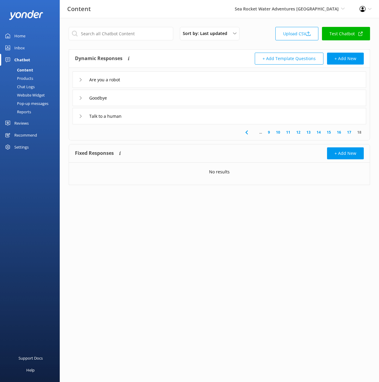
click at [158, 119] on div "Talk to a human" at bounding box center [220, 116] width 294 height 16
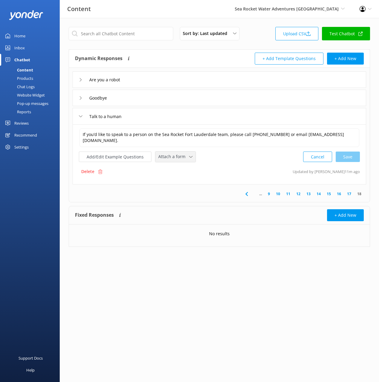
drag, startPoint x: 174, startPoint y: 158, endPoint x: 183, endPoint y: 191, distance: 34.0
click at [174, 158] on span "Attach a form" at bounding box center [173, 156] width 31 height 7
click at [178, 179] on div "Check availability" at bounding box center [174, 182] width 30 height 6
click at [231, 172] on div "Delete Updated by Yonder now" at bounding box center [219, 170] width 281 height 11
click at [196, 155] on div "✕" at bounding box center [201, 156] width 10 height 6
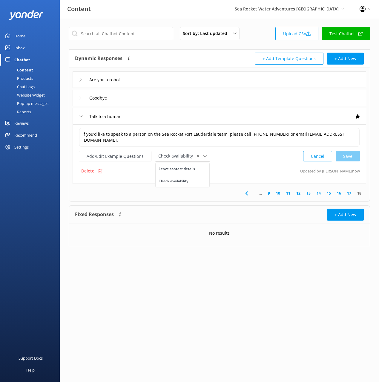
drag, startPoint x: 181, startPoint y: 168, endPoint x: 198, endPoint y: 168, distance: 17.3
click at [181, 168] on div "Leave contact details" at bounding box center [177, 169] width 36 height 6
click at [248, 162] on div "If you’d like to speak to a person on the Sea Rocket Fort Lauderdale team, plea…" at bounding box center [220, 153] width 294 height 59
click at [119, 156] on button "Add/Edit Example Questions" at bounding box center [115, 156] width 73 height 10
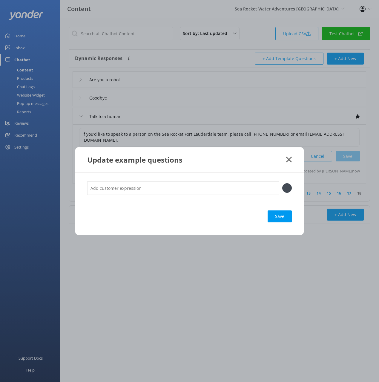
click at [199, 188] on input "text" at bounding box center [183, 187] width 192 height 13
type input "customer service"
click at [282, 183] on button at bounding box center [287, 188] width 10 height 10
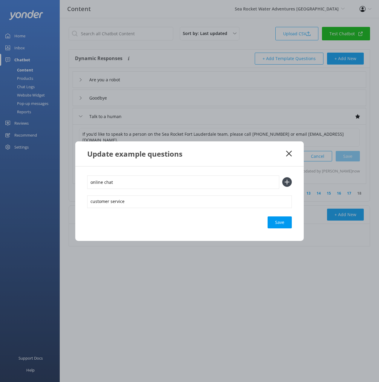
type input "online chat"
click at [282, 177] on button at bounding box center [287, 182] width 10 height 10
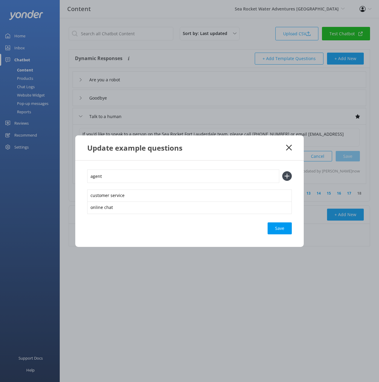
type input "agent"
click at [282, 171] on button at bounding box center [287, 176] width 10 height 10
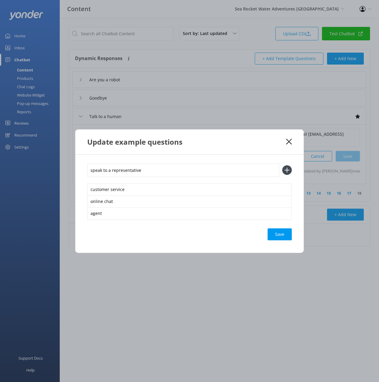
type input "speak to a representative"
click at [282, 165] on button at bounding box center [287, 170] width 10 height 10
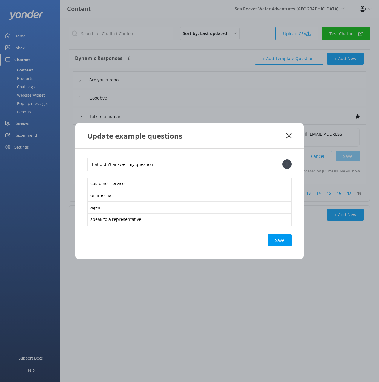
type input "that didn't answer my question"
click at [282, 159] on button at bounding box center [287, 164] width 10 height 10
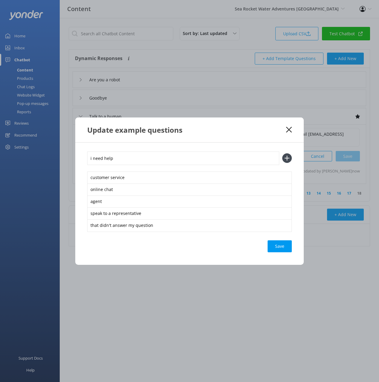
type input "i need help"
click at [282, 153] on button at bounding box center [287, 158] width 10 height 10
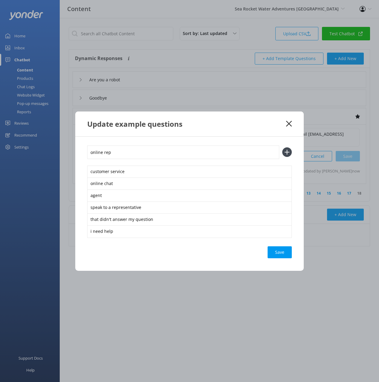
type input "online rep"
click at [282, 147] on button at bounding box center [287, 152] width 10 height 10
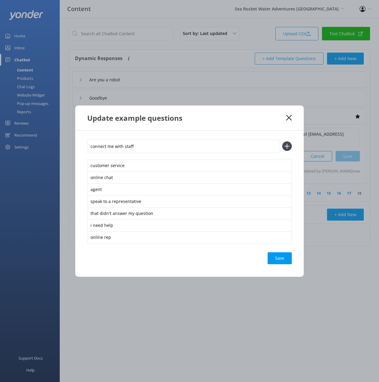
type input "connect me with staff"
click at [282, 141] on button at bounding box center [287, 146] width 10 height 10
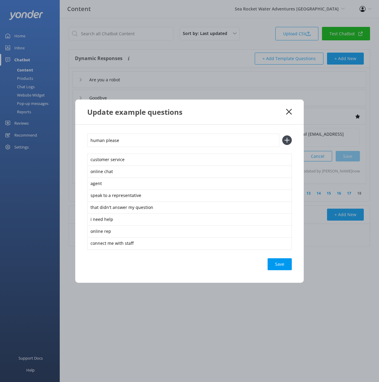
type input "human please"
click at [282, 135] on button at bounding box center [287, 140] width 10 height 10
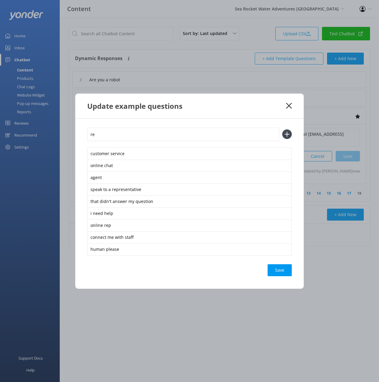
type input "r"
type input "t"
type input "real person"
click at [282, 129] on button at bounding box center [287, 134] width 10 height 10
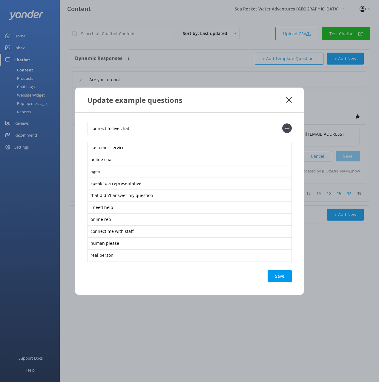
type input "connect to live chat"
click at [282, 123] on button at bounding box center [287, 128] width 10 height 10
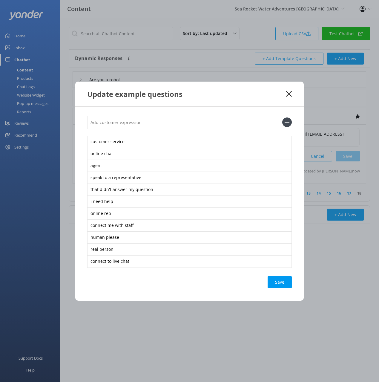
drag, startPoint x: 276, startPoint y: 284, endPoint x: 280, endPoint y: 283, distance: 4.5
click at [276, 284] on div "Save" at bounding box center [280, 282] width 24 height 12
click at [247, 101] on div "Update example questions" at bounding box center [189, 94] width 228 height 25
click at [288, 92] on icon at bounding box center [289, 94] width 6 height 6
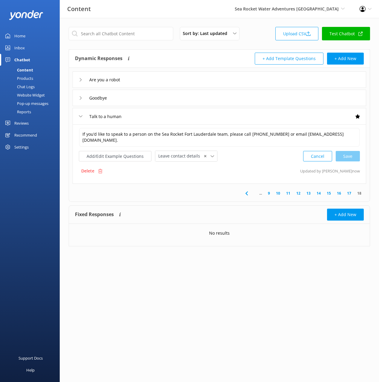
click at [231, 116] on div "Talk to a human" at bounding box center [220, 116] width 294 height 16
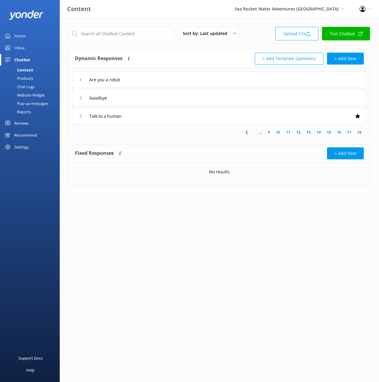
click at [31, 96] on div "Website Widget" at bounding box center [24, 95] width 41 height 8
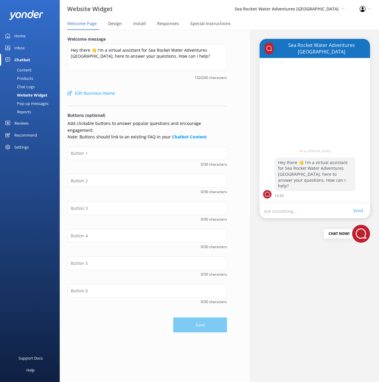
click at [193, 108] on form "Welcome message Hey there 👋 I'm a virtual assistant for Sea Rocket Water Advent…" at bounding box center [146, 184] width 159 height 296
click at [173, 108] on form "Welcome message Hey there 👋 I'm a virtual assistant for Sea Rocket Water Advent…" at bounding box center [146, 184] width 159 height 296
drag, startPoint x: 162, startPoint y: 105, endPoint x: 158, endPoint y: 104, distance: 4.7
click at [162, 105] on div at bounding box center [146, 104] width 159 height 3
click at [157, 103] on div at bounding box center [146, 104] width 159 height 3
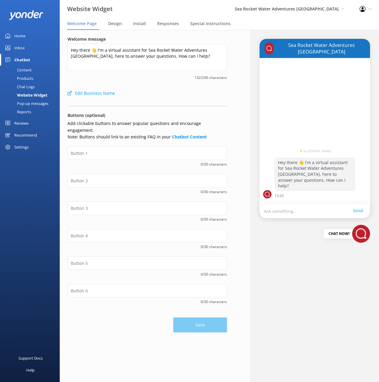
drag, startPoint x: 148, startPoint y: 110, endPoint x: 327, endPoint y: 157, distance: 185.4
click at [149, 110] on form "Welcome message Hey there 👋 I'm a virtual assistant for Sea Rocket Water Advent…" at bounding box center [146, 184] width 159 height 296
click at [167, 146] on input "text" at bounding box center [146, 152] width 159 height 13
click at [164, 148] on input "text" at bounding box center [146, 152] width 159 height 13
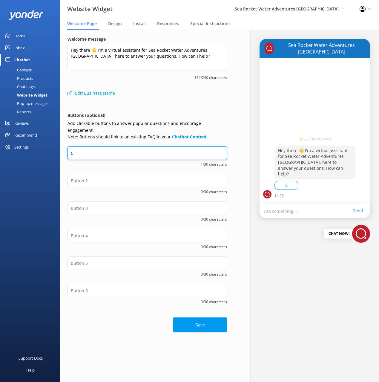
type input "Check Availability"
click at [143, 161] on span "18/30 characters" at bounding box center [146, 164] width 159 height 6
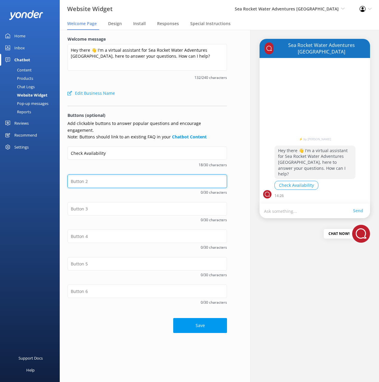
click at [136, 174] on input "text" at bounding box center [146, 180] width 159 height 13
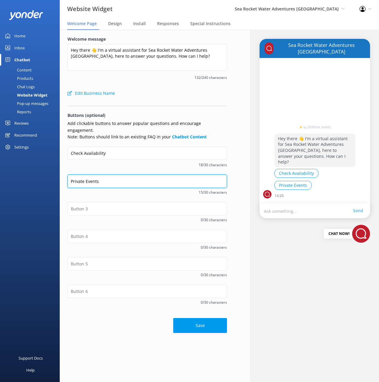
type input "Private Events"
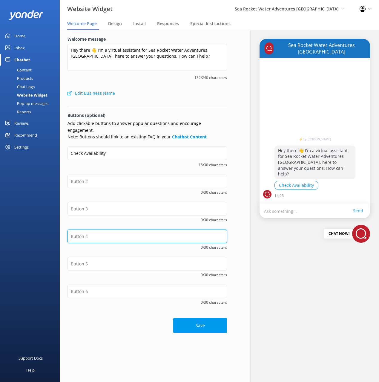
click at [86, 229] on input "text" at bounding box center [146, 235] width 159 height 13
paste input "Private Events"
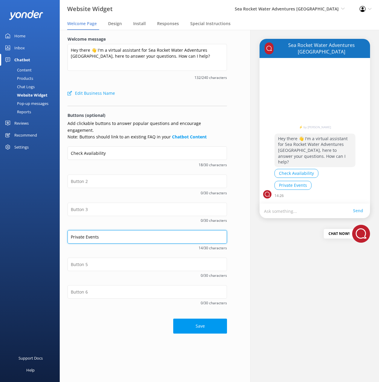
type input "Private Events"
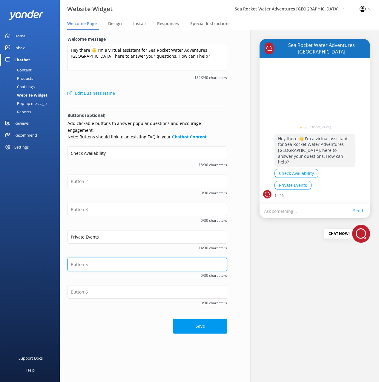
click at [88, 257] on input "text" at bounding box center [146, 263] width 159 height 13
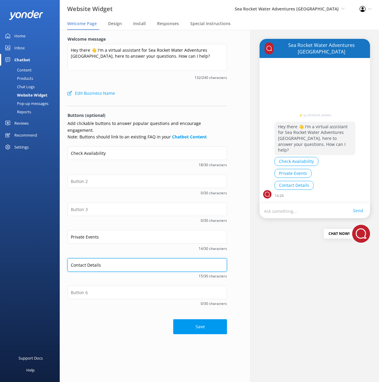
type input "Contact Details"
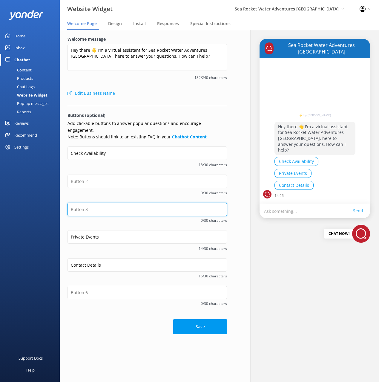
click at [95, 202] on input "text" at bounding box center [146, 208] width 159 height 13
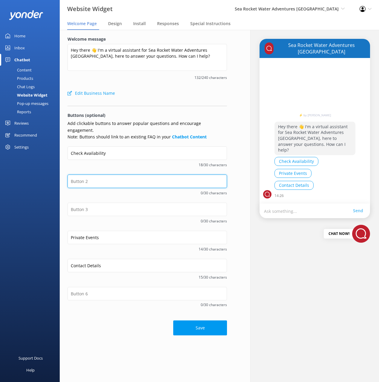
click at [105, 174] on input "text" at bounding box center [146, 180] width 159 height 13
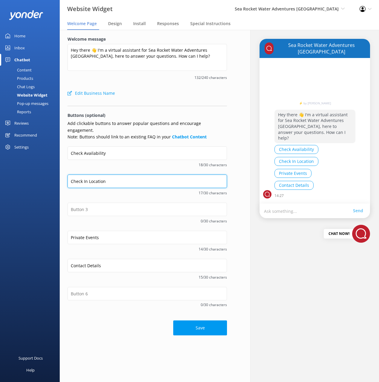
drag, startPoint x: 72, startPoint y: 171, endPoint x: 57, endPoint y: 170, distance: 15.6
click at [57, 170] on div "Website Widget Sea Rocket Water Adventures [GEOGRAPHIC_DATA] Black Cat Cruises …" at bounding box center [189, 206] width 379 height 352
type input "Departure Location"
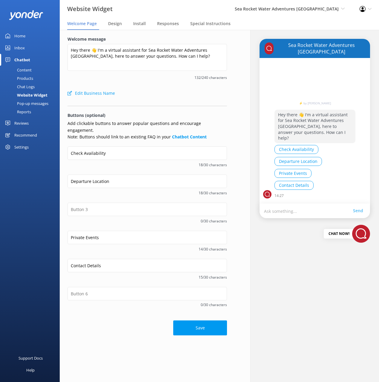
click at [125, 191] on div "Departure Location 18/30 characters" at bounding box center [146, 188] width 159 height 28
click at [71, 174] on input "Departure Location" at bounding box center [146, 180] width 159 height 13
click at [119, 162] on span "18/30 characters" at bounding box center [146, 165] width 159 height 6
drag, startPoint x: 139, startPoint y: 204, endPoint x: 153, endPoint y: 204, distance: 13.7
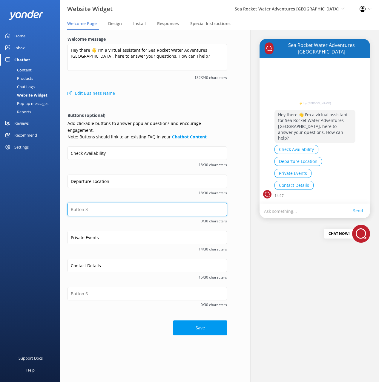
click at [139, 204] on input "text" at bounding box center [146, 208] width 159 height 13
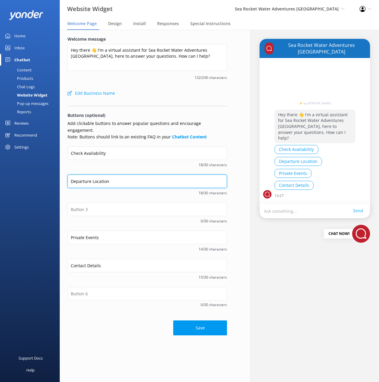
click at [100, 174] on input "Departure Location" at bounding box center [146, 180] width 159 height 13
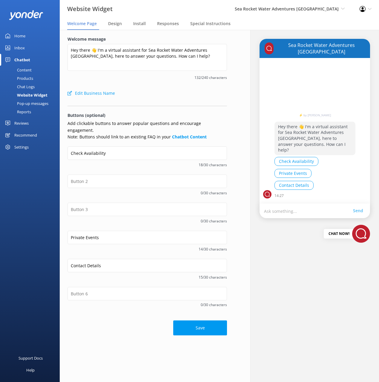
click at [92, 218] on span "0/30 characters" at bounding box center [146, 221] width 159 height 6
click at [91, 194] on div "0/30 characters" at bounding box center [146, 188] width 159 height 28
click at [90, 202] on input "text" at bounding box center [146, 208] width 159 height 13
paste input "Departure Location"
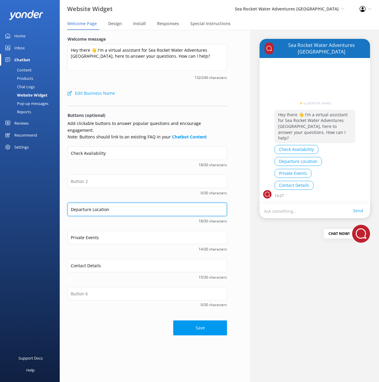
type input "Departure Location"
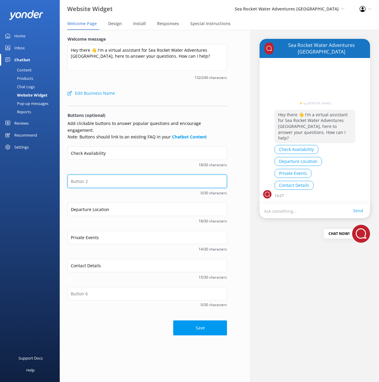
click at [91, 178] on input "text" at bounding box center [146, 180] width 159 height 13
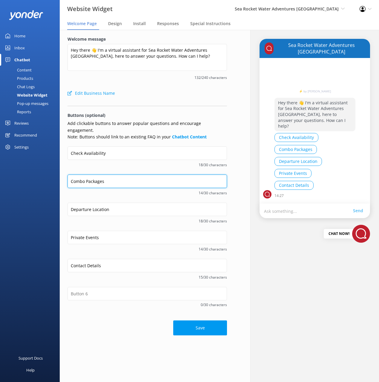
click at [105, 174] on input "Combo Packages" at bounding box center [146, 180] width 159 height 13
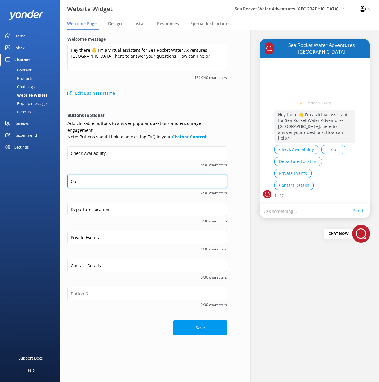
type input "C"
click at [79, 174] on input "Packages" at bounding box center [146, 180] width 159 height 13
type input "C"
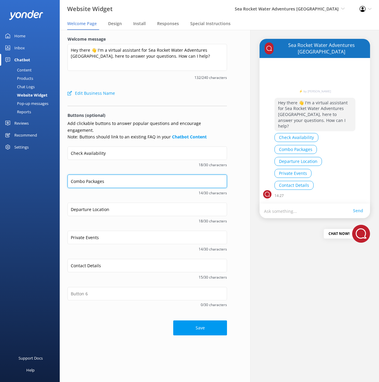
type input "Combo Packages"
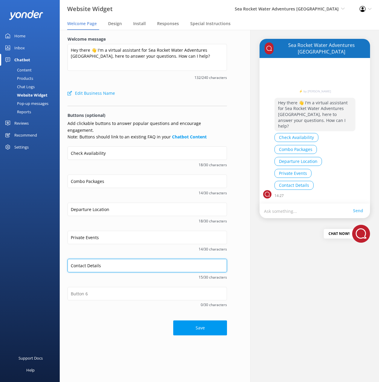
click at [98, 259] on input "Contact Details" at bounding box center [146, 265] width 159 height 13
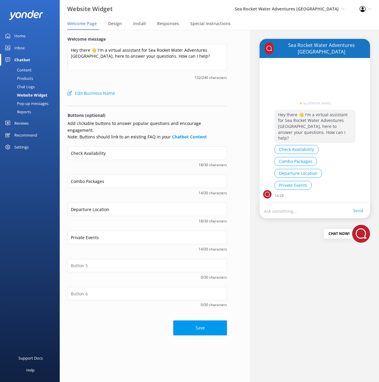
click at [98, 278] on div "0/30 characters" at bounding box center [146, 273] width 159 height 28
drag, startPoint x: 98, startPoint y: 284, endPoint x: 99, endPoint y: 279, distance: 5.6
click at [98, 287] on input "text" at bounding box center [146, 293] width 159 height 13
paste input "Contact Details"
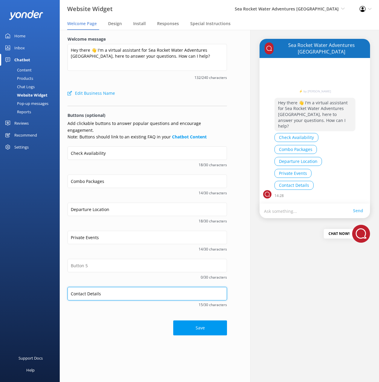
type input "Contact Details"
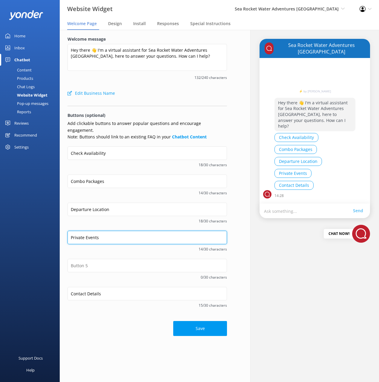
click at [96, 233] on input "Private Events" at bounding box center [146, 237] width 159 height 13
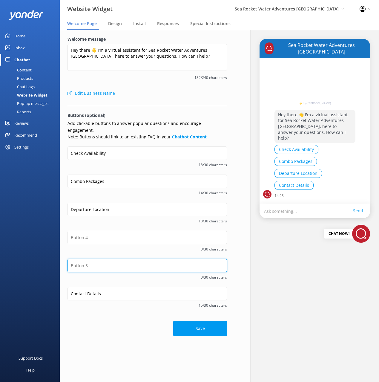
click at [97, 259] on input "text" at bounding box center [146, 265] width 159 height 13
paste input "Private Events"
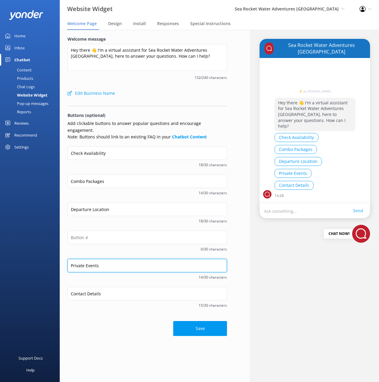
type input "Private Events"
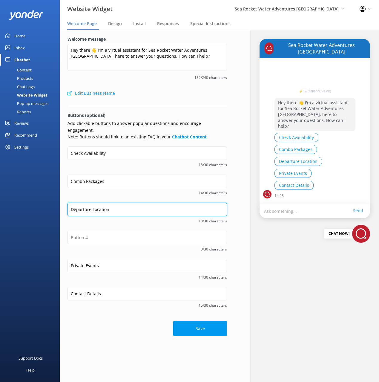
click at [97, 202] on input "Departure Location" at bounding box center [146, 208] width 159 height 13
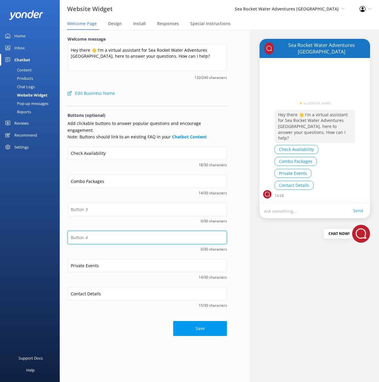
click at [103, 231] on input "text" at bounding box center [146, 237] width 159 height 13
paste input "Departure Location"
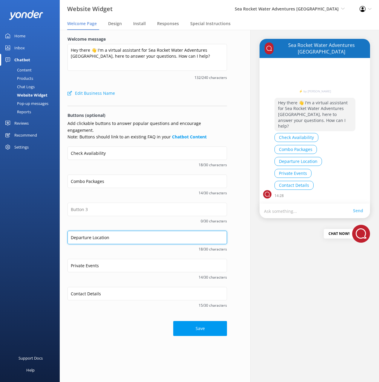
type input "Departure Location"
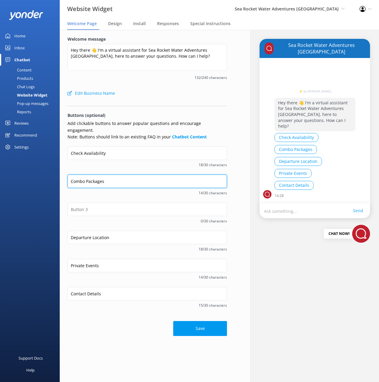
click at [91, 174] on input "Combo Packages" at bounding box center [146, 180] width 159 height 13
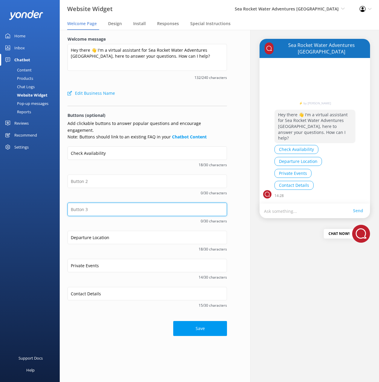
click at [101, 204] on input "text" at bounding box center [146, 208] width 159 height 13
paste input "Combo Packages"
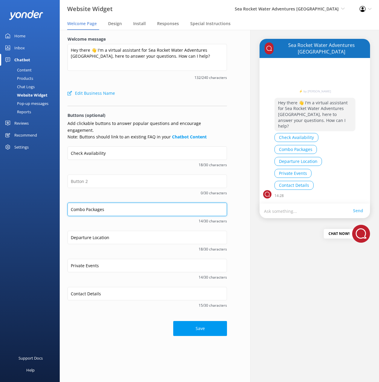
type input "Combo Packages"
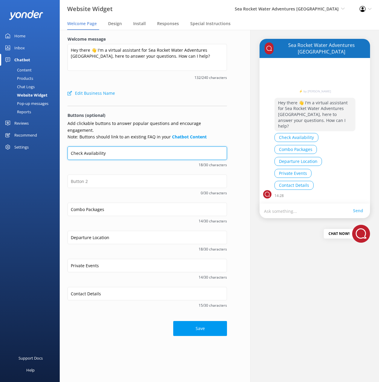
click at [95, 146] on input "Check Availability" at bounding box center [146, 152] width 159 height 13
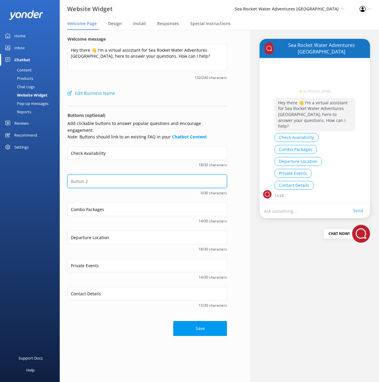
click at [85, 177] on input "text" at bounding box center [146, 180] width 159 height 13
click at [77, 174] on input "Address" at bounding box center [146, 180] width 159 height 13
click at [75, 174] on input "Location" at bounding box center [146, 180] width 159 height 13
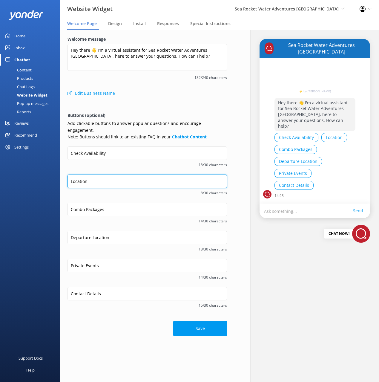
click at [82, 174] on input "Location" at bounding box center [146, 180] width 159 height 13
click at [81, 174] on input "Location" at bounding box center [146, 180] width 159 height 13
type input "Address"
click at [135, 162] on span "18/30 characters" at bounding box center [146, 165] width 159 height 6
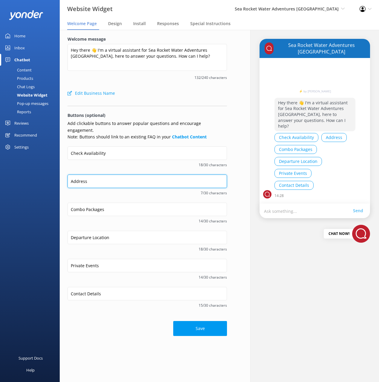
click at [77, 174] on input "Address" at bounding box center [146, 180] width 159 height 13
click at [79, 174] on input "Address" at bounding box center [146, 180] width 159 height 13
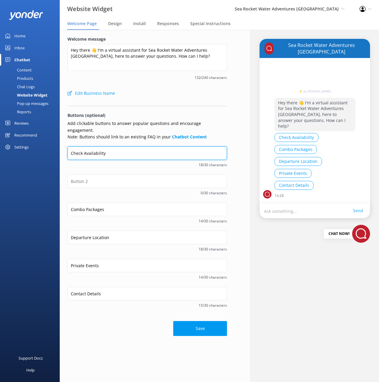
drag, startPoint x: 91, startPoint y: 144, endPoint x: 96, endPoint y: 152, distance: 10.1
click at [91, 146] on input "Check Availability" at bounding box center [146, 152] width 159 height 13
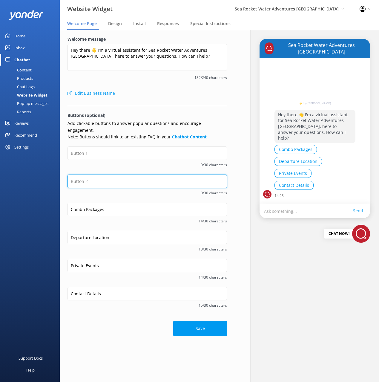
click at [85, 175] on input "text" at bounding box center [146, 180] width 159 height 13
paste input "Check Availability"
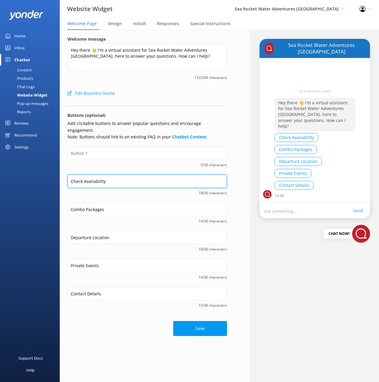
type input "Check Availability"
click at [107, 327] on div "Save" at bounding box center [146, 325] width 159 height 21
click at [111, 174] on input "Check Availability" at bounding box center [146, 180] width 159 height 13
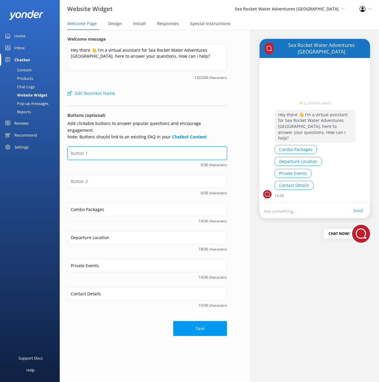
click at [102, 147] on input "text" at bounding box center [146, 152] width 159 height 13
paste input "Check Availability"
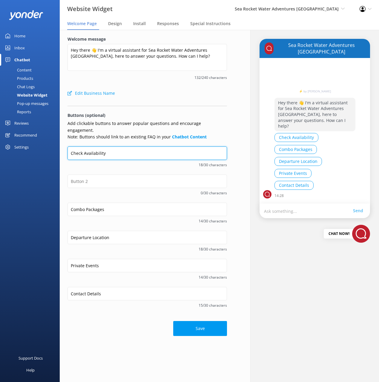
type input "Check Availability"
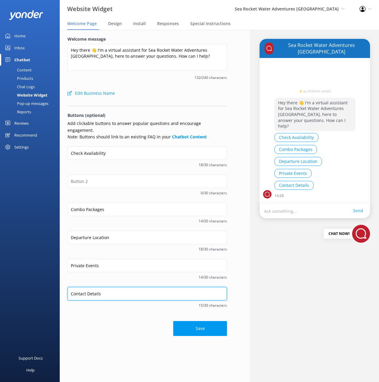
click at [96, 287] on input "Contact Details" at bounding box center [146, 293] width 159 height 13
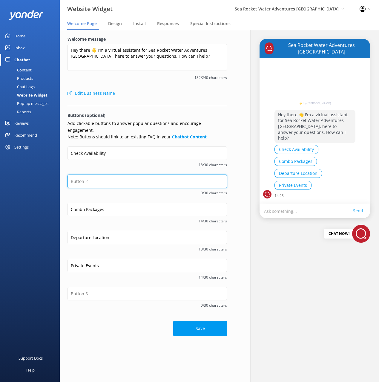
click at [86, 178] on input "text" at bounding box center [146, 180] width 159 height 13
paste input "Contact Details"
type input "Contact Details"
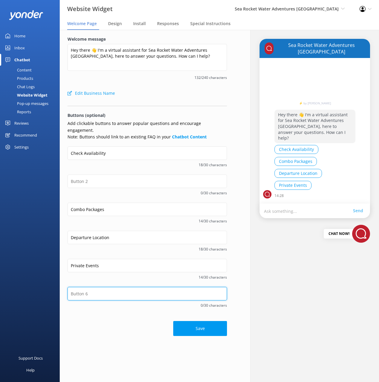
click at [122, 289] on input "text" at bounding box center [146, 293] width 159 height 13
paste input "Contact Details"
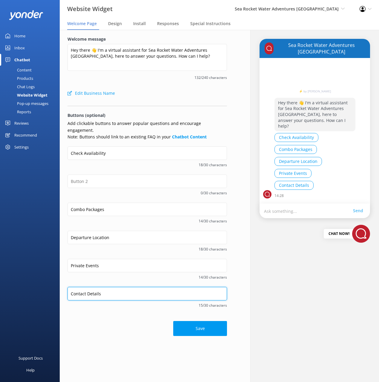
type input "Contact Details"
click at [90, 315] on div "Save" at bounding box center [146, 325] width 159 height 21
click at [93, 276] on div "Private Events 14/30 characters" at bounding box center [146, 273] width 159 height 28
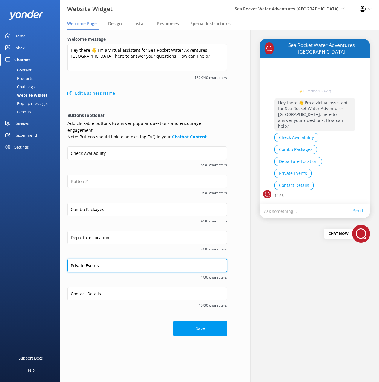
drag, startPoint x: 86, startPoint y: 259, endPoint x: 62, endPoint y: 257, distance: 23.4
click at [61, 257] on div "Welcome message Hey there 👋 I'm a virtual assistant for Sea Rocket Water Advent…" at bounding box center [147, 186] width 175 height 312
drag, startPoint x: 98, startPoint y: 258, endPoint x: 103, endPoint y: 263, distance: 7.2
click at [98, 259] on input "Private Events" at bounding box center [146, 265] width 159 height 13
click at [108, 261] on input "Private Events" at bounding box center [146, 265] width 159 height 13
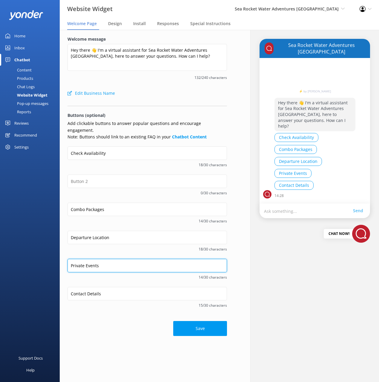
click at [82, 246] on form "Welcome message Hey there 👋 I'm a virtual assistant for Sea Rocket Water Advent…" at bounding box center [146, 186] width 159 height 300
click at [110, 274] on span "14/30 characters" at bounding box center [146, 277] width 159 height 6
click at [77, 259] on input "Private Events" at bounding box center [146, 265] width 159 height 13
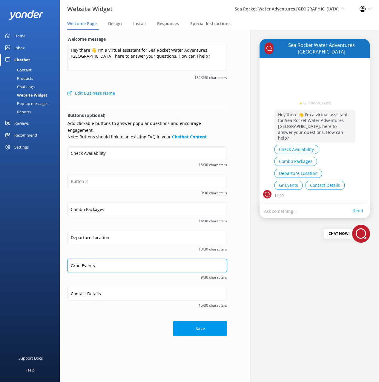
type input "Group Events"
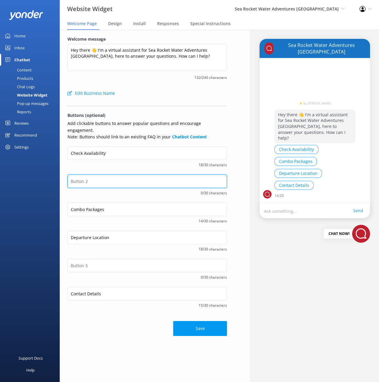
click at [105, 174] on input "text" at bounding box center [146, 180] width 159 height 13
paste input "Group Events"
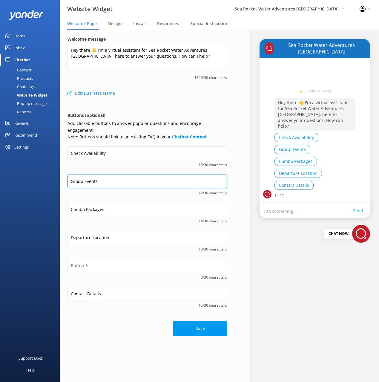
type input "Group Events"
click at [108, 161] on div "18/30 characters" at bounding box center [146, 163] width 159 height 7
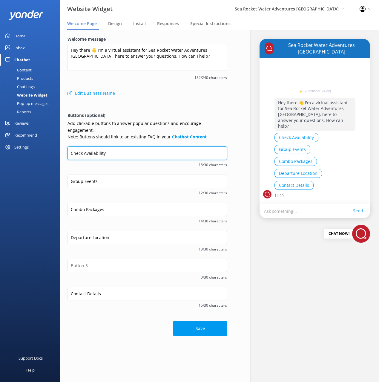
drag, startPoint x: 159, startPoint y: 149, endPoint x: 156, endPoint y: 151, distance: 3.1
click at [159, 149] on input "Check Availability" at bounding box center [146, 152] width 159 height 13
click at [85, 146] on input "Check Availability" at bounding box center [146, 152] width 159 height 13
click at [120, 162] on span "15/30 characters" at bounding box center [146, 165] width 159 height 6
click at [102, 147] on input "Whats Available" at bounding box center [146, 152] width 159 height 13
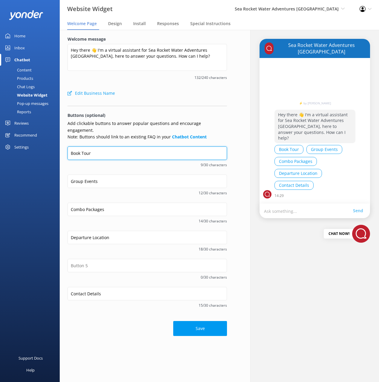
type input "Book Tour"
click at [132, 162] on span "9/30 characters" at bounding box center [146, 165] width 159 height 6
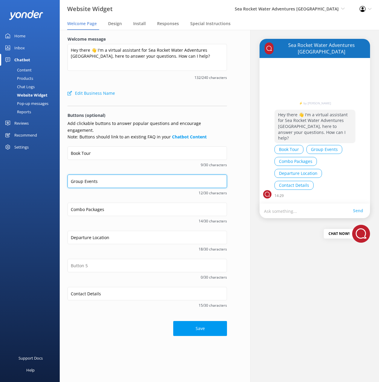
click at [105, 174] on input "Group Events" at bounding box center [146, 180] width 159 height 13
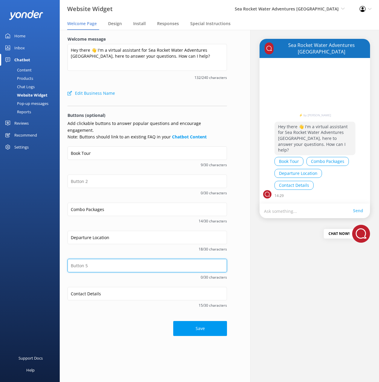
click at [104, 259] on input "text" at bounding box center [146, 265] width 159 height 13
paste input "Group Events"
type input "Group Events"
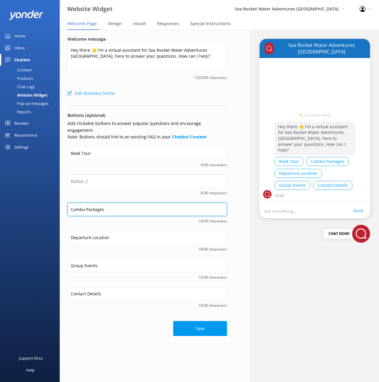
click at [93, 202] on input "Combo Packages" at bounding box center [146, 208] width 159 height 13
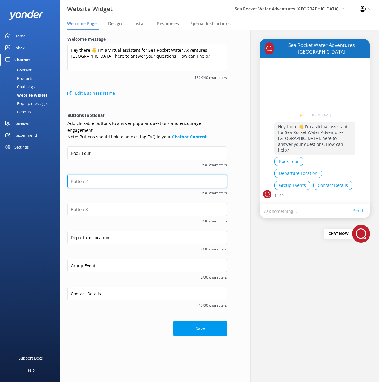
click at [91, 174] on input "text" at bounding box center [146, 180] width 159 height 13
paste input "Combo Packages"
type input "Combo Packages"
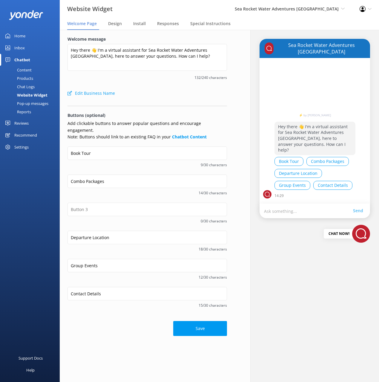
drag, startPoint x: 87, startPoint y: 160, endPoint x: 90, endPoint y: 168, distance: 8.0
click at [87, 162] on span "9/30 characters" at bounding box center [146, 165] width 159 height 6
drag, startPoint x: 80, startPoint y: 253, endPoint x: 79, endPoint y: 249, distance: 3.7
click at [79, 249] on form "Welcome message Hey there 👋 I'm a virtual assistant for Sea Rocket Water Advent…" at bounding box center [146, 186] width 159 height 300
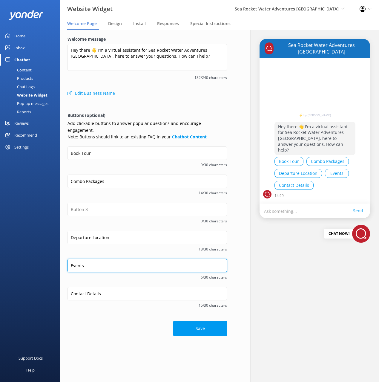
type input "Events"
click at [106, 246] on div "Departure Location 18/30 characters" at bounding box center [146, 245] width 159 height 28
drag, startPoint x: 114, startPoint y: 304, endPoint x: 113, endPoint y: 282, distance: 21.8
click at [114, 303] on div "Contact Details 15/30 characters" at bounding box center [146, 301] width 159 height 28
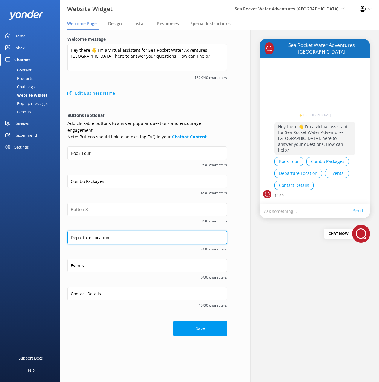
click at [94, 231] on input "Departure Location" at bounding box center [146, 237] width 159 height 13
drag, startPoint x: 92, startPoint y: 227, endPoint x: 95, endPoint y: 244, distance: 16.7
click at [95, 244] on div "Departure Location 18/30 characters" at bounding box center [146, 245] width 159 height 28
click at [99, 231] on input "Departure Location" at bounding box center [146, 237] width 159 height 13
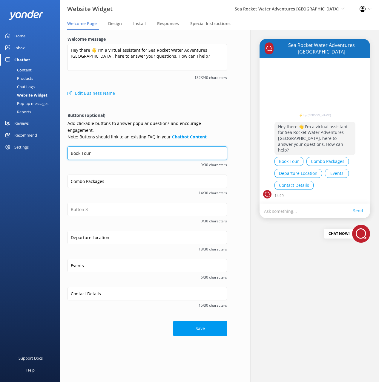
click at [82, 146] on input "Book Tour" at bounding box center [146, 152] width 159 height 13
type input "Book a Tour"
click at [158, 162] on span "11/30 characters" at bounding box center [146, 165] width 159 height 6
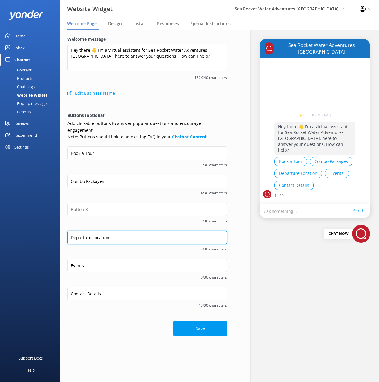
click at [114, 231] on input "Departure Location" at bounding box center [146, 237] width 159 height 13
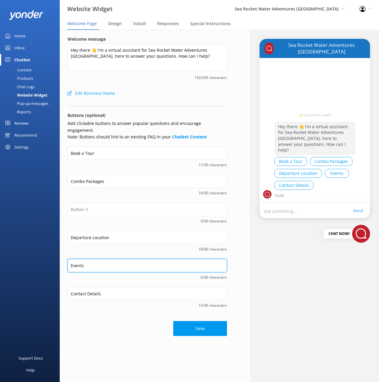
click at [92, 261] on input "Events" at bounding box center [146, 265] width 159 height 13
click at [75, 259] on input "Events" at bounding box center [146, 265] width 159 height 13
click at [70, 259] on input "Events" at bounding box center [146, 265] width 159 height 13
type input "Group Events"
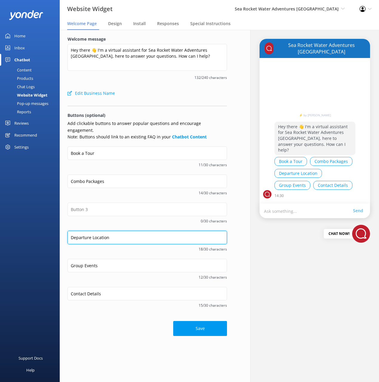
click at [100, 231] on input "Departure Location" at bounding box center [146, 237] width 159 height 13
type input "Departure Point"
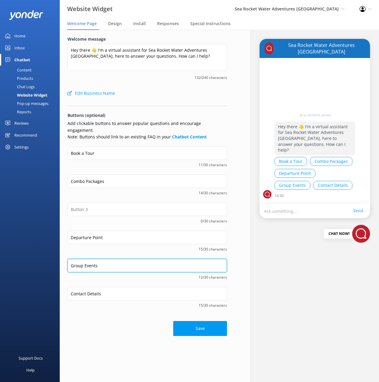
click at [99, 259] on input "Group Events" at bounding box center [146, 265] width 159 height 13
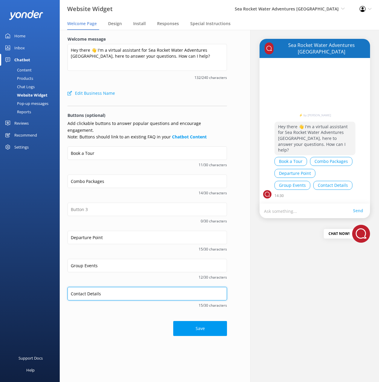
click at [95, 287] on input "Contact Details" at bounding box center [146, 293] width 159 height 13
type input "Contact Us"
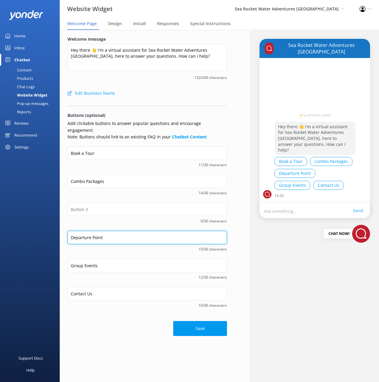
click at [95, 231] on input "Departure Point" at bounding box center [146, 237] width 159 height 13
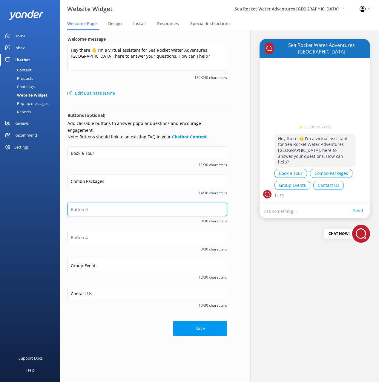
click at [95, 204] on input "text" at bounding box center [146, 208] width 159 height 13
paste input "Departure Point"
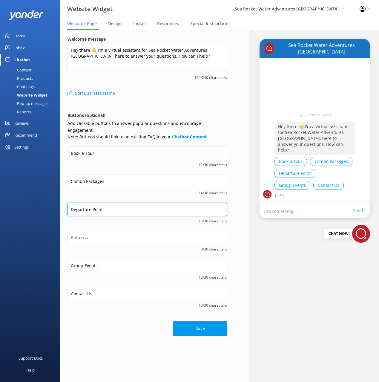
type input "Departure Point"
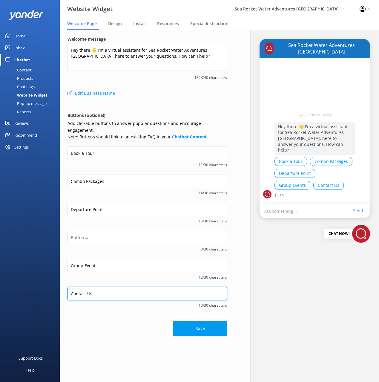
click at [104, 287] on input "Contact Us" at bounding box center [146, 293] width 159 height 13
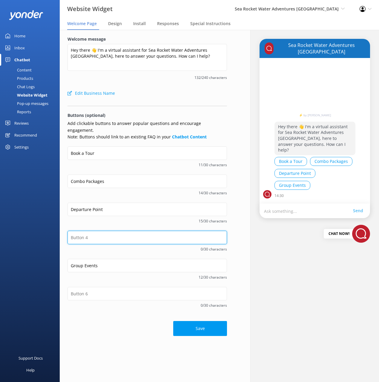
click at [91, 231] on input "text" at bounding box center [146, 237] width 159 height 13
paste input "Contact Us"
type input "Contact Us"
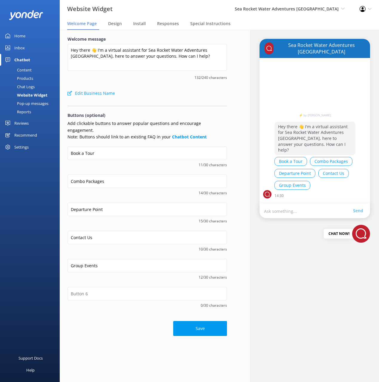
click at [131, 315] on div "Save" at bounding box center [146, 325] width 159 height 21
click at [118, 315] on div "Save" at bounding box center [146, 325] width 159 height 21
drag, startPoint x: 110, startPoint y: 254, endPoint x: 116, endPoint y: 273, distance: 19.2
click at [110, 259] on input "Group Events" at bounding box center [146, 265] width 159 height 13
click at [128, 315] on div "Save" at bounding box center [146, 325] width 159 height 21
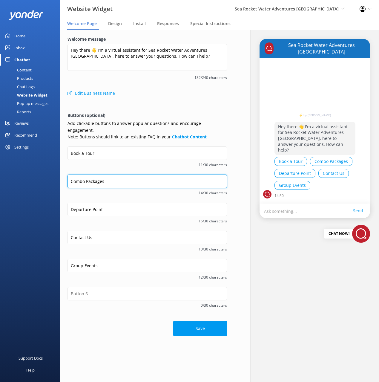
click at [104, 175] on input "Combo Packages" at bounding box center [146, 180] width 159 height 13
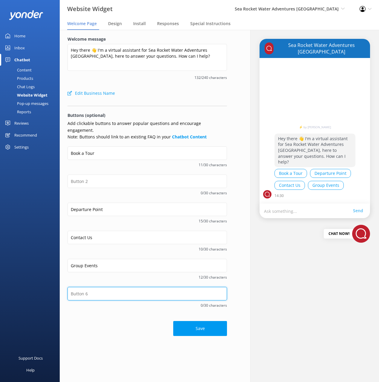
click at [112, 290] on input "text" at bounding box center [146, 293] width 159 height 13
paste input "Combo Packages"
type input "Combo Packages"
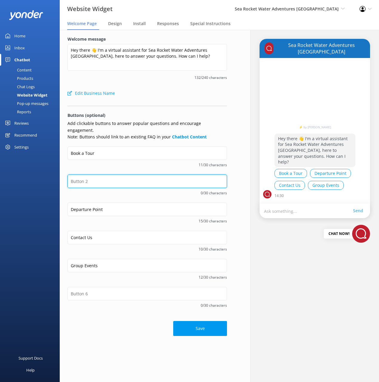
click at [106, 175] on input "text" at bounding box center [146, 180] width 159 height 13
paste input "Combo Packages"
type input "Combo Packages"
paste input "Combo Packages"
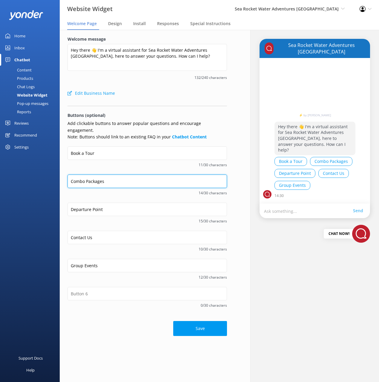
type input "Combo Packages"
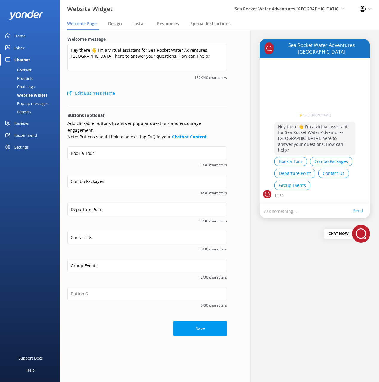
click at [117, 315] on div "Save" at bounding box center [146, 325] width 159 height 21
drag, startPoint x: 110, startPoint y: 314, endPoint x: 100, endPoint y: 216, distance: 98.4
click at [110, 315] on div "Save" at bounding box center [146, 325] width 159 height 21
click at [97, 218] on span "15/30 characters" at bounding box center [146, 221] width 159 height 6
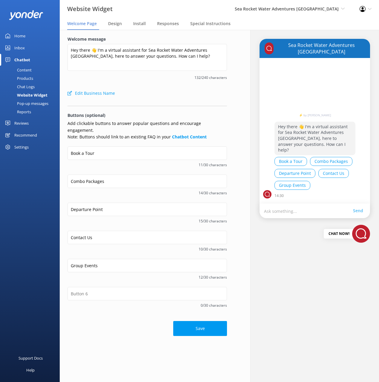
click at [94, 218] on span "15/30 characters" at bounding box center [146, 221] width 159 height 6
click at [95, 232] on input "Contact Us" at bounding box center [146, 237] width 159 height 13
type input "Contact Info"
click at [106, 323] on div "Save" at bounding box center [146, 325] width 159 height 21
click at [85, 259] on input "Group Events" at bounding box center [146, 265] width 159 height 13
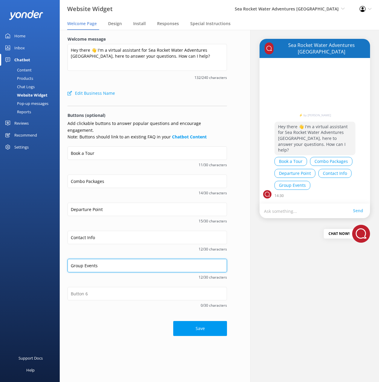
click at [74, 259] on input "Group Events" at bounding box center [146, 265] width 159 height 13
type input "Private Events"
click at [100, 315] on div "Save" at bounding box center [146, 325] width 159 height 21
drag, startPoint x: 200, startPoint y: 277, endPoint x: 206, endPoint y: 286, distance: 10.5
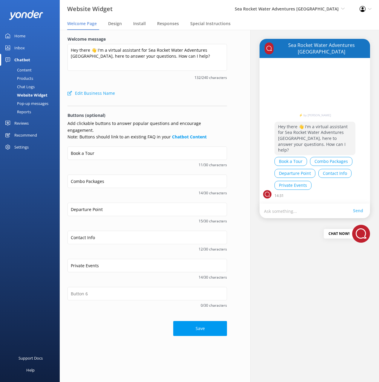
click at [199, 277] on div "Private Events 14/30 characters" at bounding box center [146, 273] width 159 height 28
drag, startPoint x: 155, startPoint y: 315, endPoint x: 213, endPoint y: 323, distance: 58.8
click at [156, 315] on div "Save" at bounding box center [146, 325] width 159 height 21
drag, startPoint x: 154, startPoint y: 335, endPoint x: 194, endPoint y: 326, distance: 40.3
click at [156, 334] on div "Welcome message Hey there 👋 I'm a virtual assistant for Sea Rocket Water Advent…" at bounding box center [147, 206] width 191 height 352
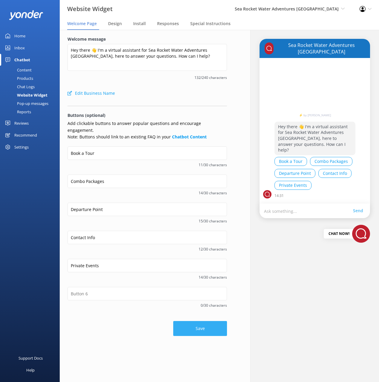
click at [197, 325] on button "Save" at bounding box center [200, 328] width 54 height 15
drag, startPoint x: 197, startPoint y: 319, endPoint x: 206, endPoint y: 325, distance: 10.6
click at [197, 319] on div "Save" at bounding box center [146, 325] width 159 height 21
click at [146, 123] on p "Add clickable buttons to answer popular questions and encourage engagement. Not…" at bounding box center [146, 130] width 159 height 20
click at [30, 69] on div "Content" at bounding box center [18, 70] width 28 height 8
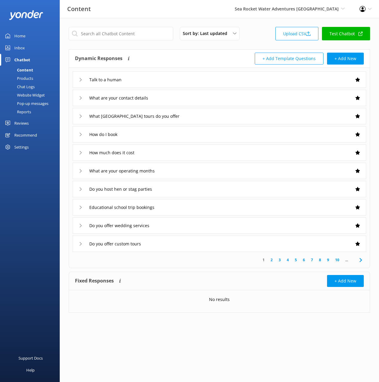
click at [179, 50] on div "Dynamic Responses The chatbot will generate a response based on the content inf…" at bounding box center [219, 59] width 301 height 18
click at [173, 50] on div "Dynamic Responses The chatbot will generate a response based on the content inf…" at bounding box center [219, 59] width 301 height 18
drag, startPoint x: 184, startPoint y: 50, endPoint x: 175, endPoint y: 48, distance: 8.6
click at [183, 50] on div "Dynamic Responses The chatbot will generate a response based on the content inf…" at bounding box center [219, 59] width 301 height 18
click at [127, 30] on input "text" at bounding box center [121, 33] width 105 height 13
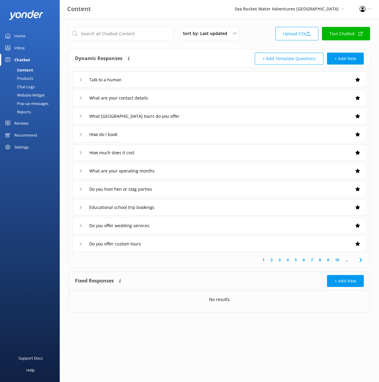
click at [174, 137] on div "How do I book" at bounding box center [220, 134] width 294 height 16
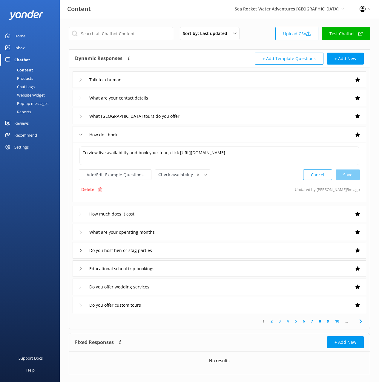
click at [119, 180] on div "Add/Edit Example Questions Check availability ✕ Leave contact details Check ava…" at bounding box center [144, 174] width 131 height 11
click at [110, 171] on button "Add/Edit Example Questions" at bounding box center [115, 174] width 73 height 10
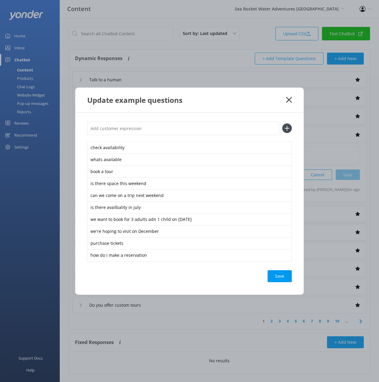
click at [186, 130] on input "text" at bounding box center [183, 128] width 192 height 13
type input "book a tour"
click at [282, 123] on button at bounding box center [287, 128] width 10 height 10
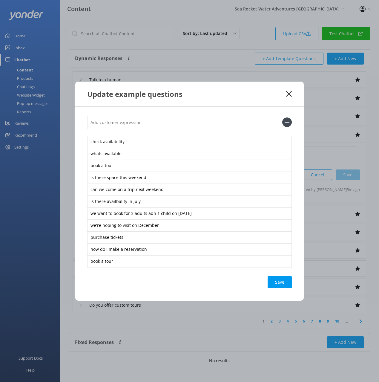
click at [288, 283] on div "Save" at bounding box center [280, 282] width 24 height 12
drag, startPoint x: 288, startPoint y: 96, endPoint x: 279, endPoint y: 97, distance: 9.3
click at [288, 96] on icon at bounding box center [289, 94] width 6 height 6
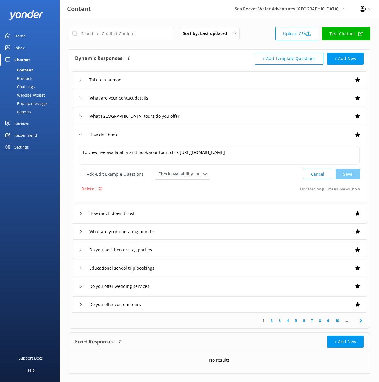
click at [28, 95] on div "Website Widget" at bounding box center [24, 95] width 41 height 8
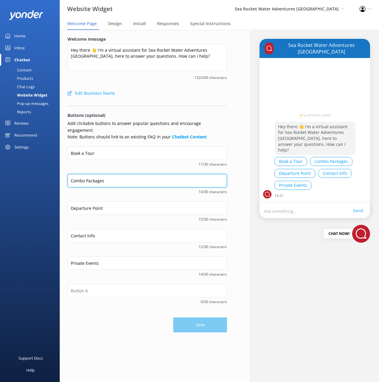
click at [110, 177] on input "Combo Packages" at bounding box center [146, 180] width 159 height 13
click at [25, 64] on div "Chatbot" at bounding box center [22, 60] width 16 height 12
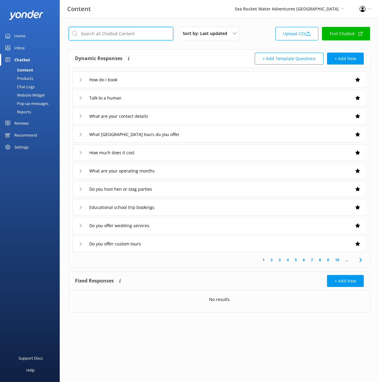
click at [99, 36] on input "text" at bounding box center [121, 33] width 105 height 13
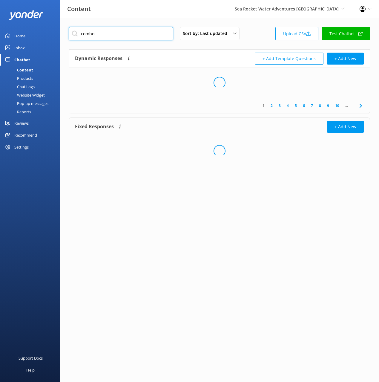
type input "combo"
click at [178, 54] on div "Dynamic Responses The chatbot will generate a response based on the content inf…" at bounding box center [147, 59] width 145 height 12
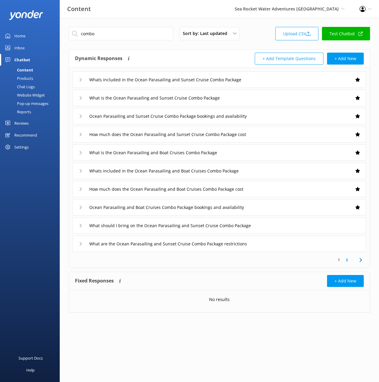
click at [357, 257] on span at bounding box center [360, 259] width 13 height 13
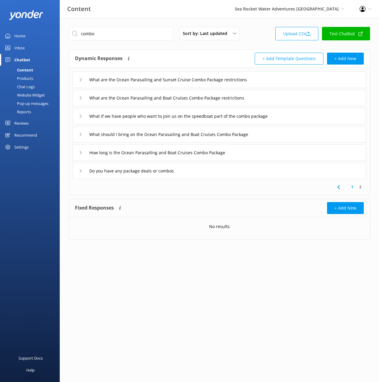
click at [195, 172] on div "Do you have any package deals or combos" at bounding box center [220, 170] width 294 height 16
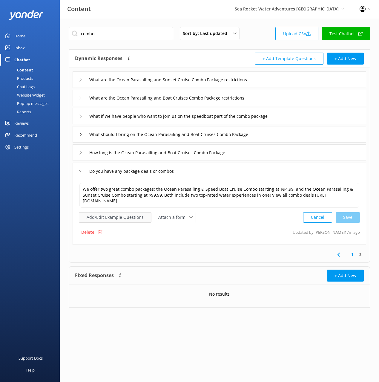
click at [129, 214] on button "Add/Edit Example Questions" at bounding box center [115, 217] width 73 height 10
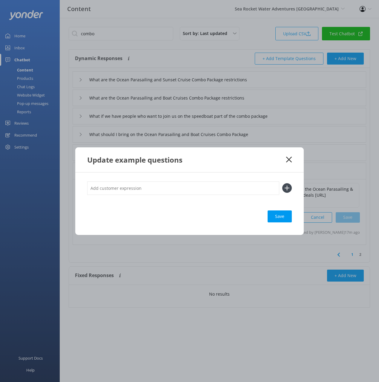
click at [225, 188] on input "text" at bounding box center [183, 187] width 192 height 13
paste input "Combo Packages"
type input "Combo Packages"
click at [282, 183] on button at bounding box center [287, 188] width 10 height 10
paste input "Combo Packages"
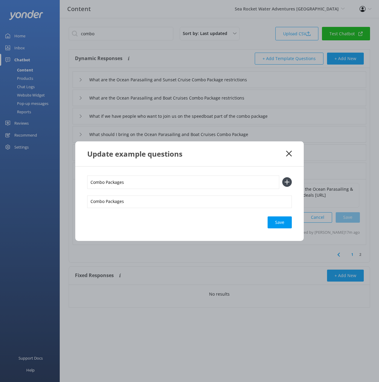
type input "Combo Packages"
click at [282, 177] on button at bounding box center [287, 182] width 10 height 10
paste input "Combo Packages"
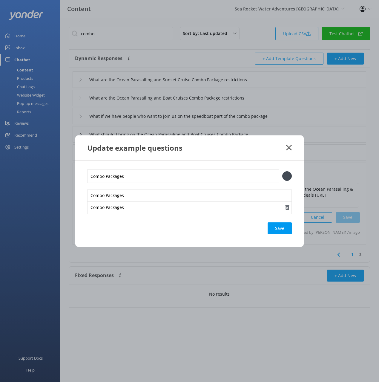
type input "Combo Packages"
click at [282, 171] on button at bounding box center [287, 176] width 10 height 10
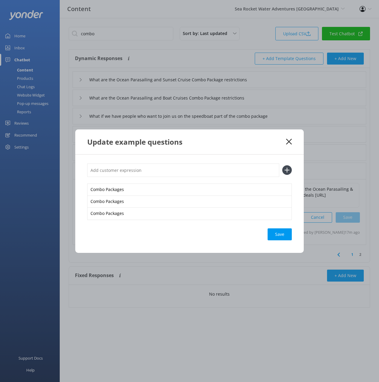
click at [273, 236] on div "Save" at bounding box center [280, 234] width 24 height 12
click at [291, 140] on icon at bounding box center [289, 142] width 6 height 6
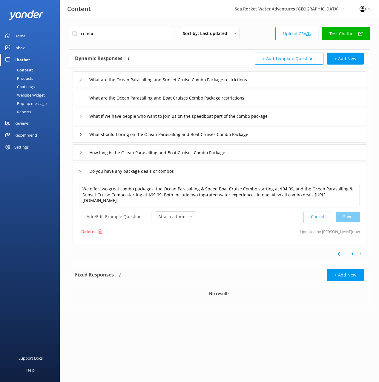
drag, startPoint x: 25, startPoint y: 93, endPoint x: 48, endPoint y: 104, distance: 25.5
click at [25, 93] on div "Website Widget" at bounding box center [24, 95] width 41 height 8
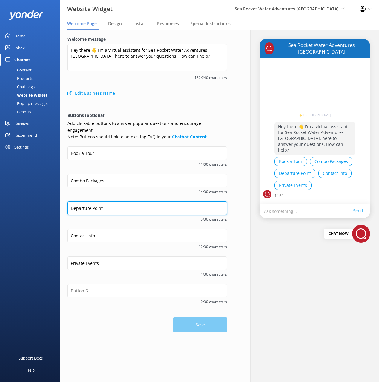
click at [123, 202] on input "Departure Point" at bounding box center [146, 207] width 159 height 13
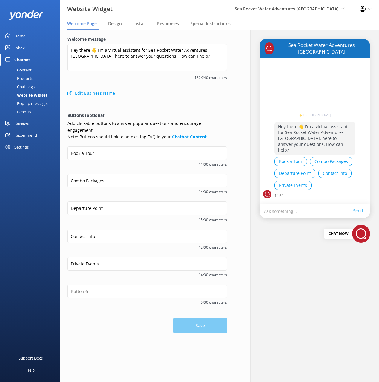
drag, startPoint x: 29, startPoint y: 69, endPoint x: 58, endPoint y: 67, distance: 28.7
click at [29, 69] on div "Content" at bounding box center [18, 70] width 28 height 8
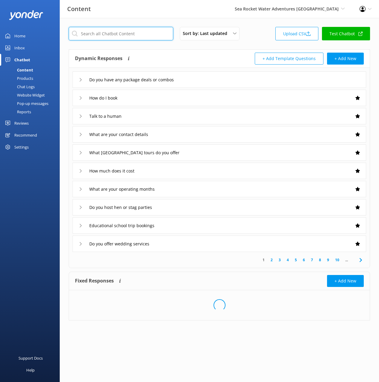
click at [124, 35] on input "text" at bounding box center [121, 33] width 105 height 13
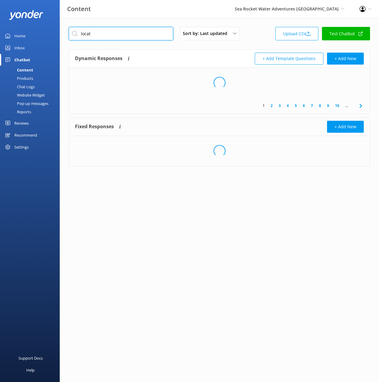
type input "locat"
click at [164, 55] on div "Dynamic Responses The chatbot will generate a response based on the content inf…" at bounding box center [147, 59] width 145 height 12
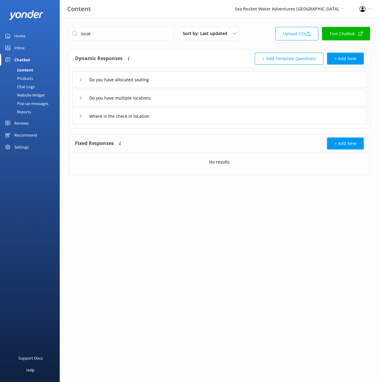
click at [182, 115] on div "Where is the check in location" at bounding box center [220, 116] width 294 height 16
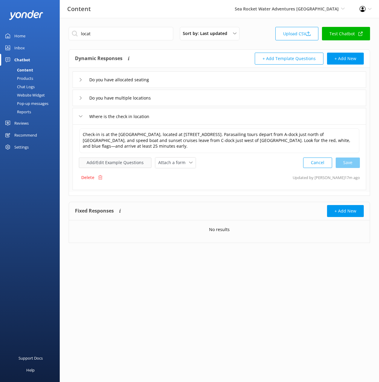
click at [124, 158] on button "Add/Edit Example Questions" at bounding box center [115, 162] width 73 height 10
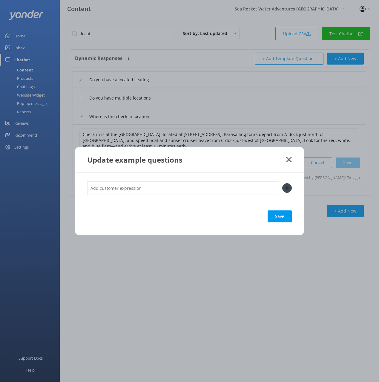
click at [198, 185] on input "text" at bounding box center [183, 187] width 192 height 13
paste input "Departure Point"
type input "Departure Point"
click at [282, 183] on button at bounding box center [287, 188] width 10 height 10
paste input "Departure Point"
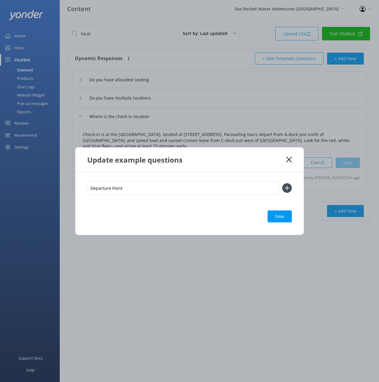
type input "Departure Point"
click at [282, 183] on button at bounding box center [287, 188] width 10 height 10
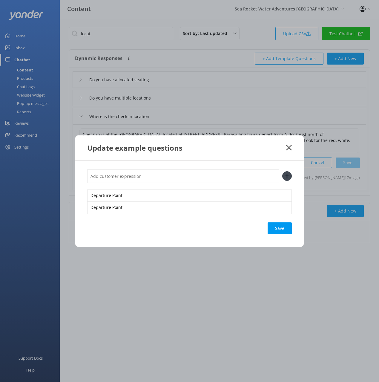
paste input "Departure Point"
type input "Departure Point"
click at [282, 171] on button at bounding box center [287, 176] width 10 height 10
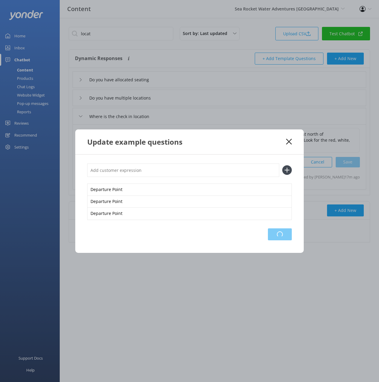
drag, startPoint x: 271, startPoint y: 232, endPoint x: 277, endPoint y: 228, distance: 6.7
click at [272, 231] on div "Loading.." at bounding box center [280, 234] width 24 height 12
click at [288, 142] on use at bounding box center [289, 142] width 6 height 6
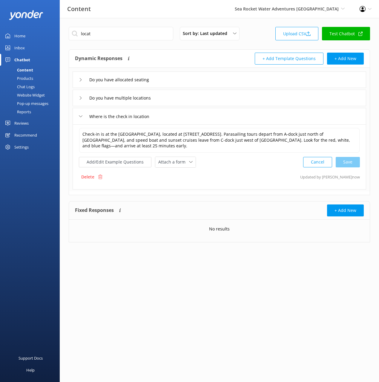
drag, startPoint x: 25, startPoint y: 93, endPoint x: 35, endPoint y: 98, distance: 11.4
click at [25, 93] on div "Website Widget" at bounding box center [24, 95] width 41 height 8
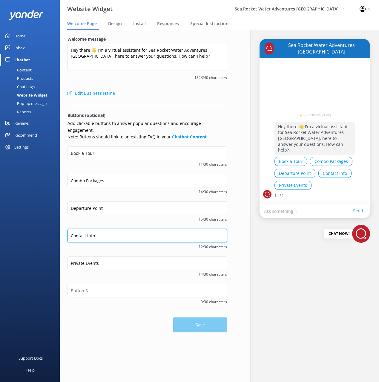
click at [110, 229] on input "Contact Info" at bounding box center [146, 235] width 159 height 13
drag, startPoint x: 19, startPoint y: 69, endPoint x: 49, endPoint y: 58, distance: 32.2
click at [19, 69] on div "Content" at bounding box center [18, 70] width 28 height 8
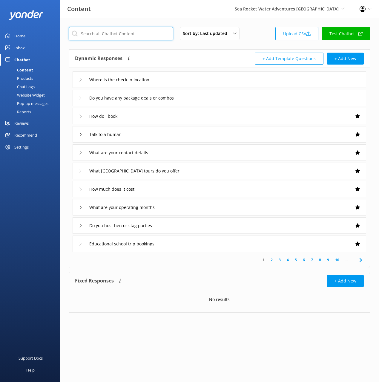
click at [121, 32] on input "text" at bounding box center [121, 33] width 105 height 13
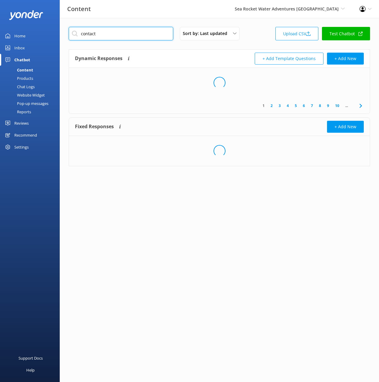
type input "contact"
drag, startPoint x: 167, startPoint y: 51, endPoint x: 164, endPoint y: 66, distance: 15.6
click at [167, 52] on div "Dynamic Responses The chatbot will generate a response based on the content inf…" at bounding box center [219, 59] width 301 height 18
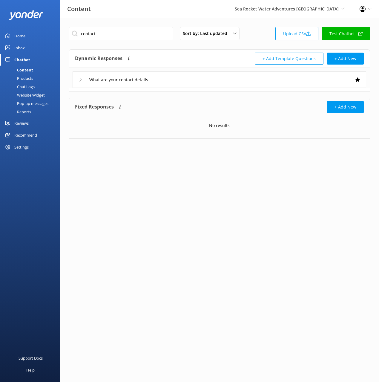
click at [173, 81] on div "What are your contact details" at bounding box center [220, 79] width 294 height 16
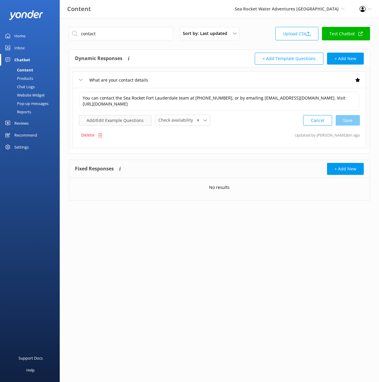
click at [128, 122] on button "Add/Edit Example Questions" at bounding box center [115, 120] width 73 height 10
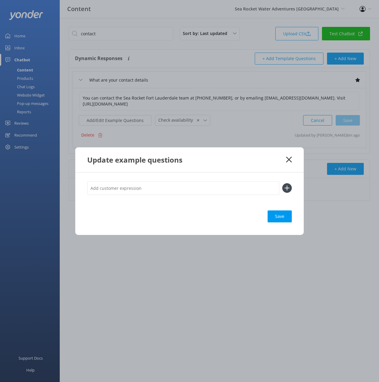
click at [240, 190] on input "text" at bounding box center [183, 187] width 192 height 13
paste input "Contact Info"
type input "Contact Info"
click at [282, 183] on button at bounding box center [287, 188] width 10 height 10
paste input "Contact Info"
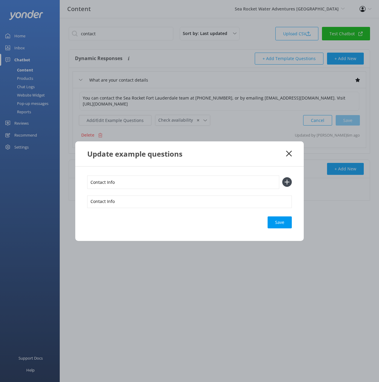
type input "Contact Info"
click at [282, 177] on button at bounding box center [287, 182] width 10 height 10
paste input "Contact Info"
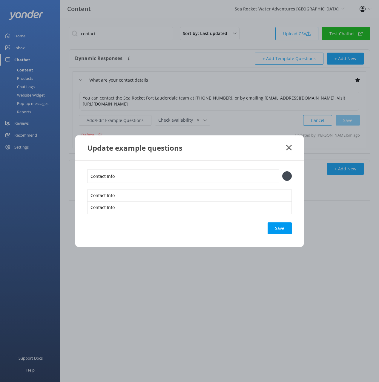
type input "Contact Info"
click at [282, 171] on button at bounding box center [287, 176] width 10 height 10
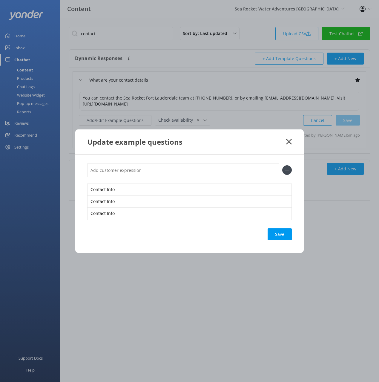
click at [285, 230] on div "Save" at bounding box center [280, 234] width 24 height 12
click at [290, 140] on icon at bounding box center [289, 142] width 6 height 6
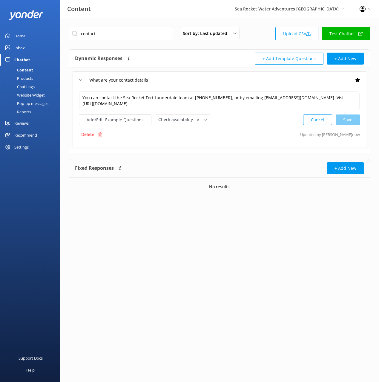
click at [23, 86] on div "Chat Logs" at bounding box center [19, 86] width 31 height 8
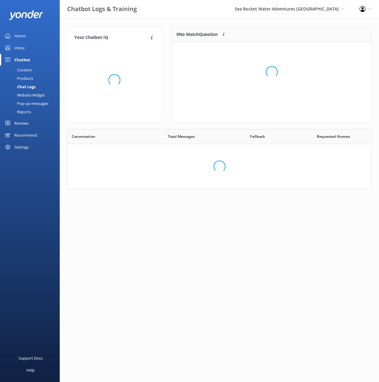
scroll to position [60, 305]
drag, startPoint x: 154, startPoint y: 131, endPoint x: 83, endPoint y: 128, distance: 71.4
click at [152, 131] on div "Total Messages" at bounding box center [181, 136] width 76 height 15
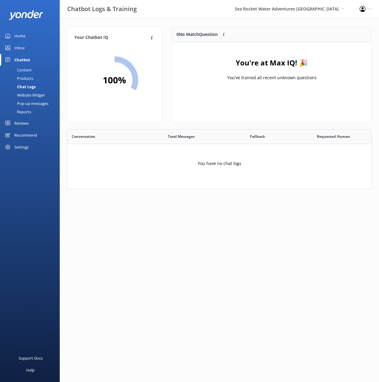
click at [43, 96] on div "Website Widget" at bounding box center [24, 95] width 41 height 8
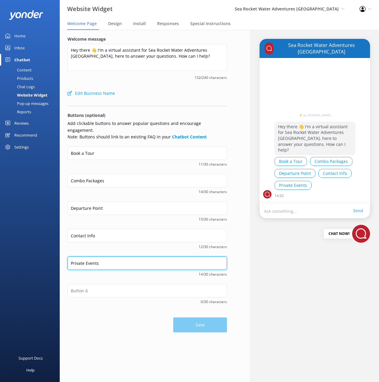
click at [116, 257] on input "Private Events" at bounding box center [146, 262] width 159 height 13
drag, startPoint x: 24, startPoint y: 69, endPoint x: 47, endPoint y: 67, distance: 22.8
click at [24, 69] on div "Content" at bounding box center [18, 70] width 28 height 8
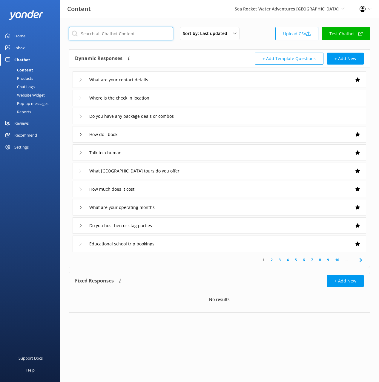
click at [117, 32] on input "text" at bounding box center [121, 33] width 105 height 13
type input "event"
click at [164, 59] on div "Dynamic Responses The chatbot will generate a response based on the content inf…" at bounding box center [147, 59] width 145 height 12
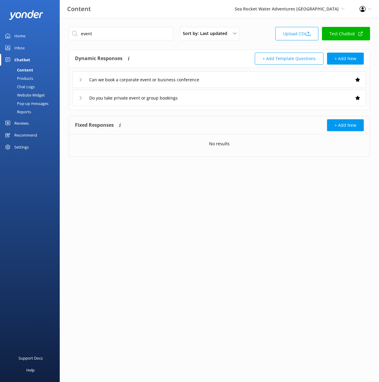
click at [207, 99] on div "Do you take private event or group bookings" at bounding box center [220, 98] width 294 height 16
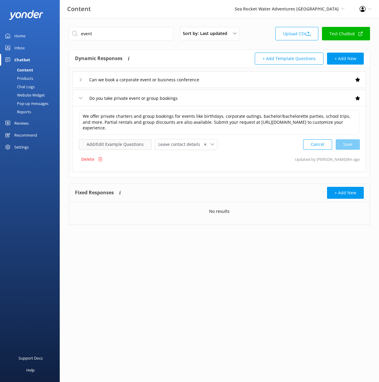
click at [125, 145] on button "Add/Edit Example Questions" at bounding box center [115, 144] width 73 height 10
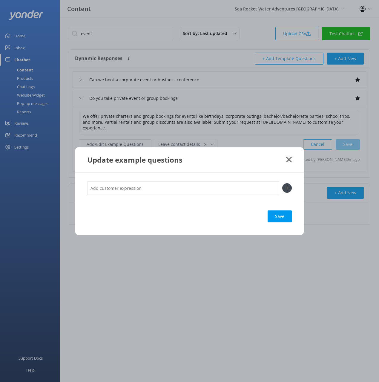
click at [237, 188] on input "text" at bounding box center [183, 187] width 192 height 13
paste input "Private Events"
type input "Private Events"
click at [282, 183] on button at bounding box center [287, 188] width 10 height 10
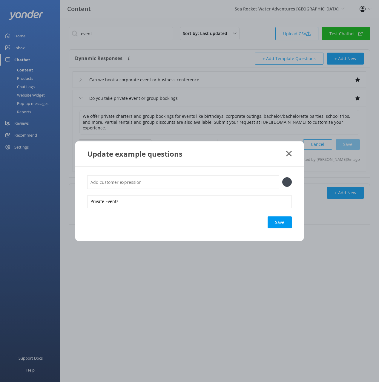
paste input "Private Events"
type input "Private Events"
click at [282, 177] on button at bounding box center [287, 182] width 10 height 10
paste input "Private Events"
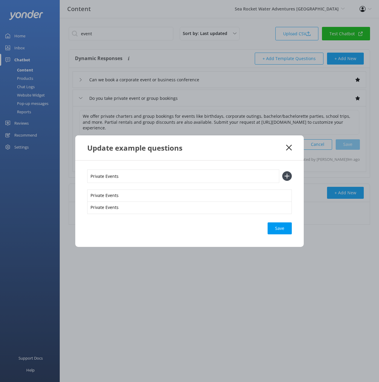
type input "Private Events"
click at [282, 171] on button at bounding box center [287, 176] width 10 height 10
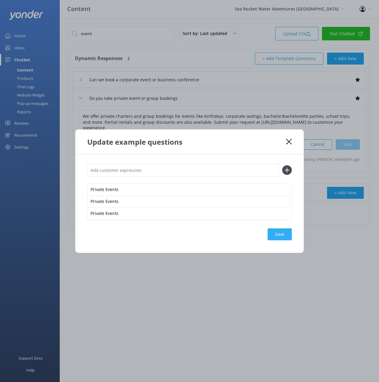
click at [293, 231] on div "Private Events Private Events Private Events Save" at bounding box center [189, 203] width 228 height 98
drag, startPoint x: 285, startPoint y: 232, endPoint x: 289, endPoint y: 213, distance: 19.9
click at [285, 232] on div "Loading.." at bounding box center [280, 234] width 24 height 12
click at [290, 139] on icon at bounding box center [289, 142] width 6 height 6
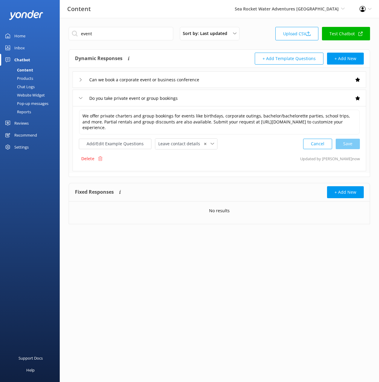
drag, startPoint x: 23, startPoint y: 78, endPoint x: 26, endPoint y: 76, distance: 4.1
click at [23, 78] on div "Products" at bounding box center [19, 78] width 30 height 8
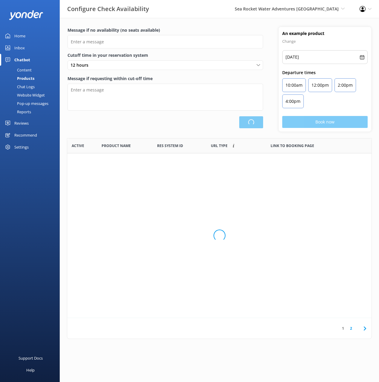
type input "There are no seats available, please check an alternative day"
type textarea "Our online booking system closes {hours} prior to departure. Please contact us …"
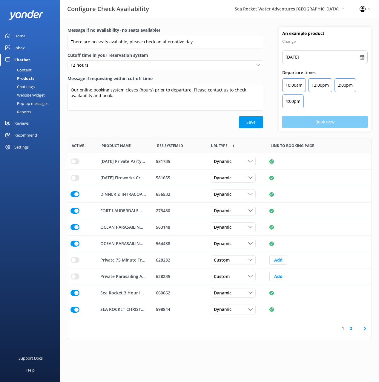
click
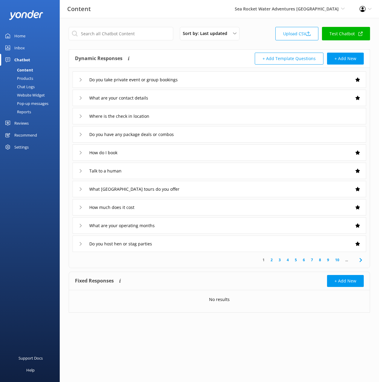
drag, startPoint x: 216, startPoint y: 50, endPoint x: 257, endPoint y: 45, distance: 41.5
drag, startPoint x: 251, startPoint y: 42, endPoint x: 276, endPoint y: 51, distance: 26.9
drag, startPoint x: 251, startPoint y: 23, endPoint x: 261, endPoint y: 37, distance: 17.1
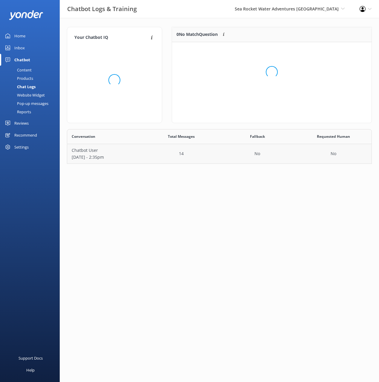
scroll to position [30, 199]
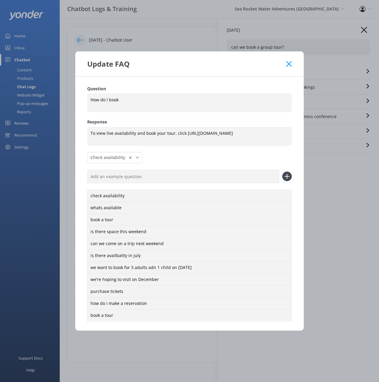
drag, startPoint x: 289, startPoint y: 64, endPoint x: 298, endPoint y: 71, distance: 11.2
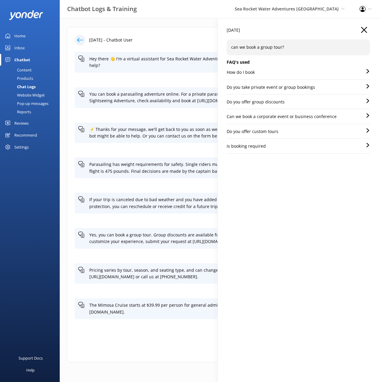
drag, startPoint x: 366, startPoint y: 29, endPoint x: 348, endPoint y: 32, distance: 18.6
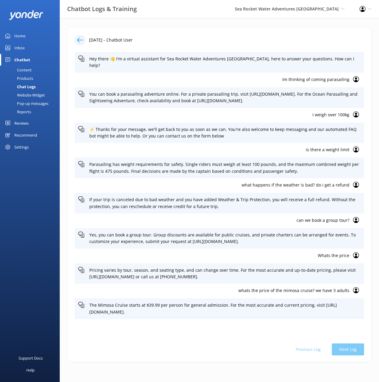
drag, startPoint x: 30, startPoint y: 67, endPoint x: 48, endPoint y: 71, distance: 18.3
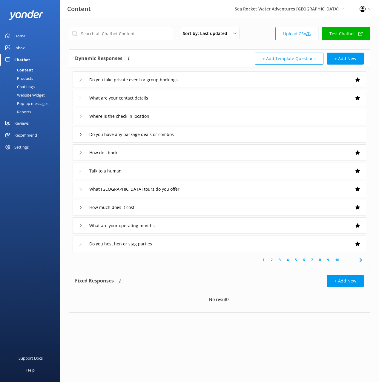
drag, startPoint x: 225, startPoint y: 59, endPoint x: 373, endPoint y: 163, distance: 181.3
drag, startPoint x: 45, startPoint y: 161, endPoint x: 40, endPoint y: 153, distance: 9.2
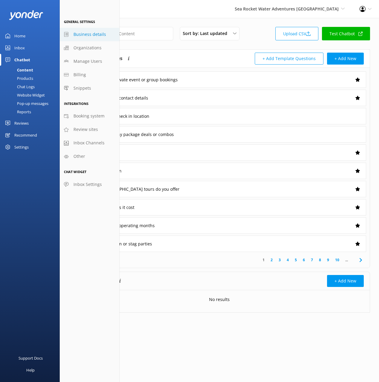
select select "America/New_York"
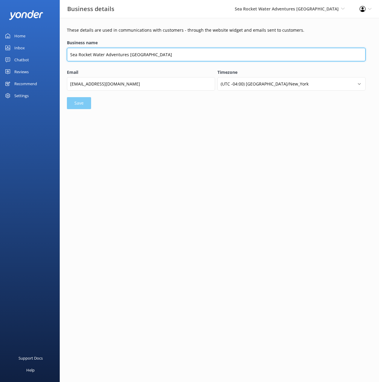
drag, startPoint x: 119, startPoint y: 56, endPoint x: 122, endPoint y: 55, distance: 3.3
type input "Sea Rocket [GEOGRAPHIC_DATA]"
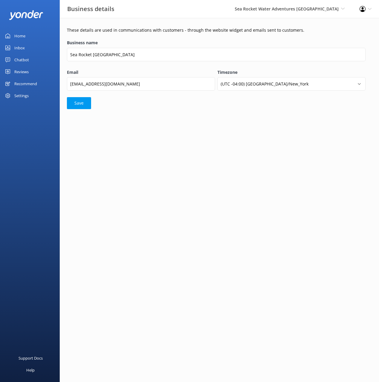
drag, startPoint x: 145, startPoint y: 110, endPoint x: 137, endPoint y: 109, distance: 8.4
drag, startPoint x: 153, startPoint y: 23, endPoint x: 139, endPoint y: 24, distance: 13.5
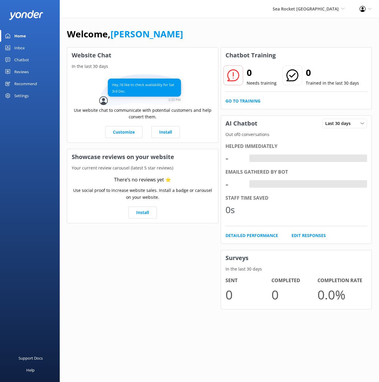
drag, startPoint x: 201, startPoint y: 33, endPoint x: 133, endPoint y: 59, distance: 72.6
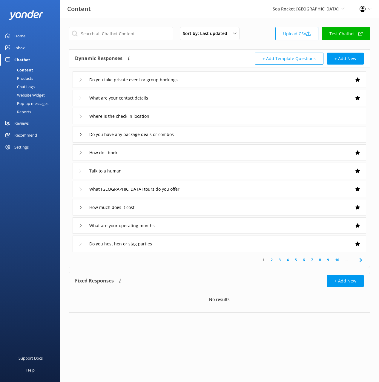
drag, startPoint x: 240, startPoint y: 11, endPoint x: 177, endPoint y: 48, distance: 73.6
click at [239, 12] on div "Content Sea Rocket [GEOGRAPHIC_DATA] Black Cat Cruises [GEOGRAPHIC_DATA] [GEOGR…" at bounding box center [189, 9] width 379 height 18
drag, startPoint x: 31, startPoint y: 152, endPoint x: 23, endPoint y: 147, distance: 9.7
click at [31, 152] on div "Settings" at bounding box center [30, 147] width 60 height 12
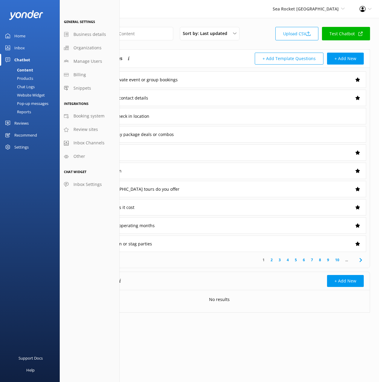
click at [23, 147] on div "Settings" at bounding box center [21, 147] width 14 height 12
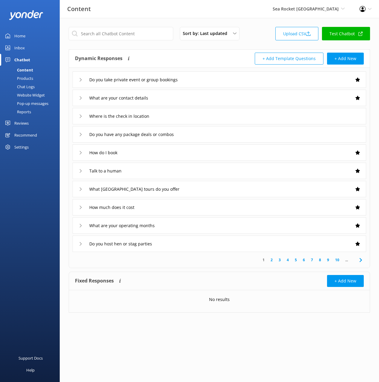
click at [27, 146] on div "Settings" at bounding box center [21, 147] width 14 height 12
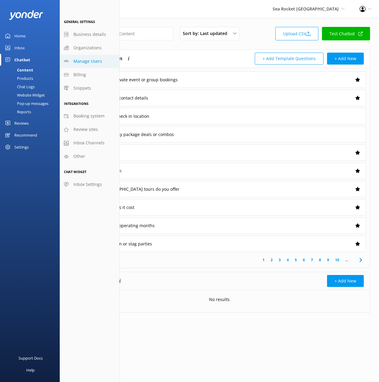
click at [96, 60] on span "Manage Users" at bounding box center [87, 61] width 29 height 7
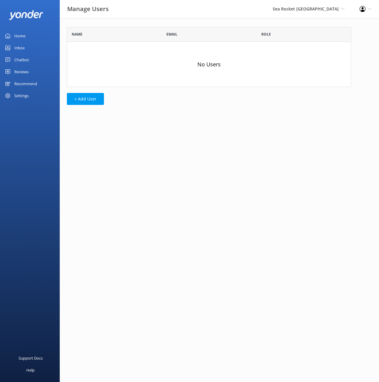
scroll to position [60, 284]
drag, startPoint x: 143, startPoint y: 64, endPoint x: 93, endPoint y: 109, distance: 67.3
click at [142, 65] on div "No Users" at bounding box center [209, 64] width 284 height 45
click at [86, 100] on button "+ Add User" at bounding box center [85, 99] width 37 height 12
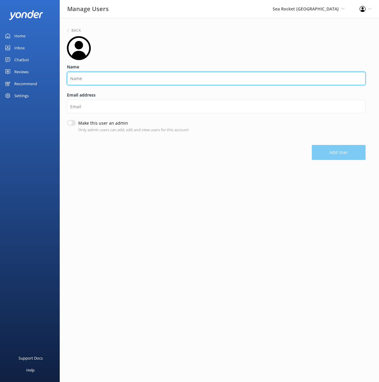
click at [96, 78] on input "Name" at bounding box center [216, 78] width 299 height 13
type input "Will"
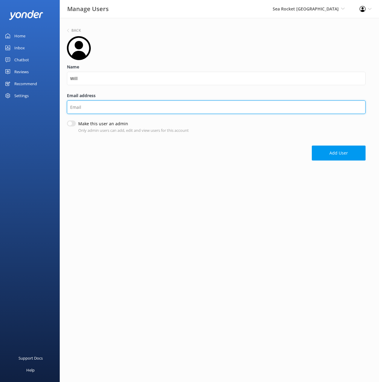
paste input "[EMAIL_ADDRESS][DOMAIN_NAME]"
type input "[EMAIL_ADDRESS][DOMAIN_NAME]"
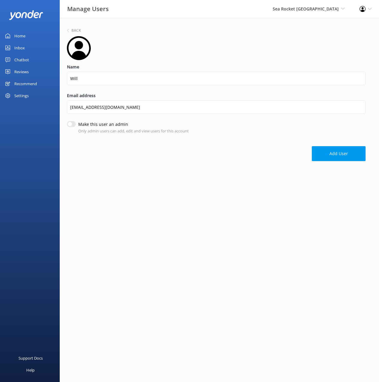
click at [67, 125] on div "Make this user an admin Only admin users can add, edit and view users for this …" at bounding box center [216, 127] width 299 height 13
drag, startPoint x: 73, startPoint y: 123, endPoint x: 99, endPoint y: 139, distance: 30.1
click at [73, 123] on input "Make this user an admin" at bounding box center [71, 124] width 9 height 6
checkbox input "true"
click at [130, 152] on div "Add User" at bounding box center [216, 150] width 299 height 21
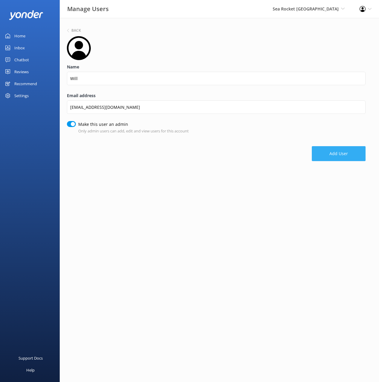
click at [343, 149] on button "Add User" at bounding box center [339, 153] width 54 height 15
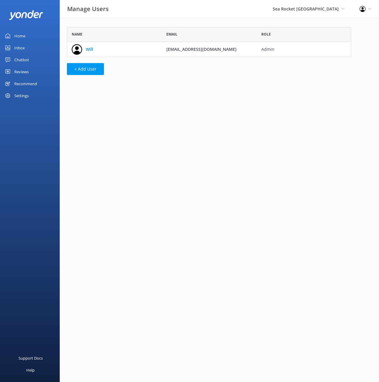
scroll to position [30, 284]
click at [43, 130] on div "Home Inbox Chatbot Content Products Chat Logs Website Widget Pop-up messages Re…" at bounding box center [30, 95] width 60 height 191
click at [117, 128] on html "Manage Users Sea Rocket [GEOGRAPHIC_DATA] Black Cat Cruises [GEOGRAPHIC_DATA] […" at bounding box center [189, 191] width 379 height 382
drag, startPoint x: 33, startPoint y: 33, endPoint x: 52, endPoint y: 37, distance: 19.4
click at [33, 34] on link "Home" at bounding box center [30, 36] width 60 height 12
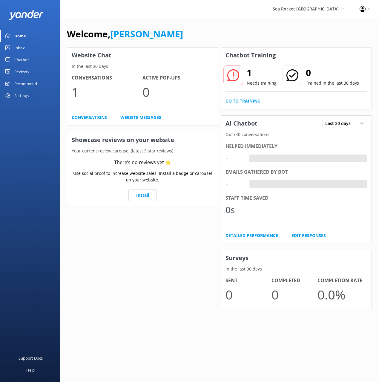
drag, startPoint x: 187, startPoint y: 38, endPoint x: 132, endPoint y: 49, distance: 55.8
click at [187, 38] on div "Welcome, [PERSON_NAME]" at bounding box center [219, 37] width 305 height 20
click at [22, 59] on div "Chatbot" at bounding box center [21, 60] width 15 height 12
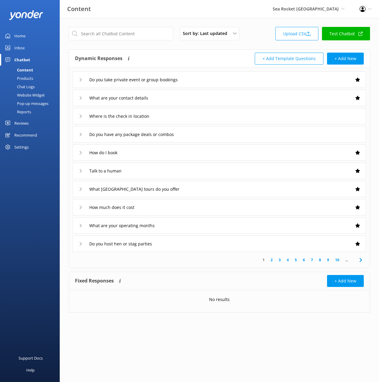
drag, startPoint x: 194, startPoint y: 56, endPoint x: 56, endPoint y: 75, distance: 139.6
click at [189, 56] on div "Dynamic Responses The chatbot will generate a response based on the content inf…" at bounding box center [147, 59] width 145 height 12
drag, startPoint x: 30, startPoint y: 87, endPoint x: 53, endPoint y: 85, distance: 23.4
click at [30, 87] on div "Chat Logs" at bounding box center [19, 86] width 31 height 8
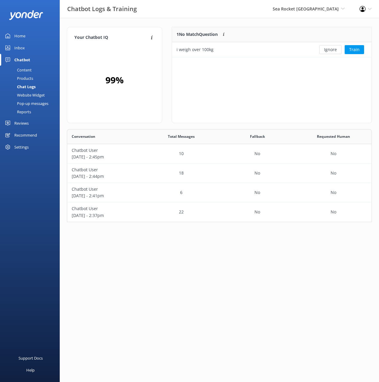
scroll to position [93, 305]
click at [240, 66] on div "1 No Match Question Customers sometimes ask questions that don't fully match an…" at bounding box center [272, 75] width 200 height 96
drag, startPoint x: 232, startPoint y: 49, endPoint x: 183, endPoint y: 57, distance: 49.9
click at [172, 50] on div "i weigh over 100kg" at bounding box center [242, 49] width 140 height 15
copy div "i weigh over 100kg"
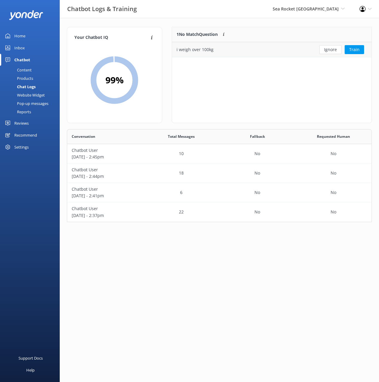
drag, startPoint x: 292, startPoint y: 85, endPoint x: 343, endPoint y: 57, distance: 59.1
click at [294, 85] on div "1 No Match Question Customers sometimes ask questions that don't fully match an…" at bounding box center [272, 75] width 200 height 96
click at [351, 48] on button "Train" at bounding box center [354, 49] width 19 height 9
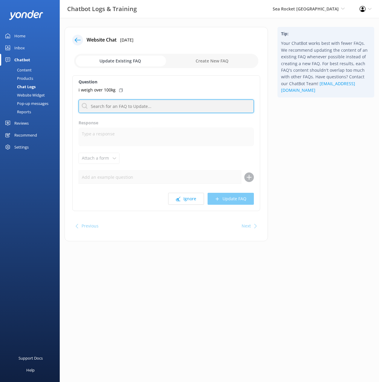
click at [148, 111] on input "text" at bounding box center [166, 105] width 175 height 13
type input "weigh"
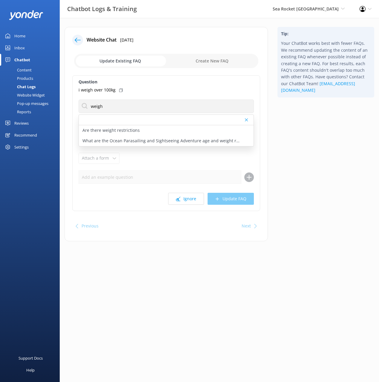
click at [121, 88] on use at bounding box center [121, 90] width 4 height 4
drag, startPoint x: 122, startPoint y: 130, endPoint x: 165, endPoint y: 173, distance: 60.8
click at [122, 130] on p "Are there weight restrictions" at bounding box center [110, 130] width 57 height 7
type textarea "Parasailing does have weight requirements for safety. Single riders must weigh …"
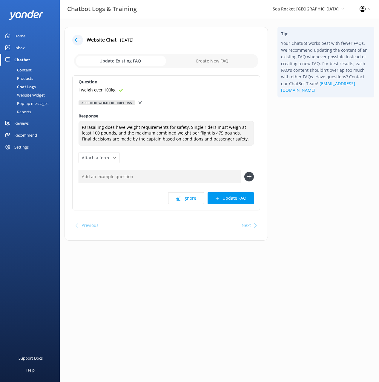
drag, startPoint x: 182, startPoint y: 179, endPoint x: 227, endPoint y: 180, distance: 44.8
click at [183, 179] on input "text" at bounding box center [160, 176] width 163 height 13
paste input "i weigh over 100kg"
type input "i weigh over 100kg"
drag, startPoint x: 254, startPoint y: 178, endPoint x: 247, endPoint y: 191, distance: 15.2
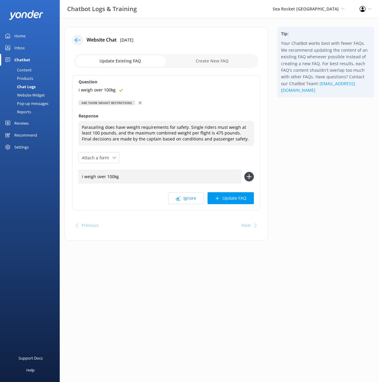
click at [254, 178] on div "Question i weigh over 100kg Are there weight restrictions Are there weight rest…" at bounding box center [166, 142] width 188 height 135
drag, startPoint x: 247, startPoint y: 178, endPoint x: 244, endPoint y: 189, distance: 11.2
click at [247, 178] on icon at bounding box center [249, 177] width 10 height 10
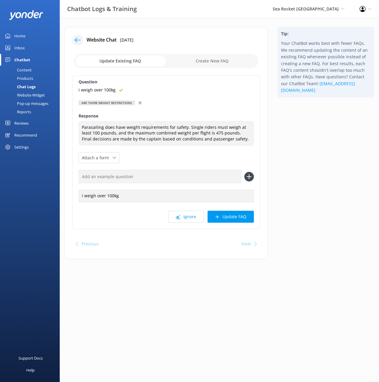
drag, startPoint x: 241, startPoint y: 214, endPoint x: 257, endPoint y: 212, distance: 16.9
click at [241, 214] on button "Update FAQ" at bounding box center [231, 217] width 46 height 12
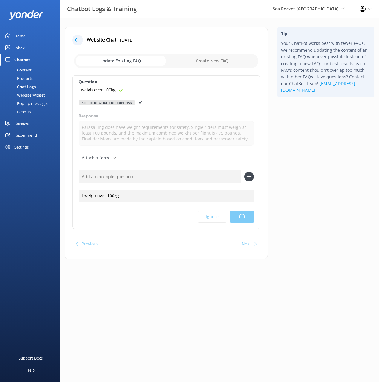
click at [299, 184] on div "Tip: Your ChatBot works best with fewer FAQs. We recommend updating the content…" at bounding box center [326, 146] width 106 height 238
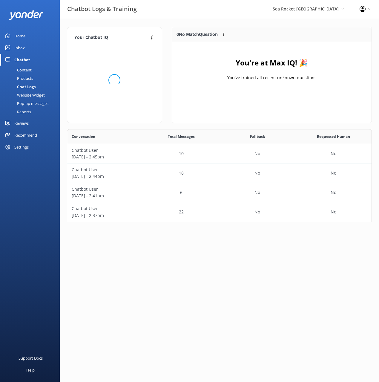
scroll to position [75, 199]
click at [28, 69] on div "Content" at bounding box center [18, 70] width 28 height 8
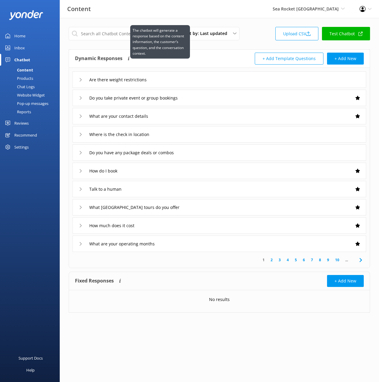
click at [178, 53] on p "The chatbot will generate a response based on the content information, the cust…" at bounding box center [160, 41] width 55 height 29
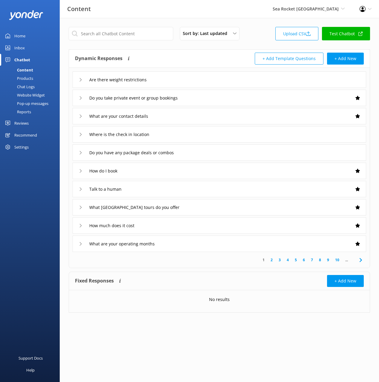
drag, startPoint x: 19, startPoint y: 35, endPoint x: 46, endPoint y: 36, distance: 26.6
click at [19, 34] on div "Home" at bounding box center [19, 36] width 11 height 12
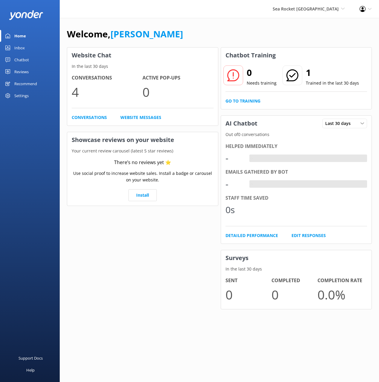
drag, startPoint x: 211, startPoint y: 39, endPoint x: 239, endPoint y: 76, distance: 46.8
click at [211, 39] on div "Welcome, [PERSON_NAME]" at bounding box center [219, 37] width 305 height 20
drag, startPoint x: 205, startPoint y: 24, endPoint x: 76, endPoint y: 82, distance: 141.4
click at [199, 25] on div "Welcome, [PERSON_NAME] Website Chat In the last 30 days Conversations 4 Active …" at bounding box center [219, 172] width 319 height 309
click at [33, 98] on div "Settings" at bounding box center [30, 96] width 60 height 12
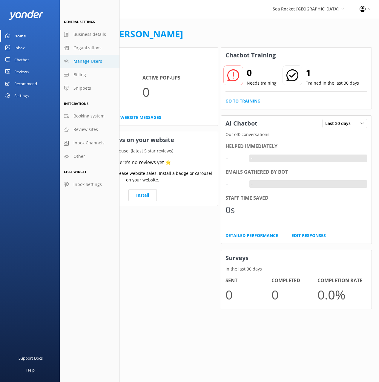
click at [86, 59] on span "Manage Users" at bounding box center [87, 61] width 29 height 7
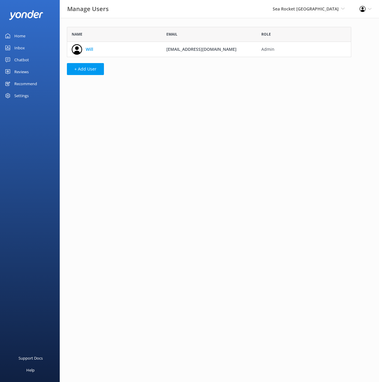
scroll to position [30, 284]
click at [143, 76] on div "Name Email Role Will [EMAIL_ADDRESS][DOMAIN_NAME] Admin + Add User" at bounding box center [209, 52] width 299 height 69
click at [83, 67] on button "+ Add User" at bounding box center [85, 69] width 37 height 12
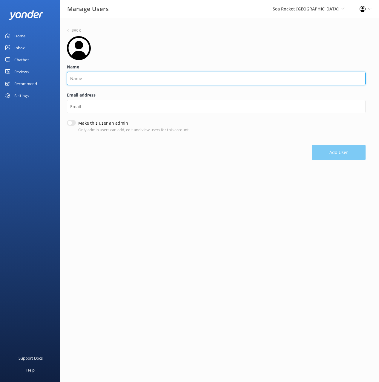
click at [111, 78] on input "Name" at bounding box center [216, 78] width 299 height 13
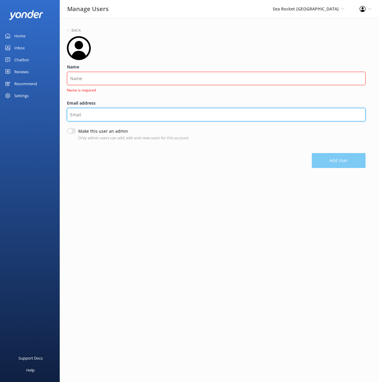
click at [83, 106] on div "Email address" at bounding box center [216, 114] width 299 height 28
paste input "[PERSON_NAME][EMAIL_ADDRESS][DOMAIN_NAME]"
click at [79, 115] on input "[PERSON_NAME][EMAIL_ADDRESS][DOMAIN_NAME]" at bounding box center [216, 114] width 299 height 13
click at [78, 115] on input "[PERSON_NAME][EMAIL_ADDRESS][DOMAIN_NAME]" at bounding box center [216, 114] width 299 height 13
type input "[PERSON_NAME][EMAIL_ADDRESS][DOMAIN_NAME]"
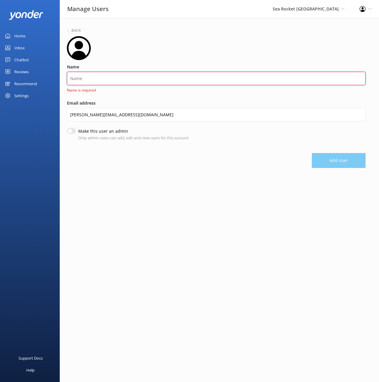
click at [86, 83] on input "Name" at bounding box center [216, 78] width 299 height 13
paste input "[PERSON_NAME]"
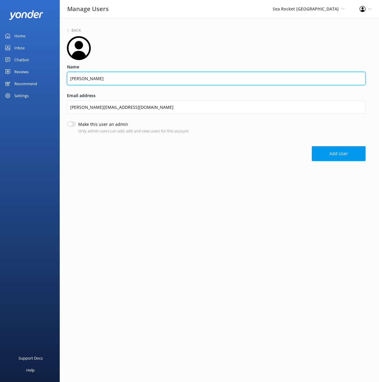
click at [65, 79] on div "Back Name [PERSON_NAME] address [PERSON_NAME][EMAIL_ADDRESS][DOMAIN_NAME] Make …" at bounding box center [219, 95] width 319 height 155
type input "[PERSON_NAME]"
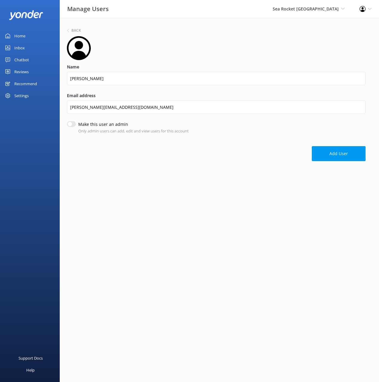
drag, startPoint x: 72, startPoint y: 125, endPoint x: 103, endPoint y: 133, distance: 32.4
click at [72, 125] on input "Make this user an admin" at bounding box center [71, 124] width 9 height 6
checkbox input "true"
click at [277, 162] on div "Back Name [PERSON_NAME] Email address [PERSON_NAME][EMAIL_ADDRESS][DOMAIN_NAME]…" at bounding box center [219, 95] width 319 height 155
click at [337, 154] on button "Add User" at bounding box center [339, 153] width 54 height 15
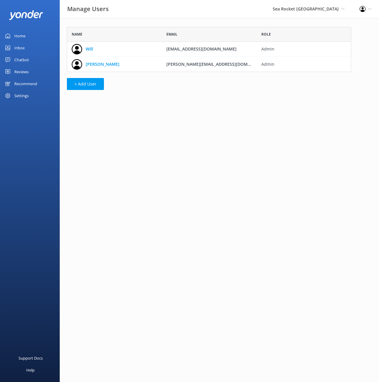
scroll to position [45, 284]
drag, startPoint x: 36, startPoint y: 58, endPoint x: 43, endPoint y: 56, distance: 6.6
click at [37, 58] on link "Chatbot" at bounding box center [30, 60] width 60 height 12
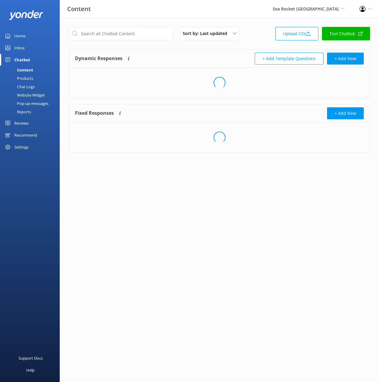
click at [256, 30] on div "Sort by: Last updated Title (A-Z) Last updated Upload CSV Test Chatbot" at bounding box center [219, 35] width 301 height 17
